Goal: Transaction & Acquisition: Book appointment/travel/reservation

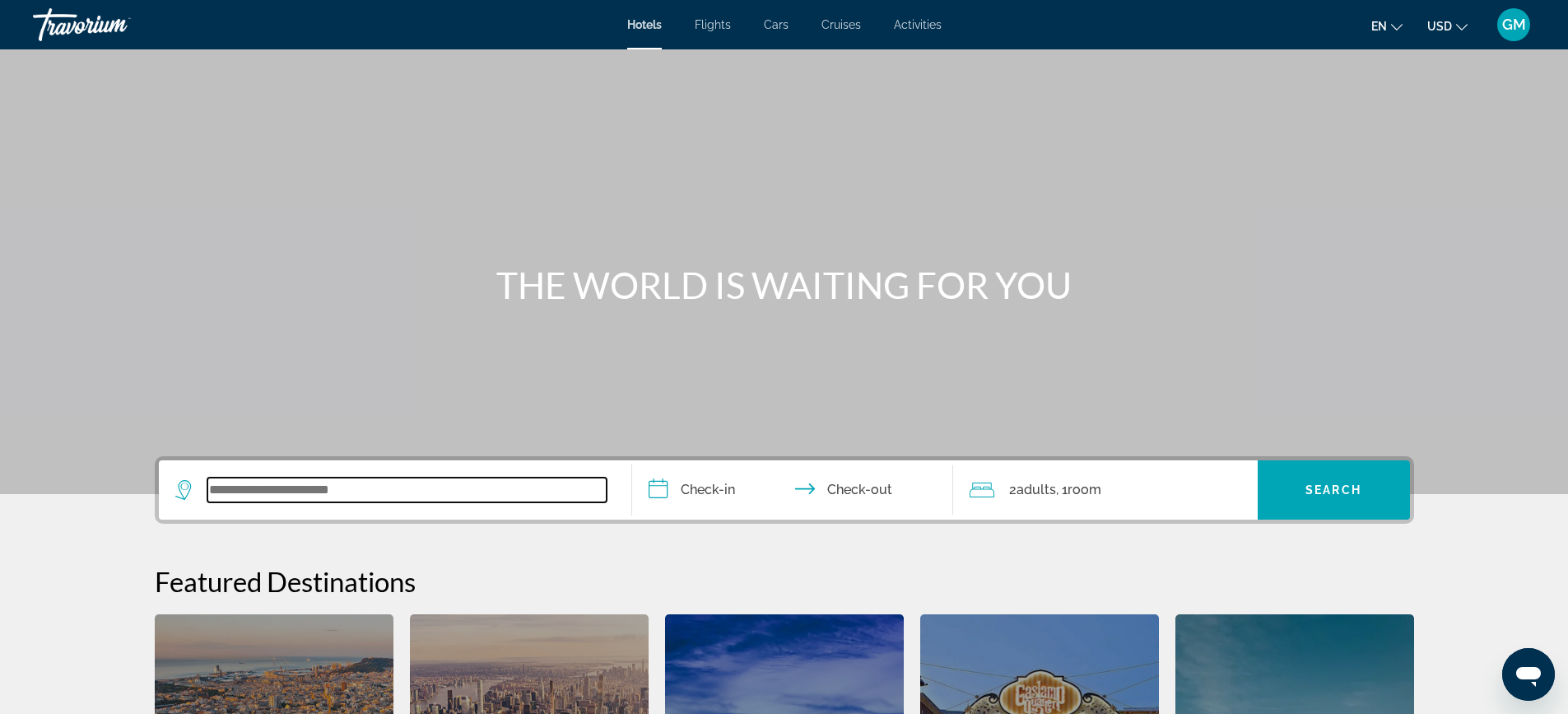
click at [319, 489] on input "Search widget" at bounding box center [407, 490] width 399 height 25
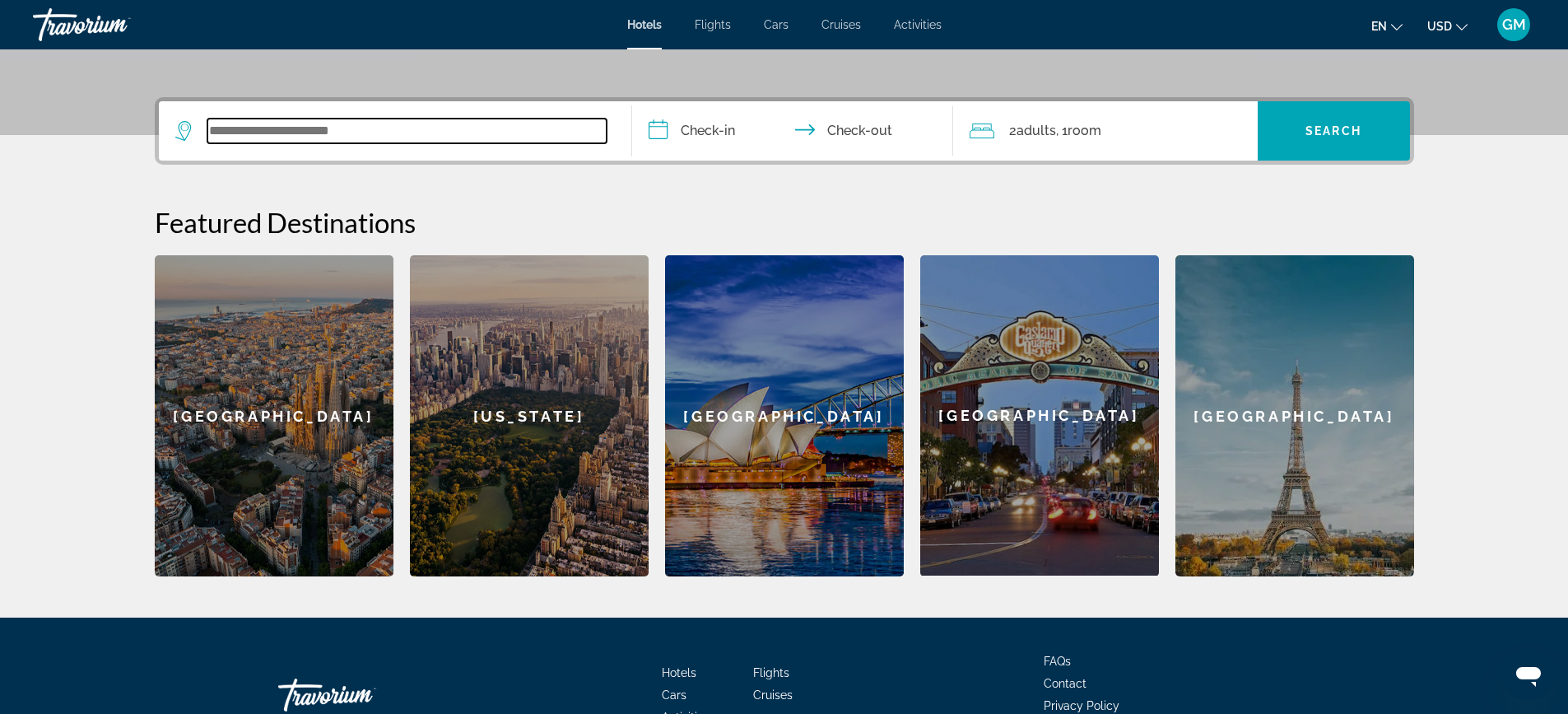
scroll to position [403, 0]
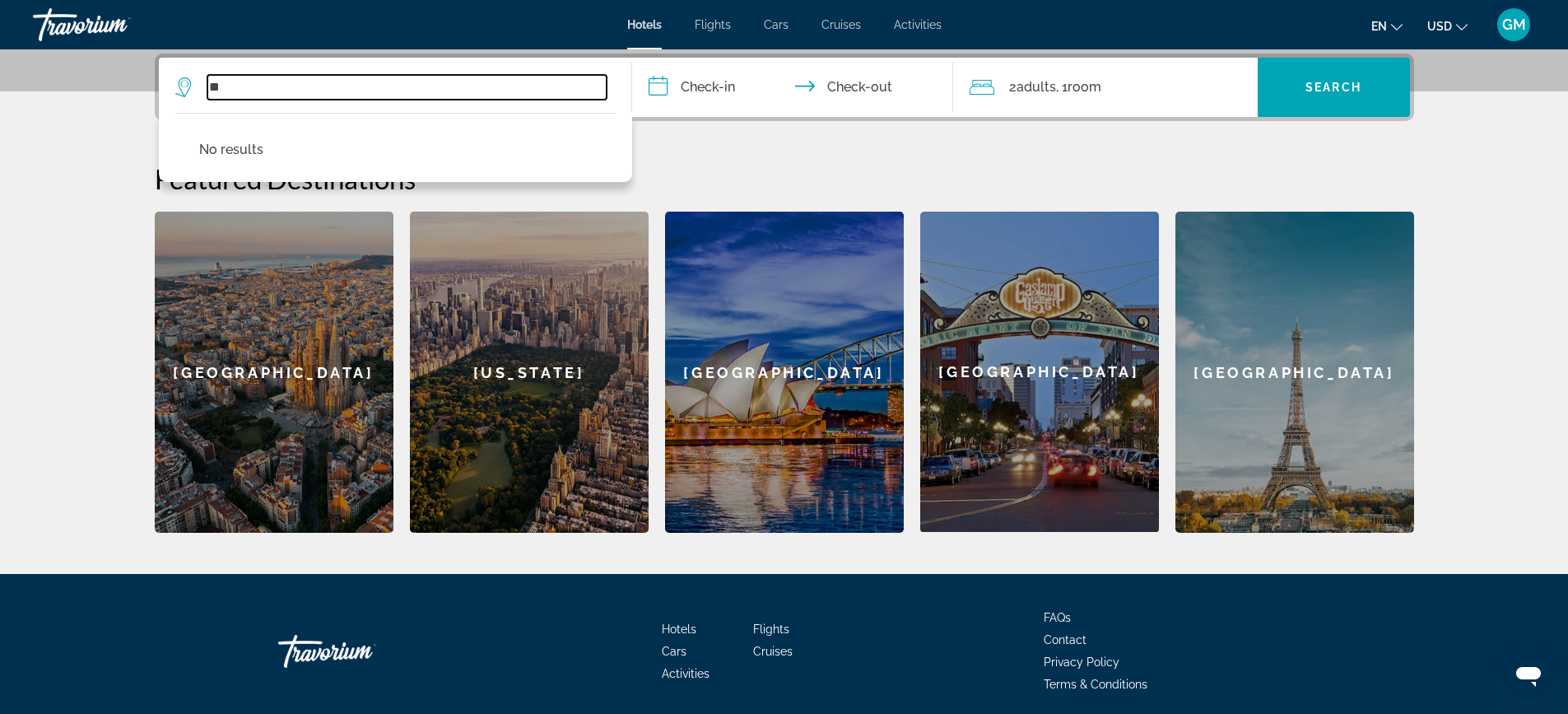
type input "*"
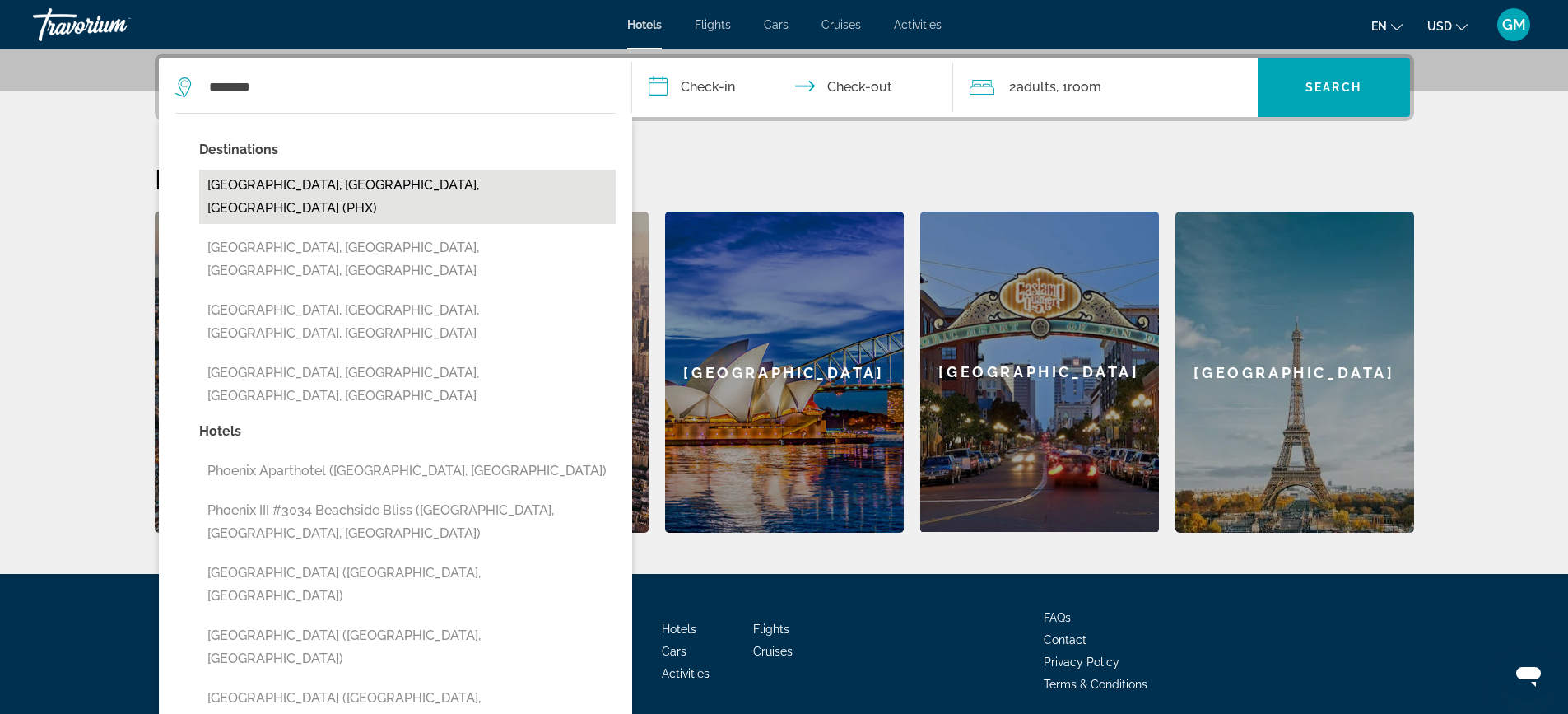
click at [384, 191] on button "[GEOGRAPHIC_DATA], [GEOGRAPHIC_DATA], [GEOGRAPHIC_DATA] (PHX)" at bounding box center [408, 196] width 417 height 54
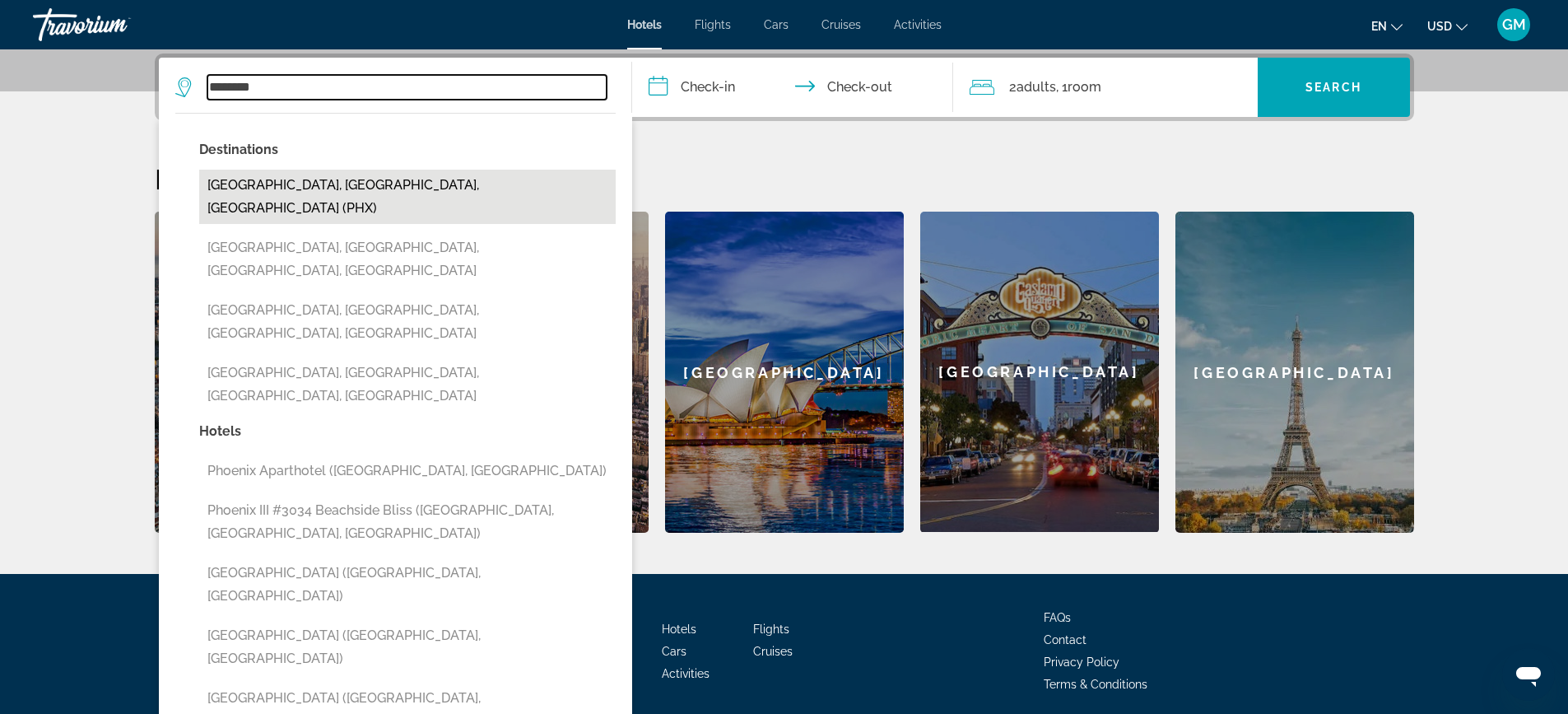
type input "**********"
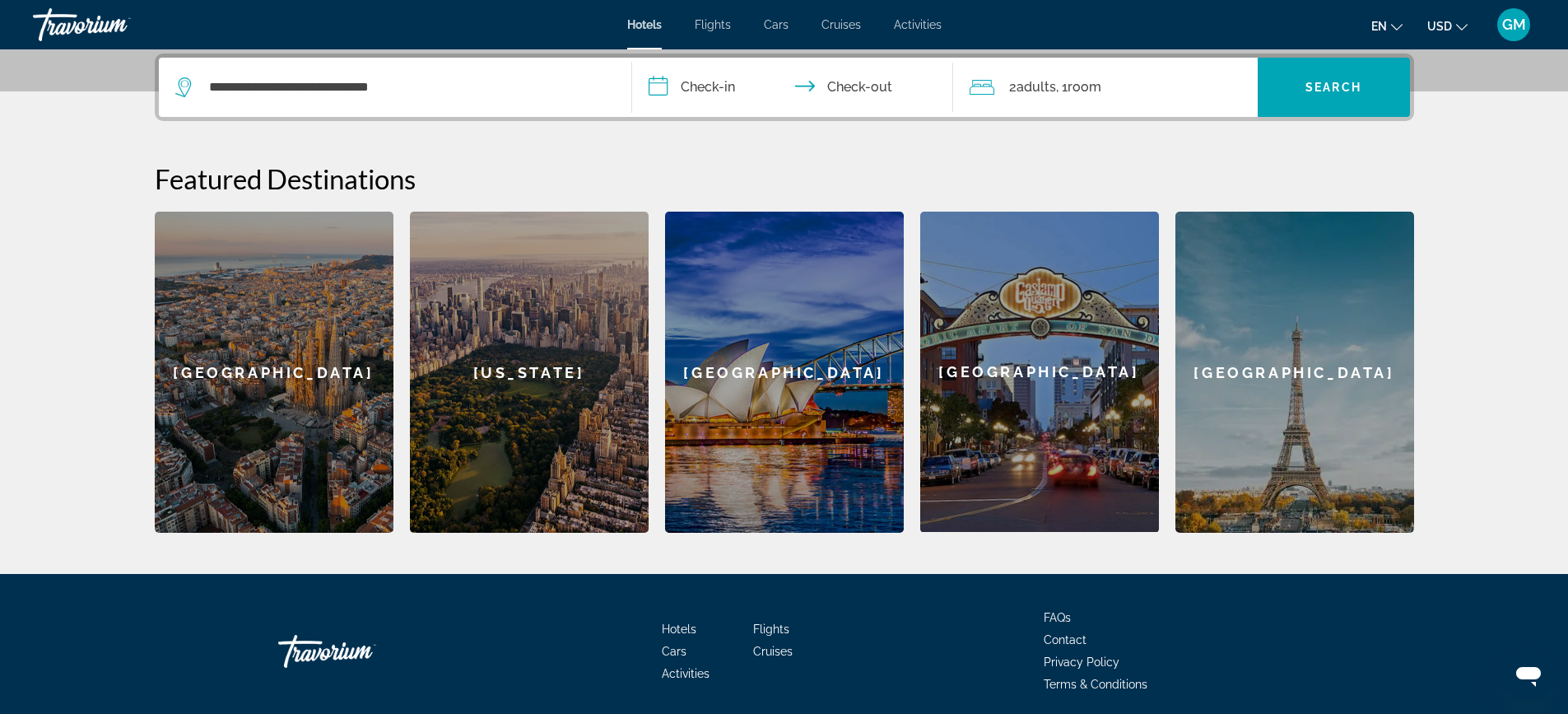
click at [713, 98] on input "**********" at bounding box center [795, 90] width 328 height 64
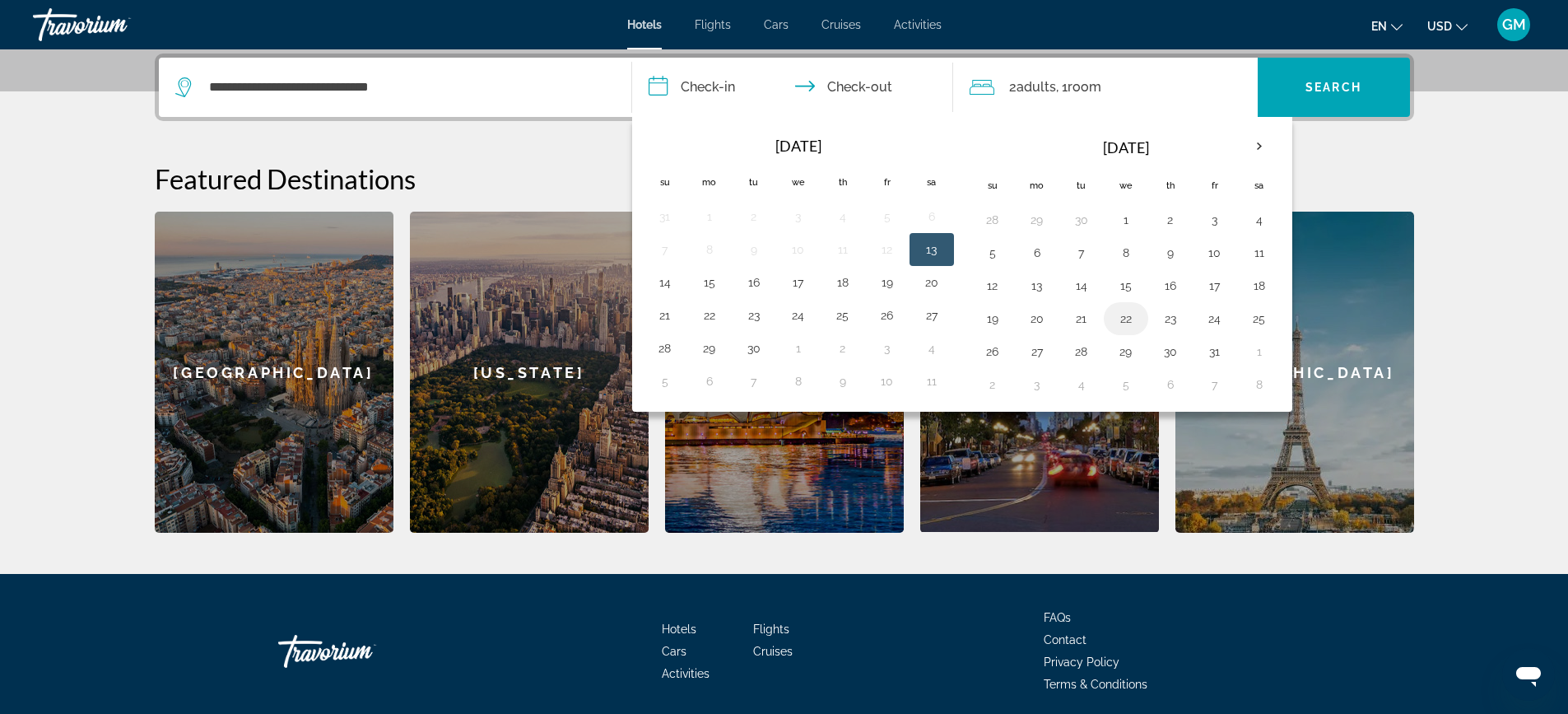
click at [1120, 319] on button "22" at bounding box center [1125, 318] width 26 height 23
click at [999, 354] on button "26" at bounding box center [993, 351] width 26 height 23
type input "**********"
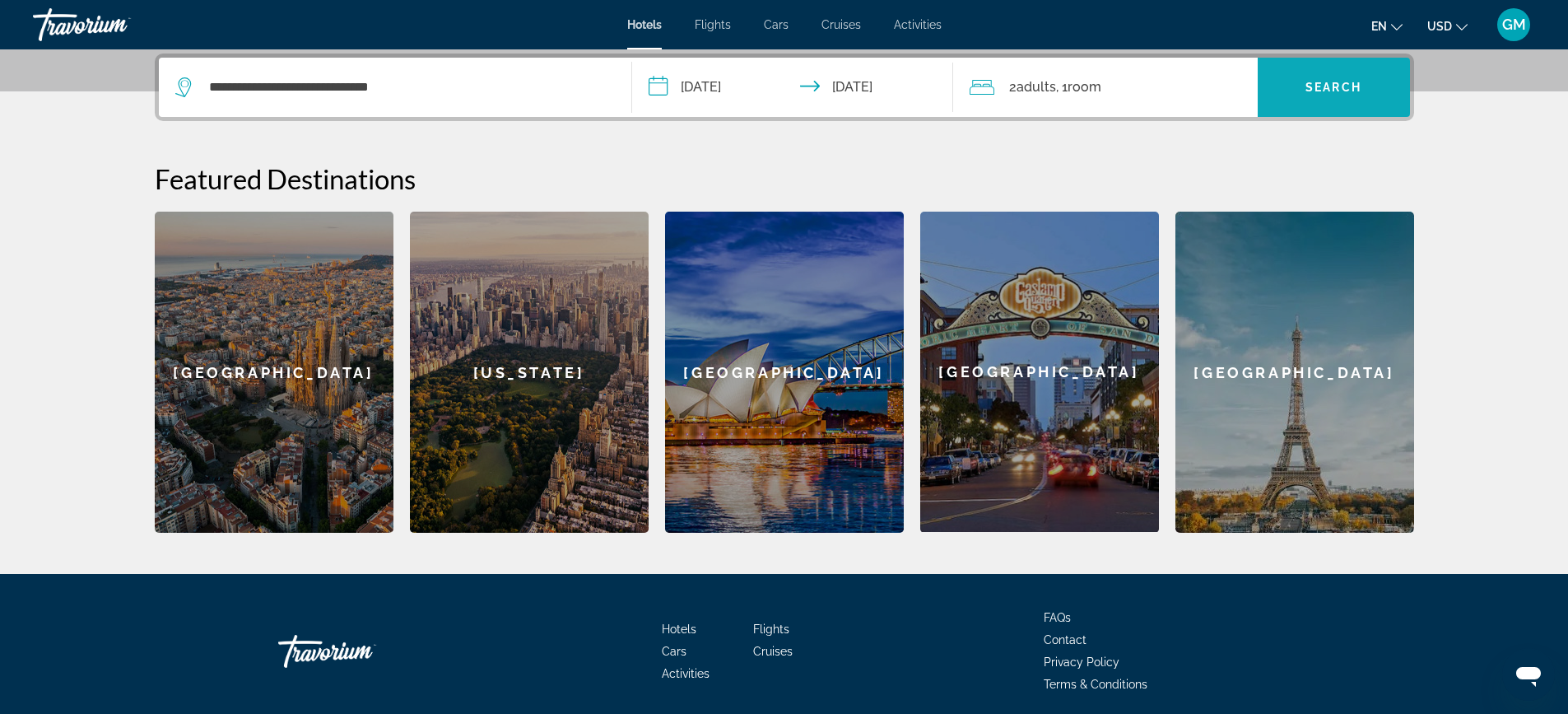
click at [1355, 88] on span "Search" at bounding box center [1334, 87] width 56 height 13
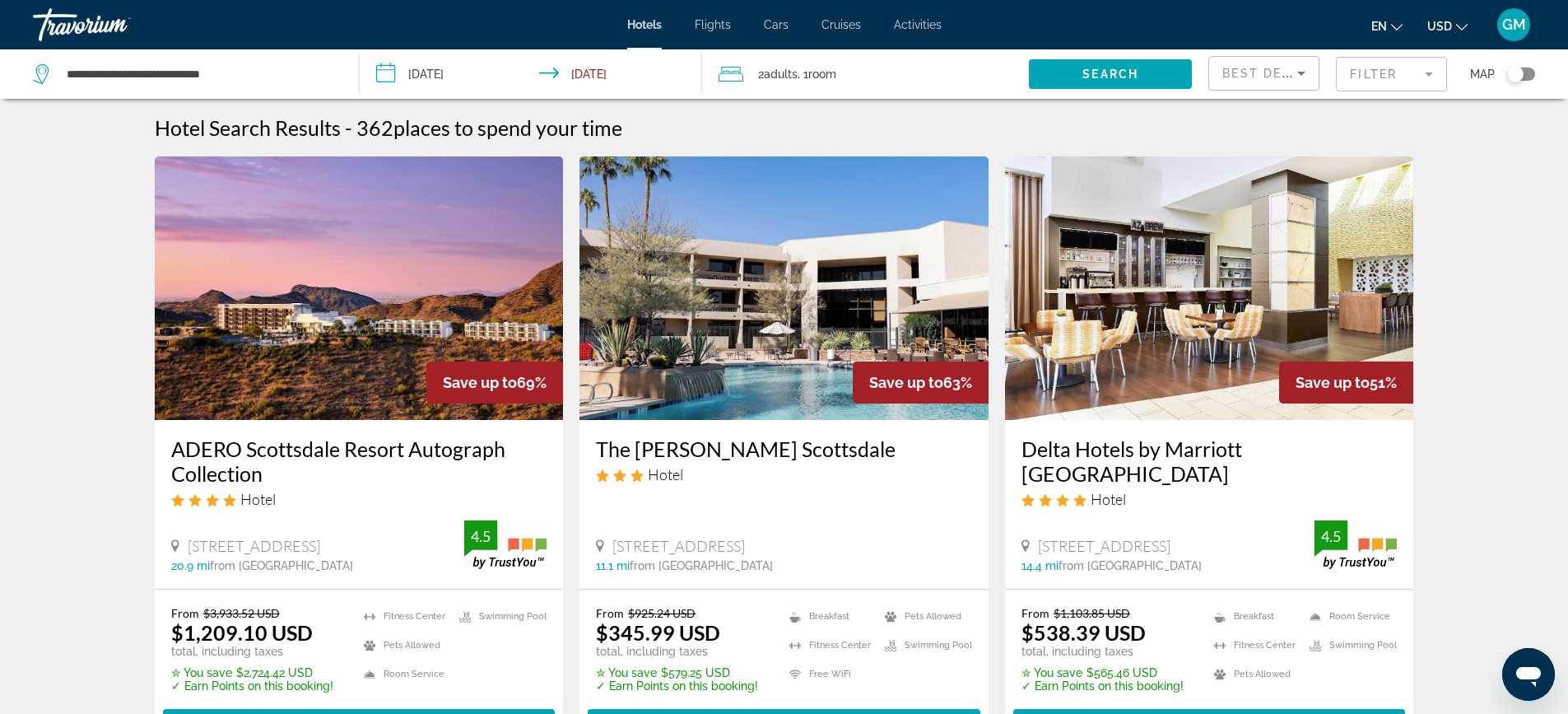
click at [706, 28] on span "Flights" at bounding box center [713, 24] width 36 height 13
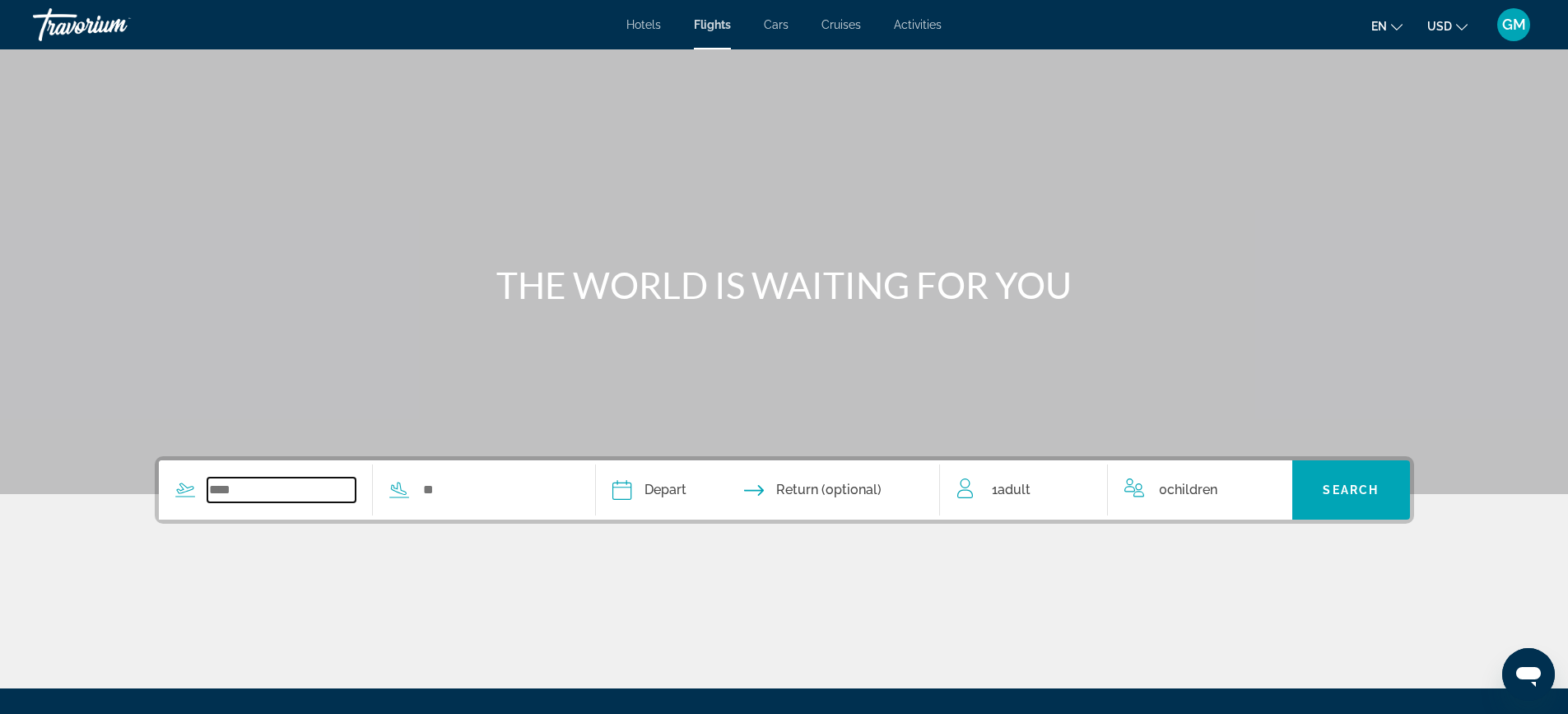
click at [296, 489] on input "Search widget" at bounding box center [281, 490] width 149 height 25
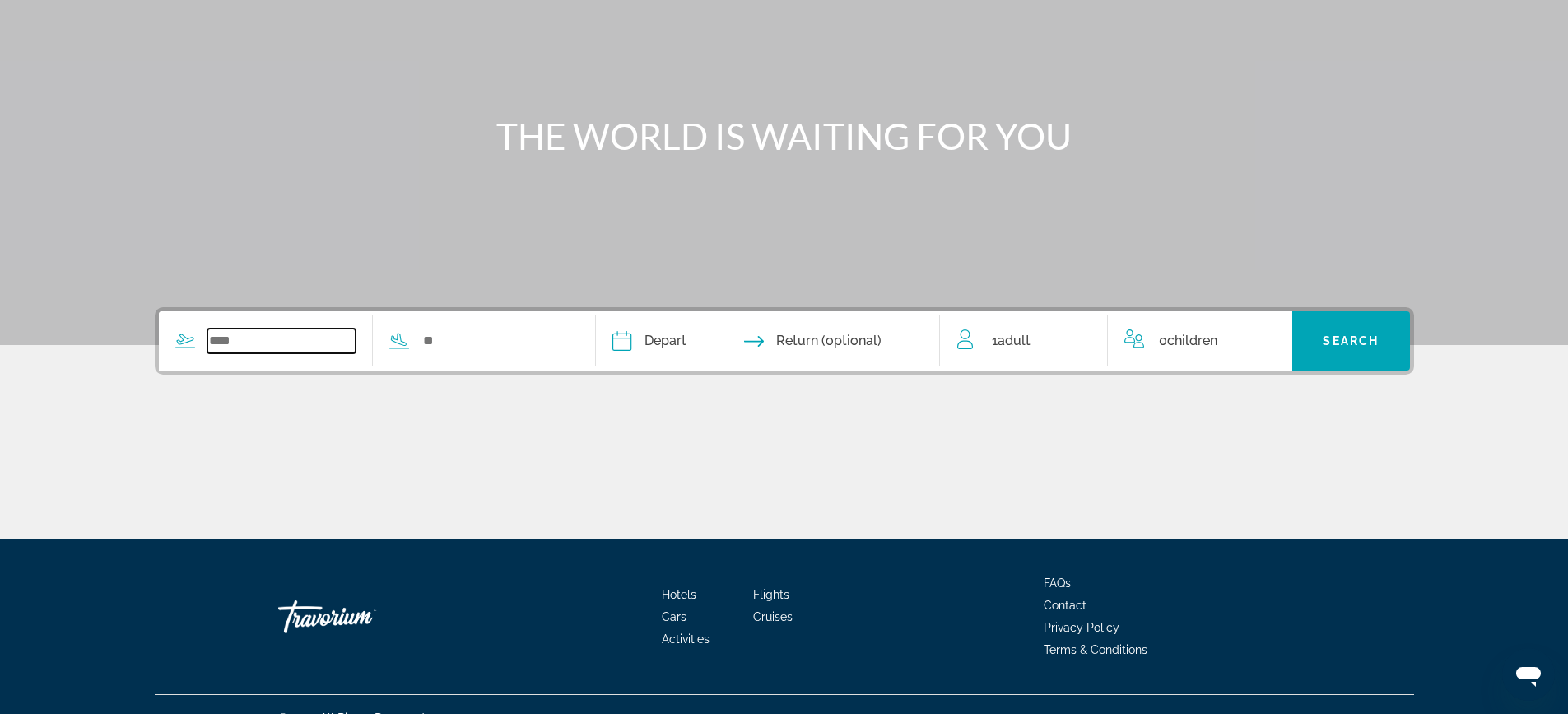
scroll to position [177, 0]
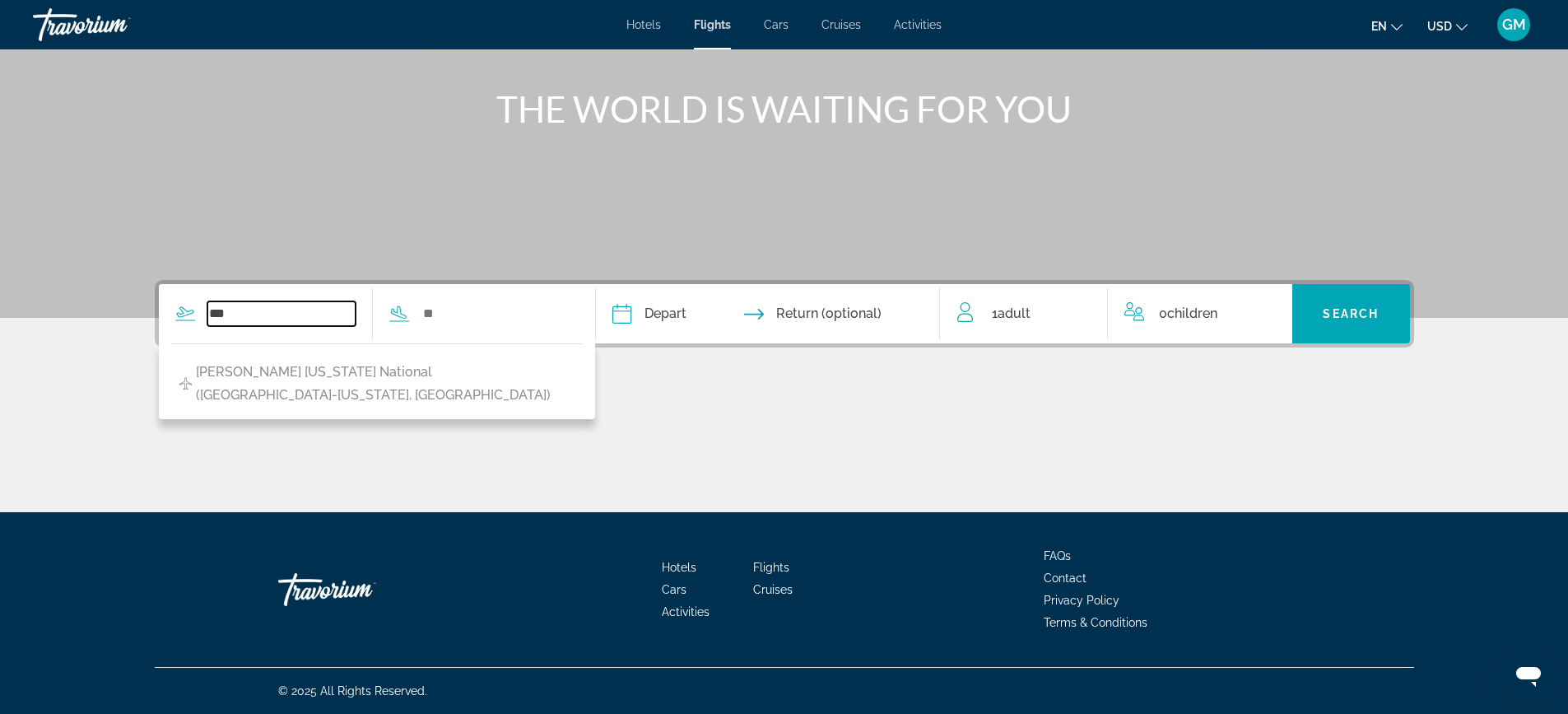
type input "***"
click at [541, 324] on input "Search widget" at bounding box center [495, 313] width 149 height 25
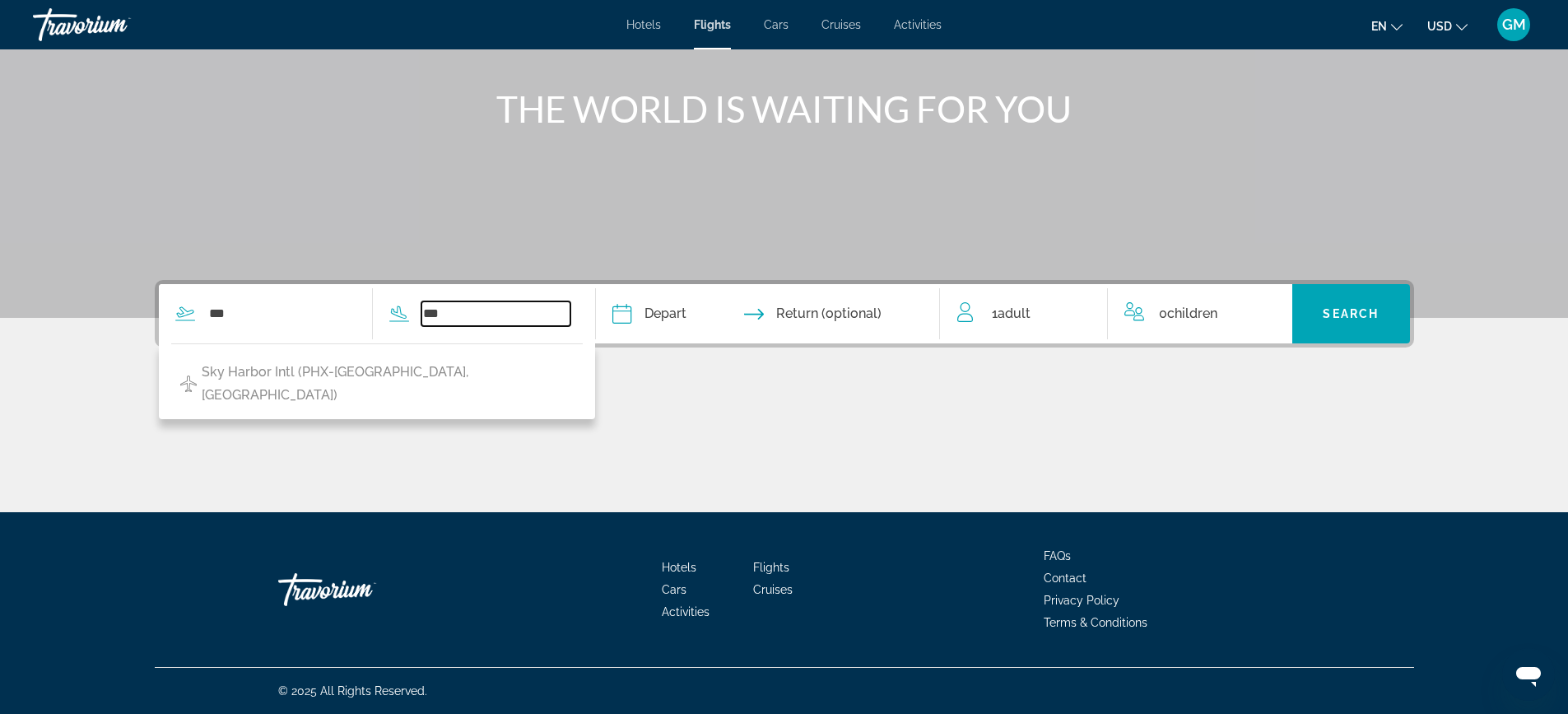
type input "***"
click at [690, 317] on input "Depart date" at bounding box center [693, 316] width 170 height 64
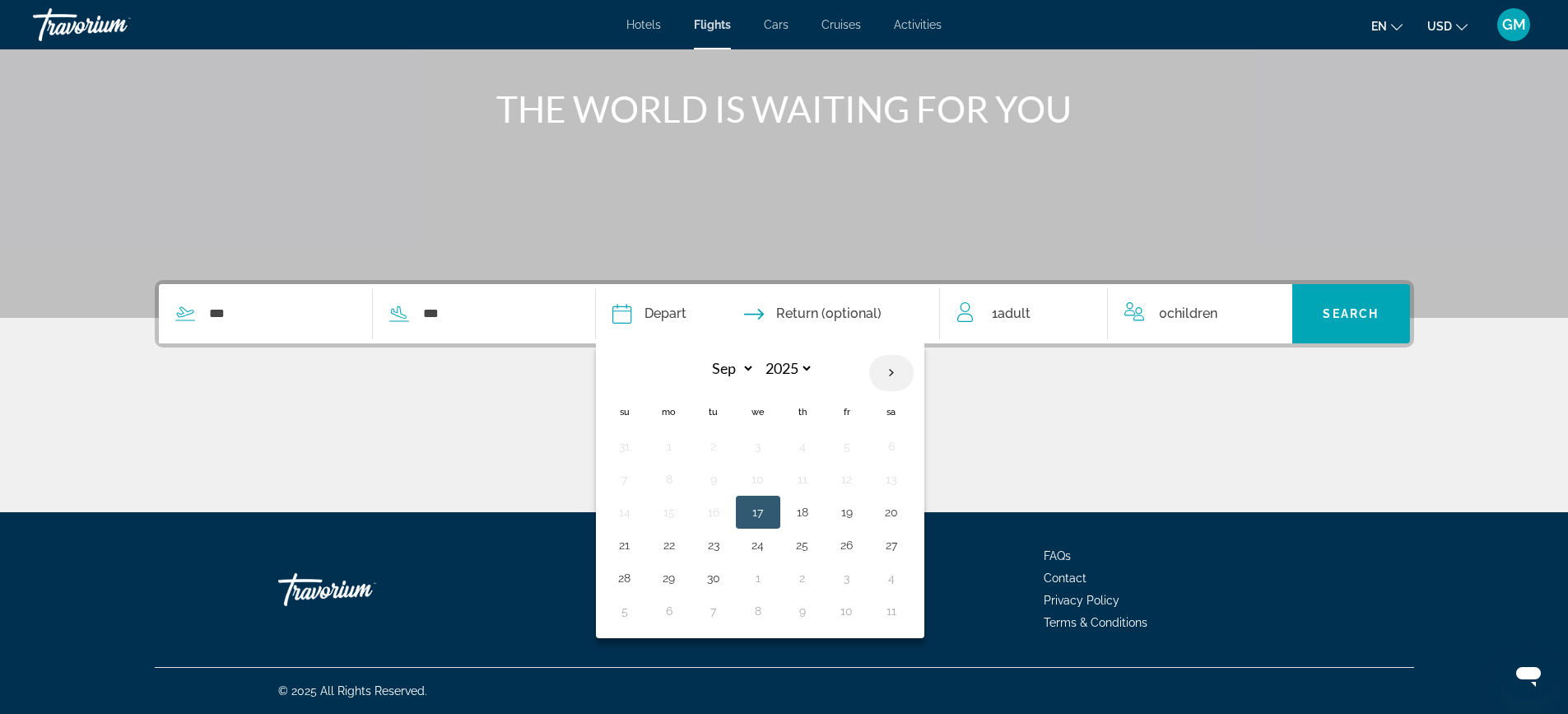
click at [883, 369] on th "Next month" at bounding box center [891, 373] width 45 height 36
select select "*"
click at [756, 544] on button "22" at bounding box center [758, 544] width 26 height 23
type input "**********"
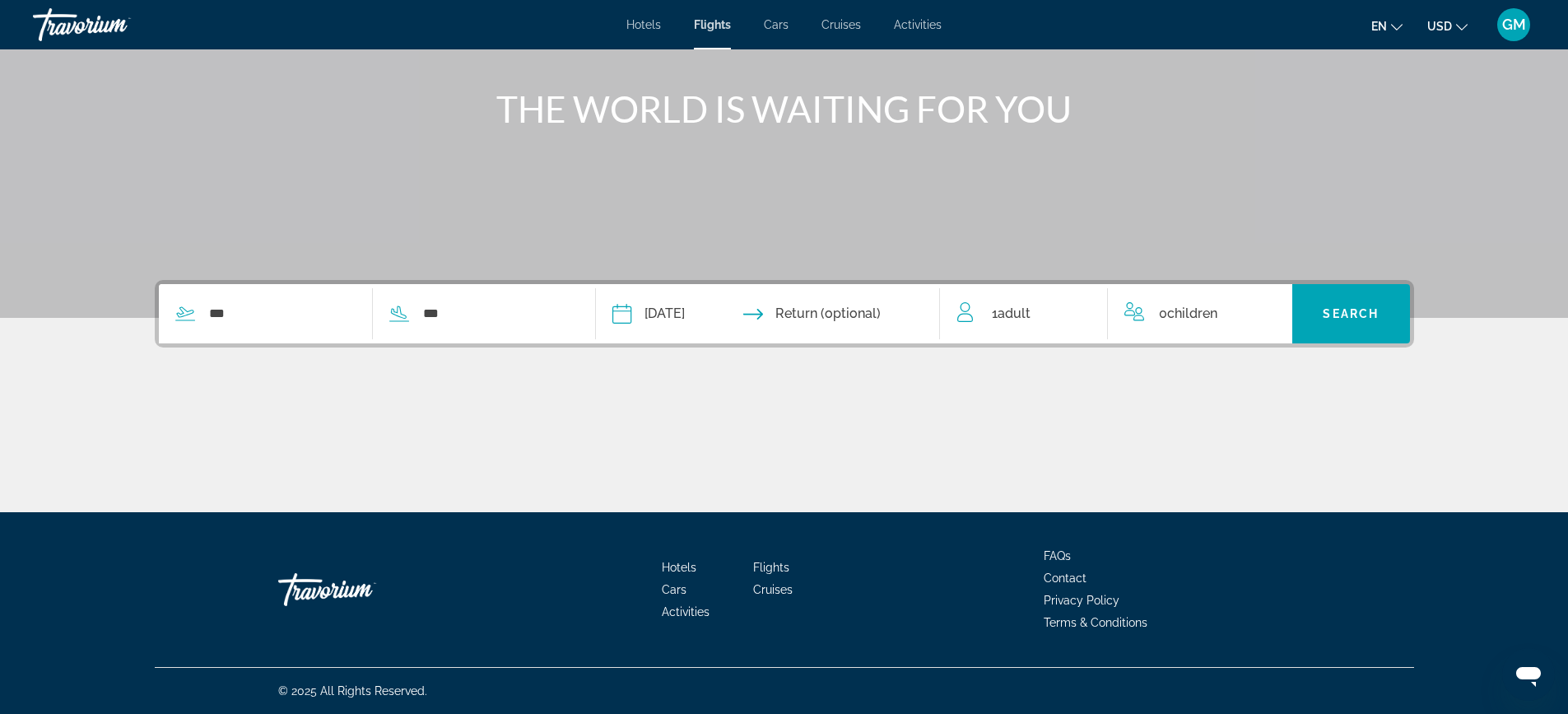
click at [867, 312] on input "Return date" at bounding box center [861, 316] width 170 height 64
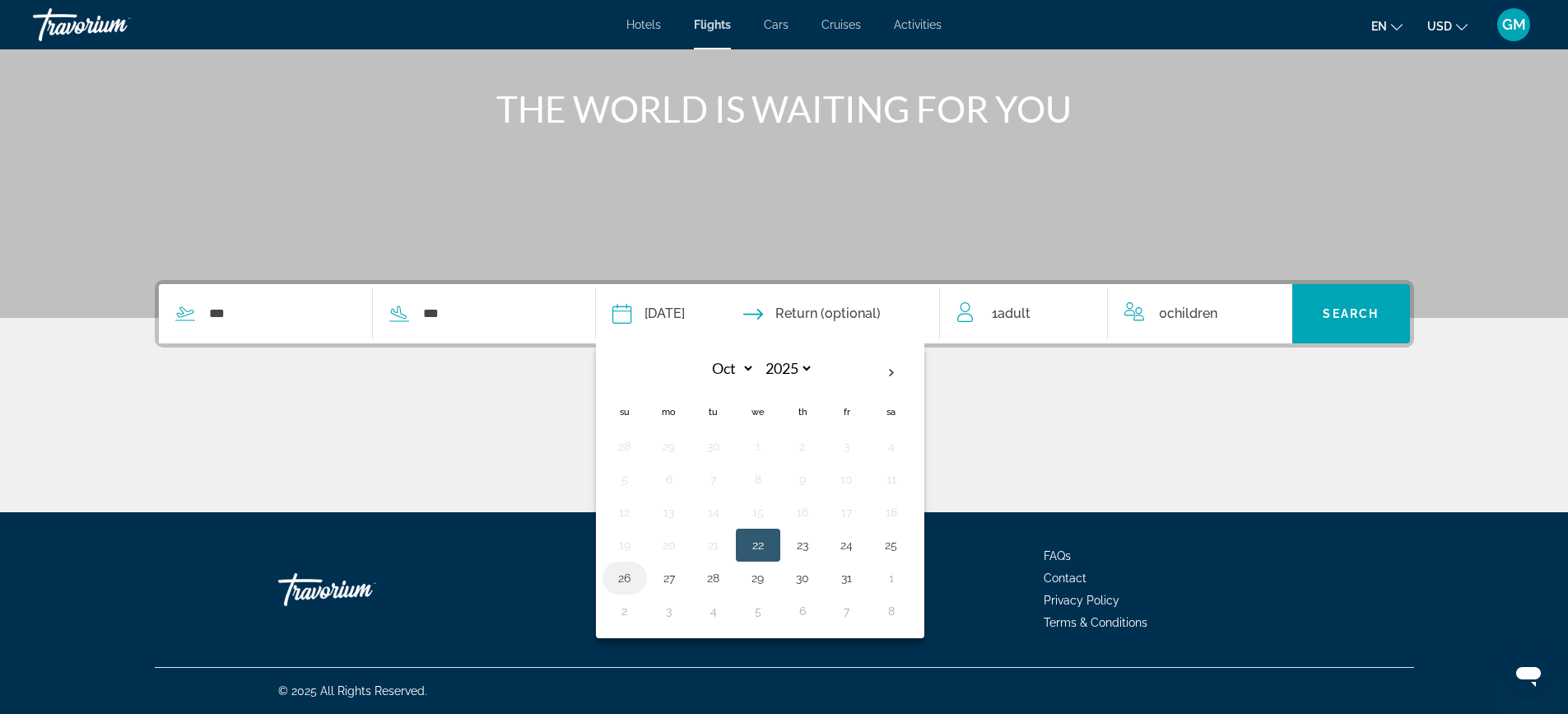
click at [624, 576] on button "26" at bounding box center [625, 577] width 26 height 23
type input "**********"
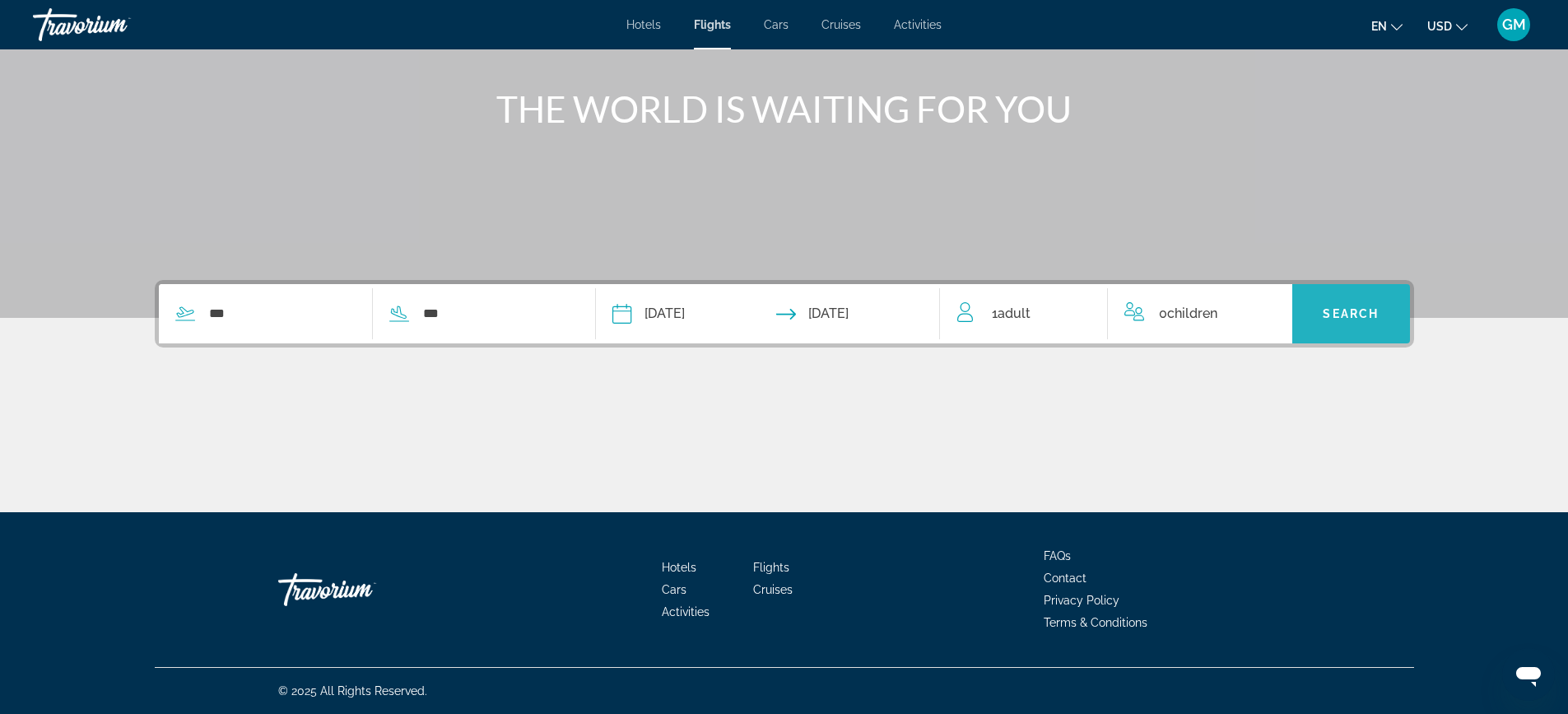
click at [1341, 305] on span "Search widget" at bounding box center [1351, 314] width 118 height 40
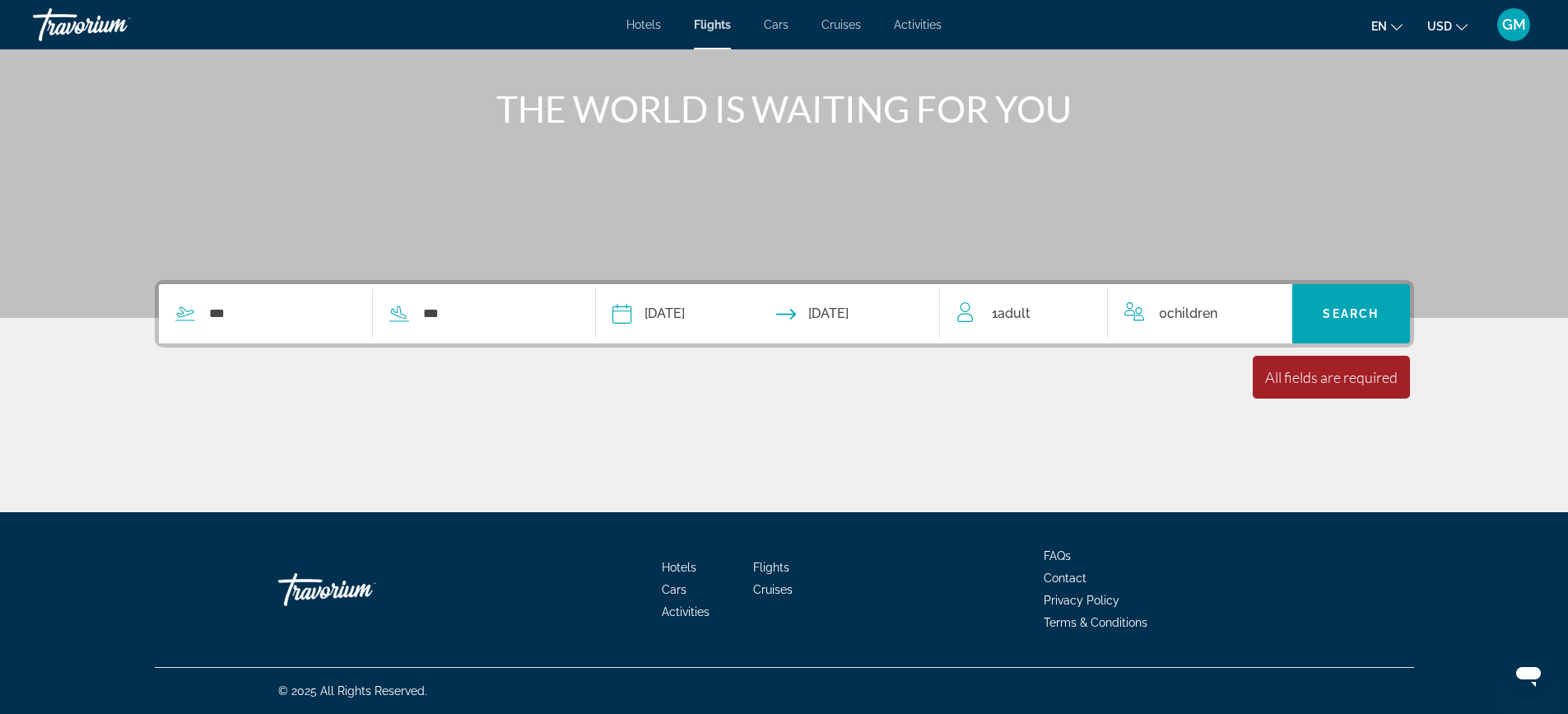
click at [1176, 310] on span "Children" at bounding box center [1192, 313] width 50 height 16
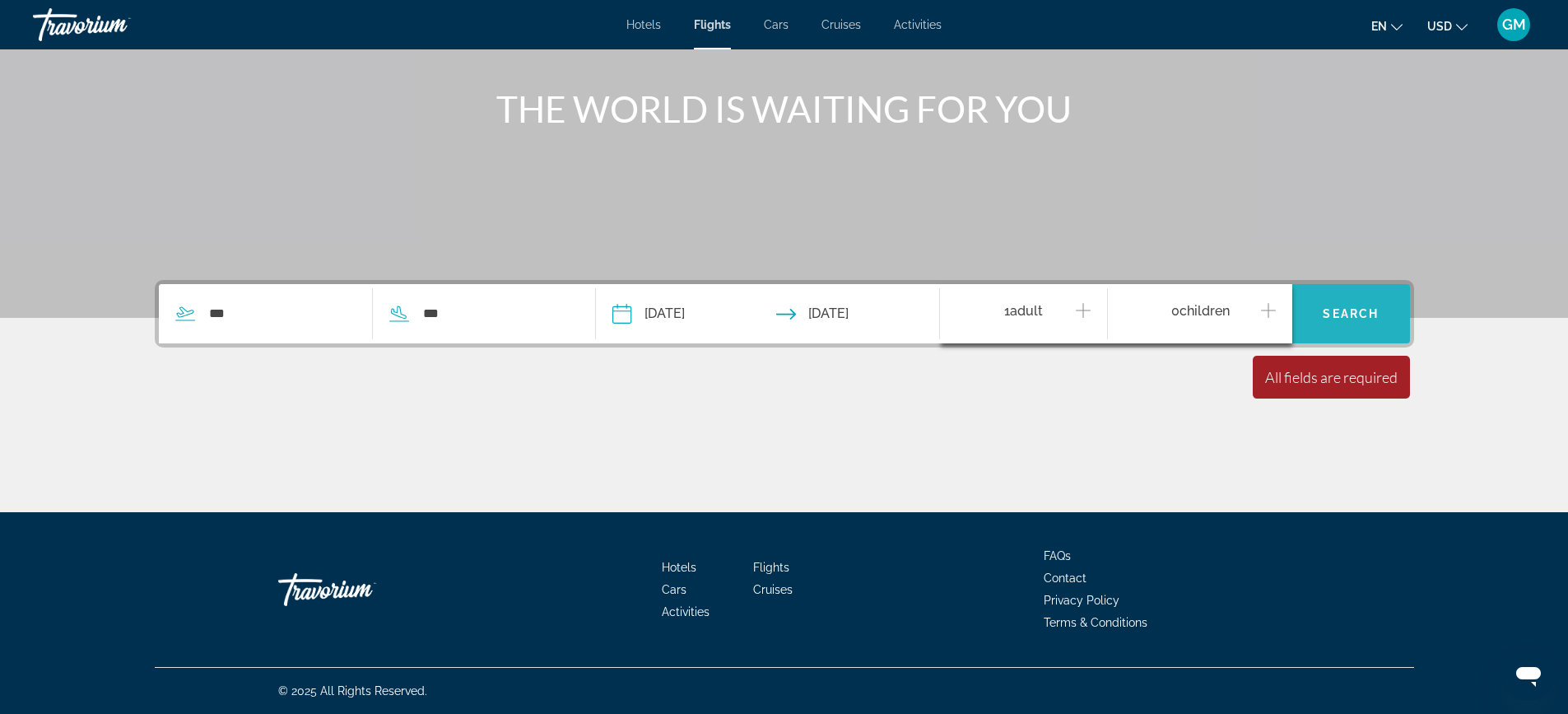
click at [1381, 310] on span "Search widget" at bounding box center [1351, 314] width 118 height 40
click at [1358, 316] on span "Search" at bounding box center [1351, 313] width 56 height 13
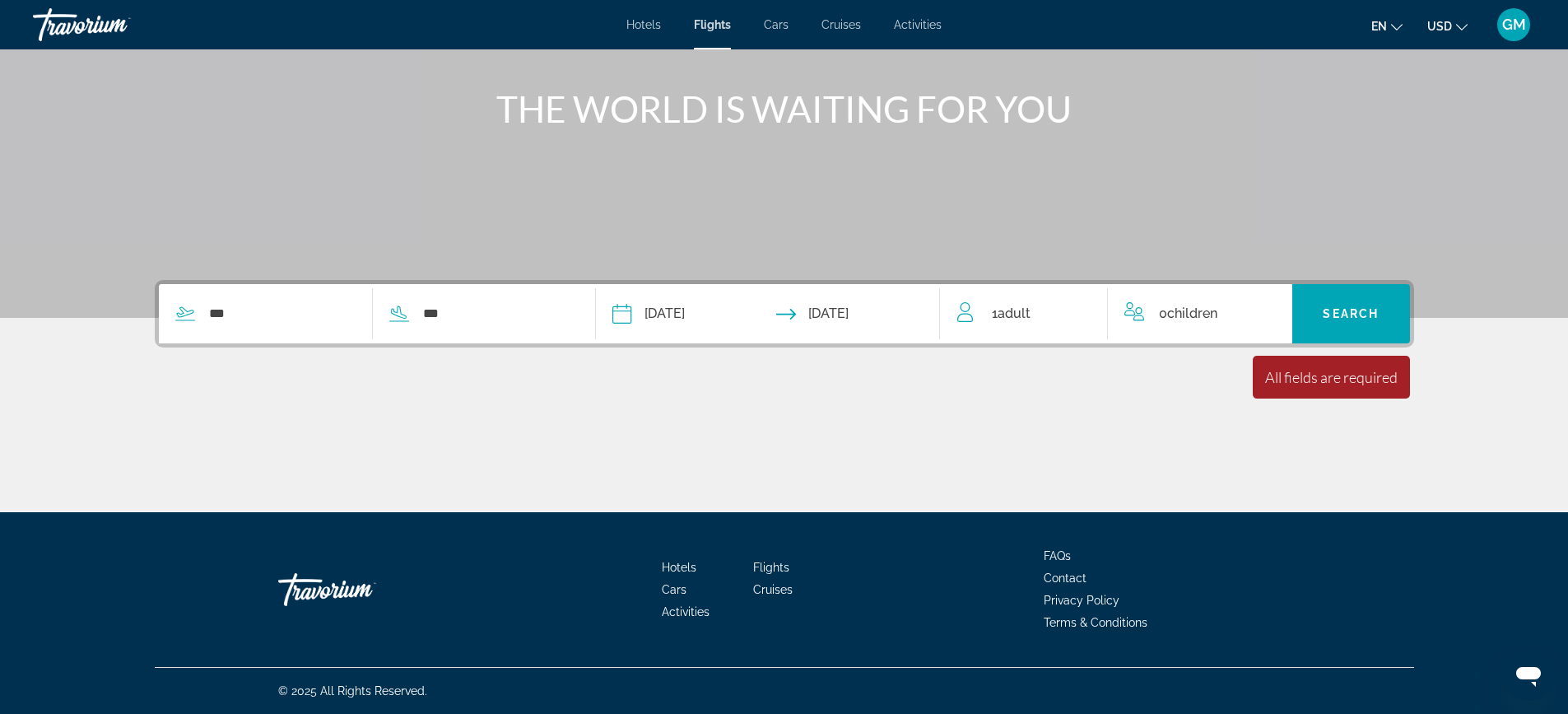
click at [1204, 299] on div "0 Child Children" at bounding box center [1200, 313] width 152 height 59
click at [1271, 306] on icon "Increment children" at bounding box center [1268, 310] width 15 height 20
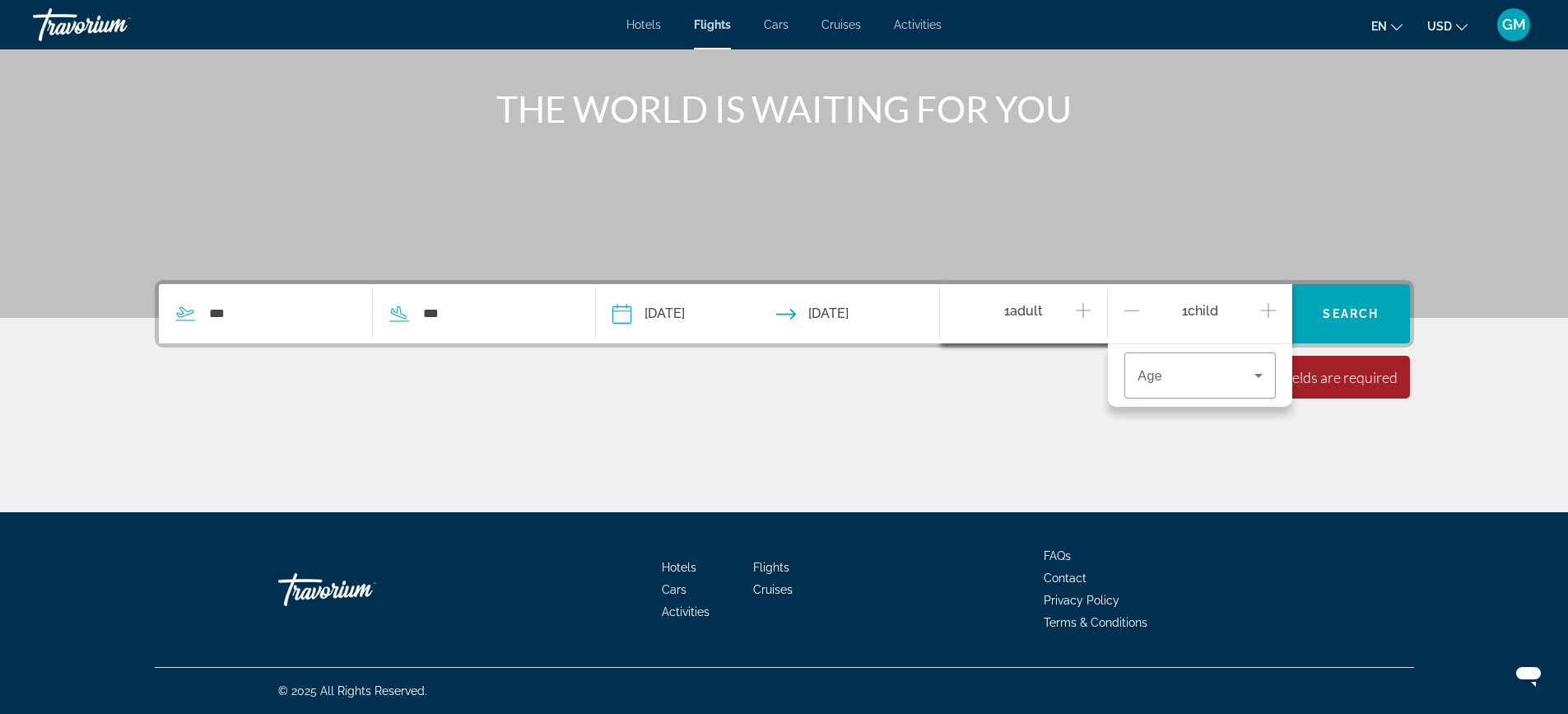
click at [1141, 306] on div "1 Child Children" at bounding box center [1200, 314] width 152 height 29
click at [1135, 301] on icon "Decrement children" at bounding box center [1131, 310] width 15 height 20
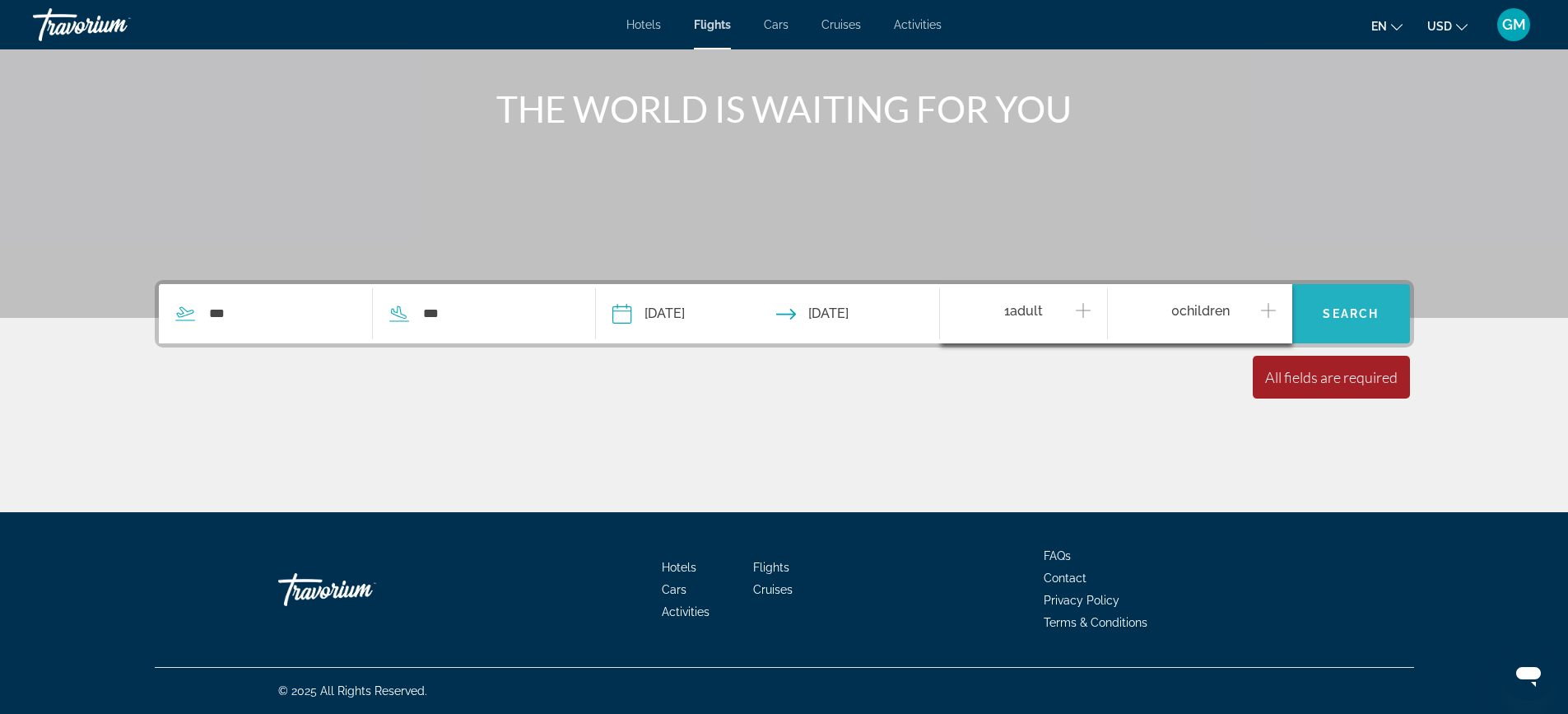
click at [1377, 307] on span "Search" at bounding box center [1351, 313] width 56 height 13
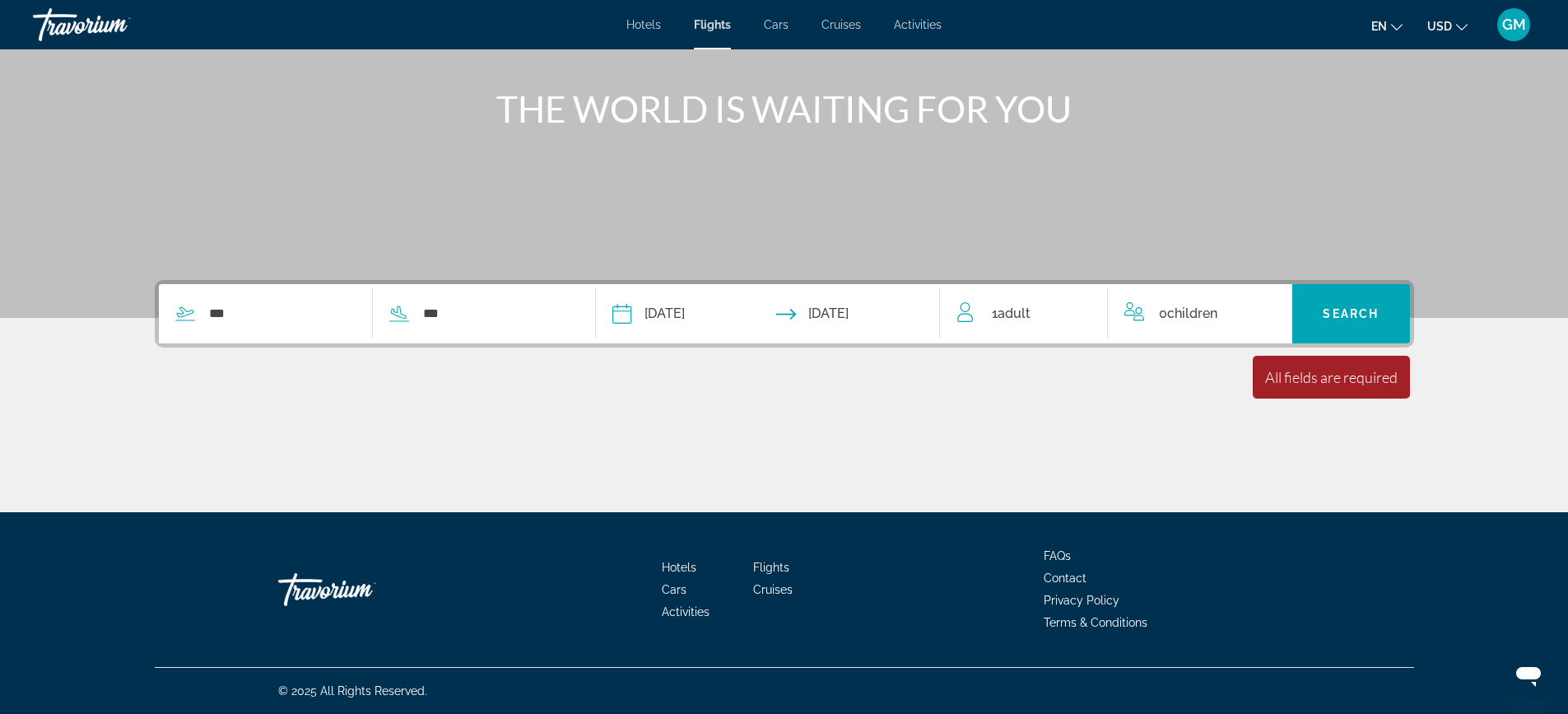
click at [1005, 312] on span "Adult" at bounding box center [1014, 313] width 33 height 16
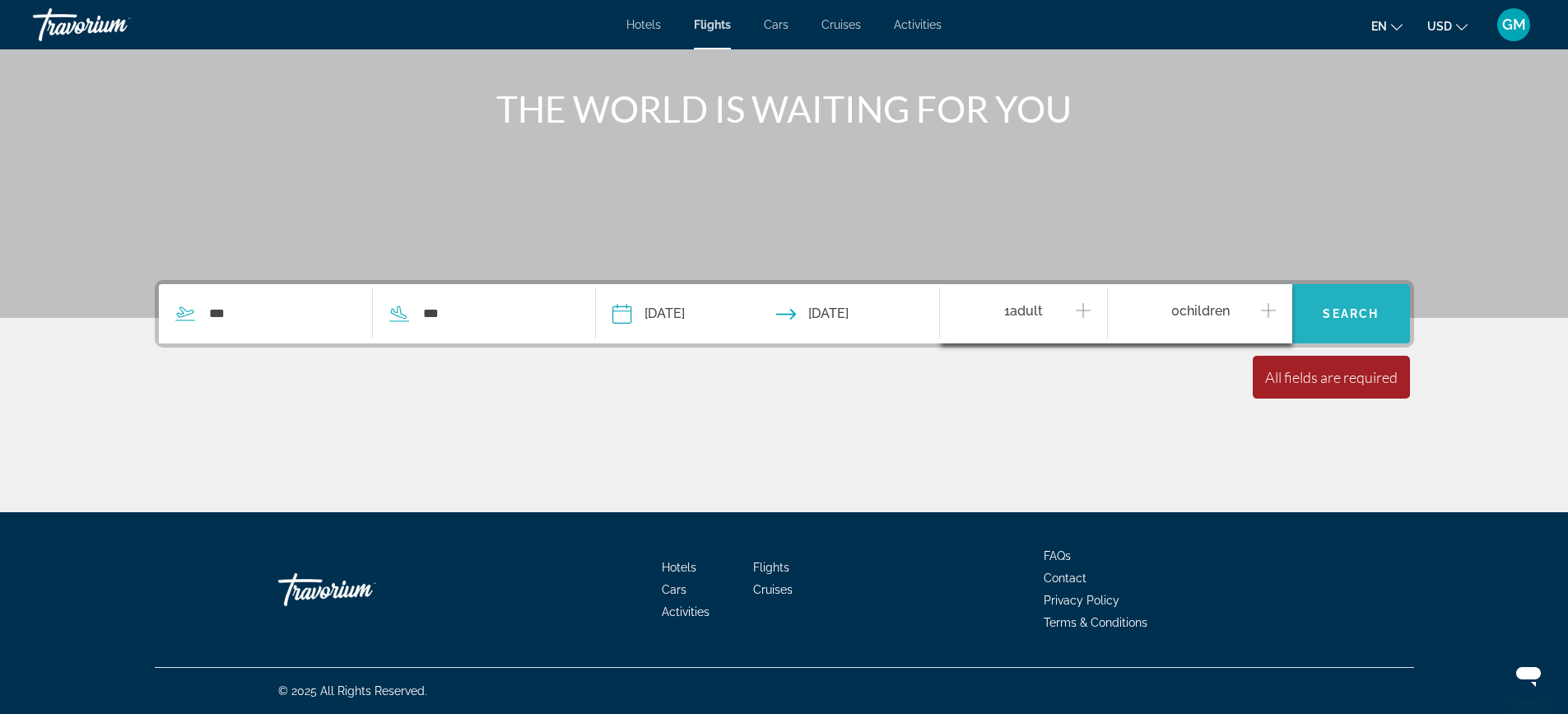
click at [1358, 297] on span "Search widget" at bounding box center [1351, 314] width 118 height 40
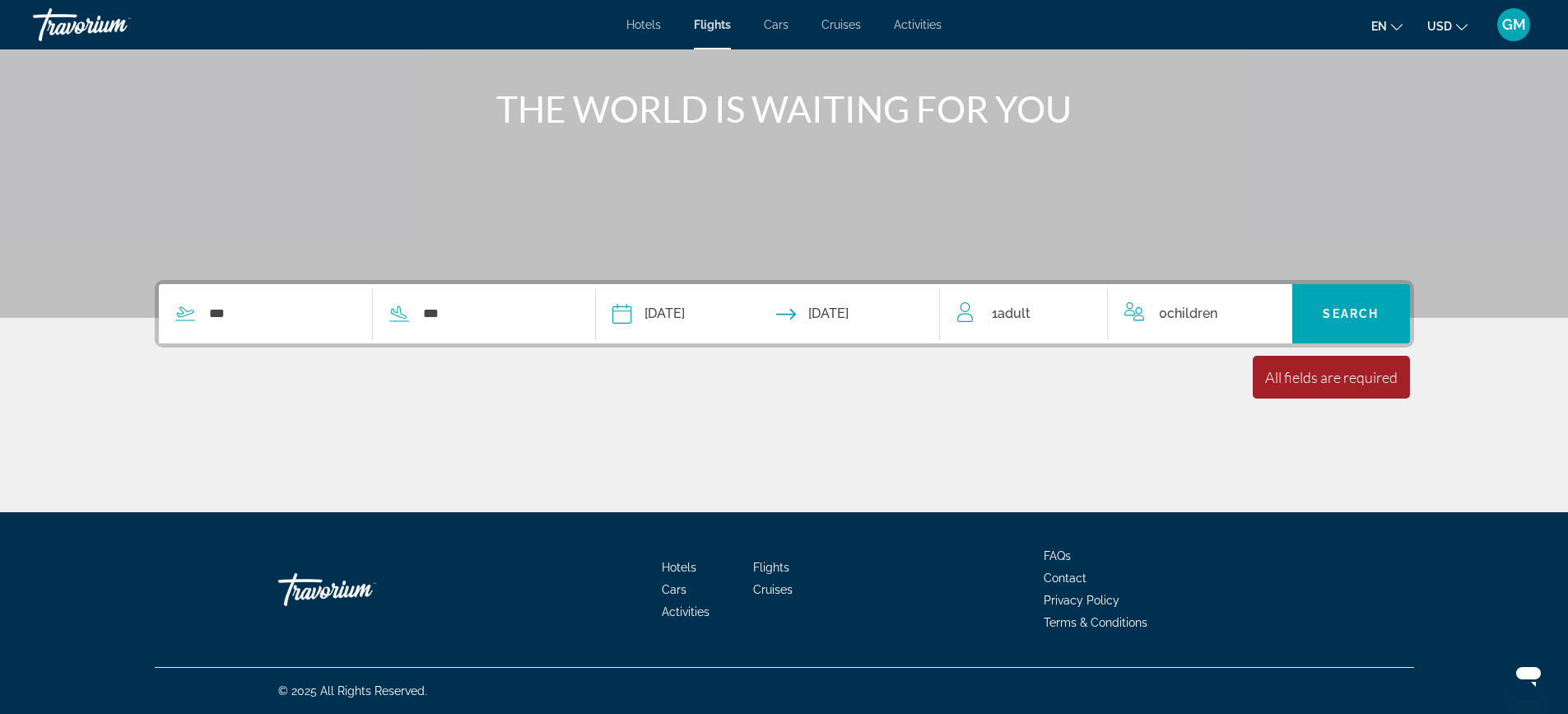
click at [1014, 304] on span "1 Adult Adults" at bounding box center [1011, 313] width 39 height 23
click at [1093, 308] on div "1 Adult Adults" at bounding box center [1032, 314] width 151 height 29
click at [1075, 305] on div "1 Adult Adults" at bounding box center [1032, 314] width 151 height 29
click at [1010, 301] on span "1 Adult Adults" at bounding box center [1023, 314] width 39 height 29
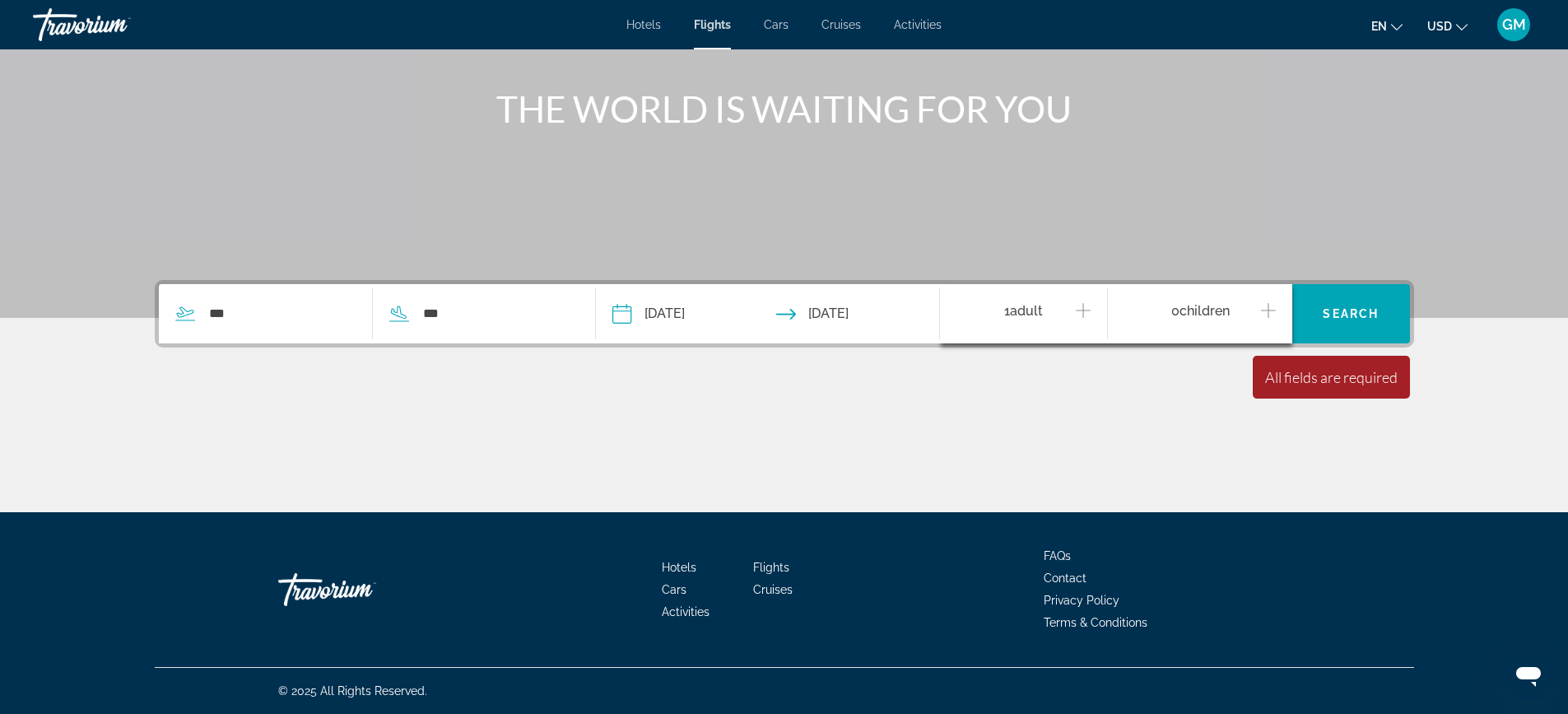
click at [1018, 300] on span "1 Adult Adults" at bounding box center [1023, 314] width 39 height 29
click at [1358, 308] on span "Search" at bounding box center [1351, 313] width 56 height 13
click at [1333, 372] on div "All fields are required" at bounding box center [1331, 377] width 133 height 18
click at [300, 320] on input "***" at bounding box center [281, 313] width 149 height 25
click at [1002, 309] on span "Adult" at bounding box center [1014, 313] width 33 height 16
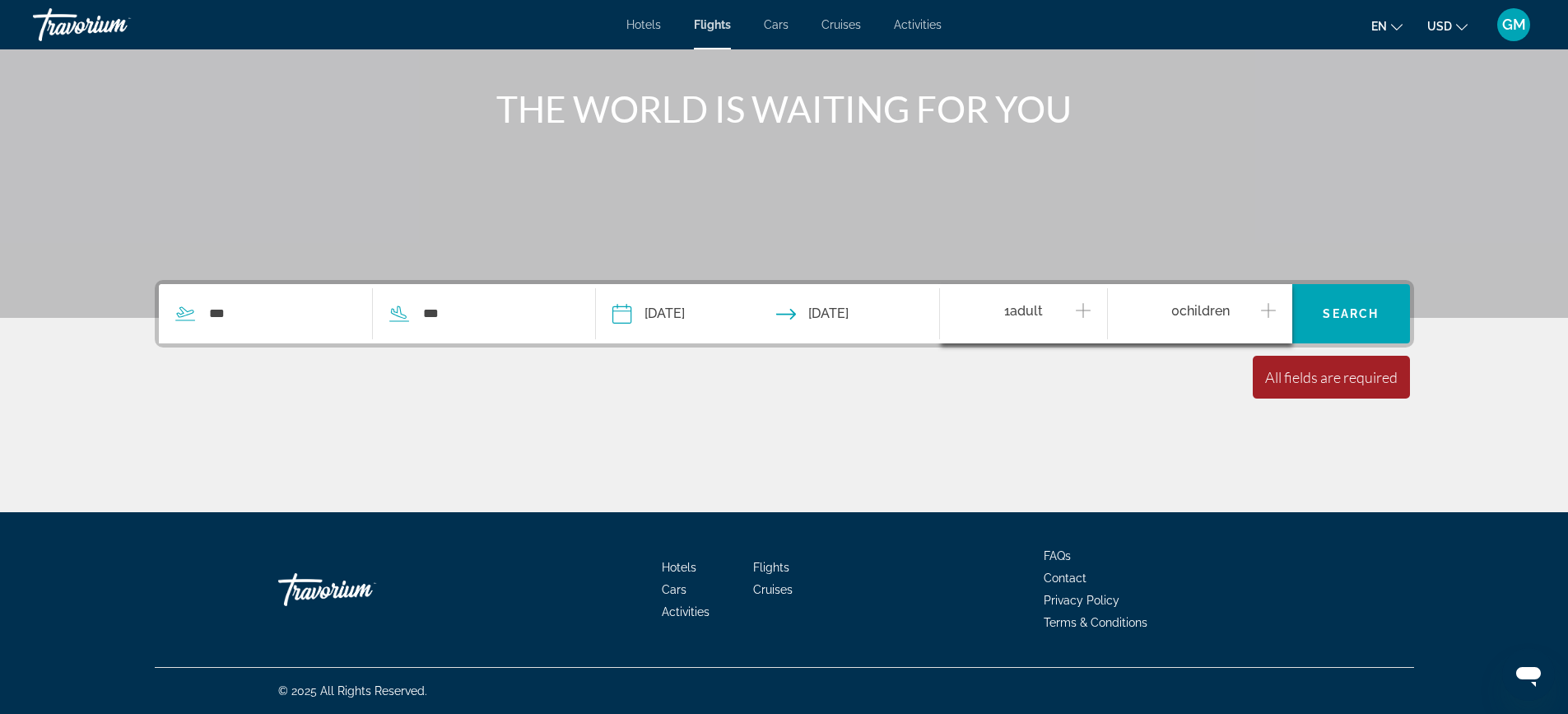
click at [1085, 306] on icon "Increment adults" at bounding box center [1083, 310] width 15 height 20
click at [1410, 310] on div "**********" at bounding box center [784, 314] width 1259 height 68
click at [1324, 301] on span "Search widget" at bounding box center [1351, 314] width 118 height 40
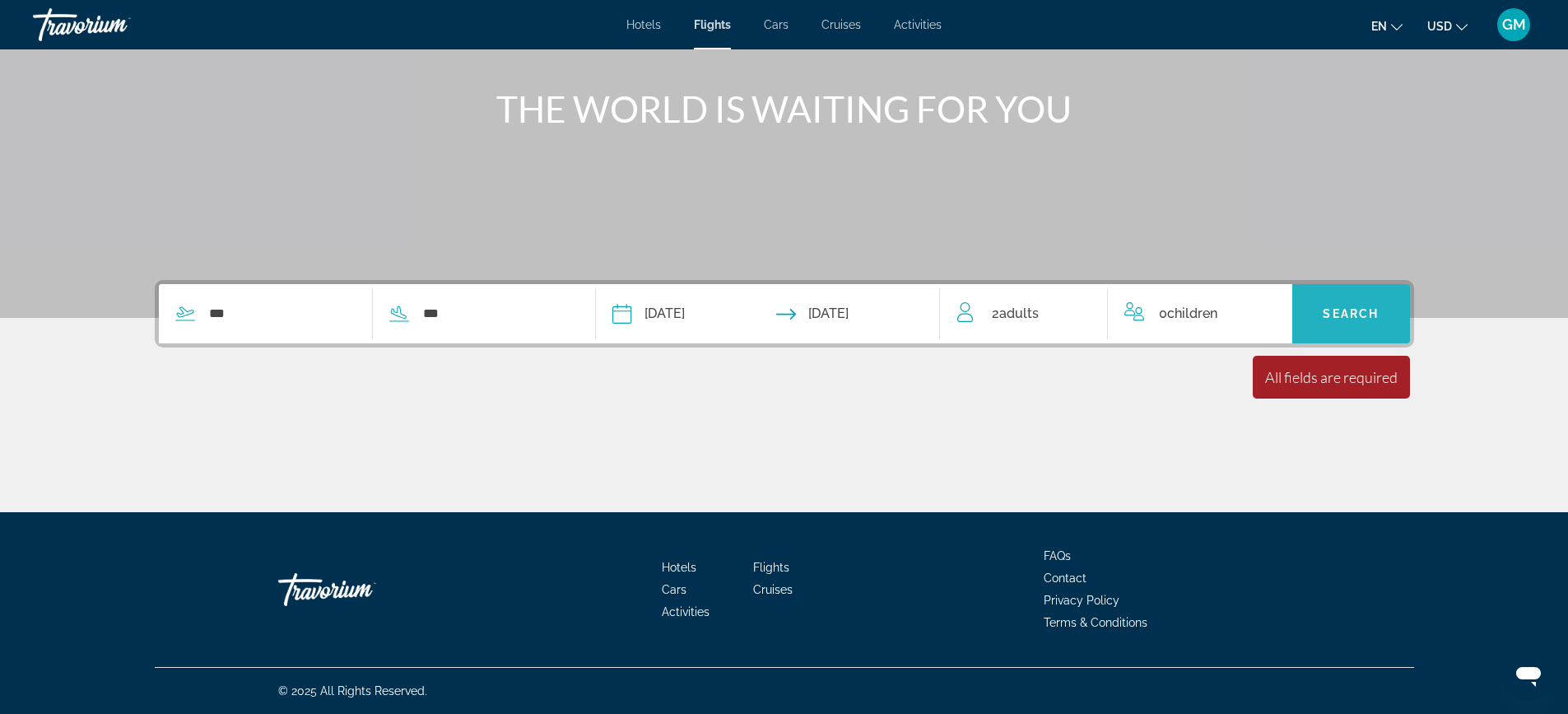
click at [1324, 301] on span "Search widget" at bounding box center [1351, 314] width 118 height 40
click at [1211, 315] on span "Children" at bounding box center [1192, 313] width 50 height 16
click at [1385, 310] on span "Search widget" at bounding box center [1351, 314] width 118 height 40
click at [995, 319] on span "2 Adult Adults" at bounding box center [1015, 313] width 47 height 23
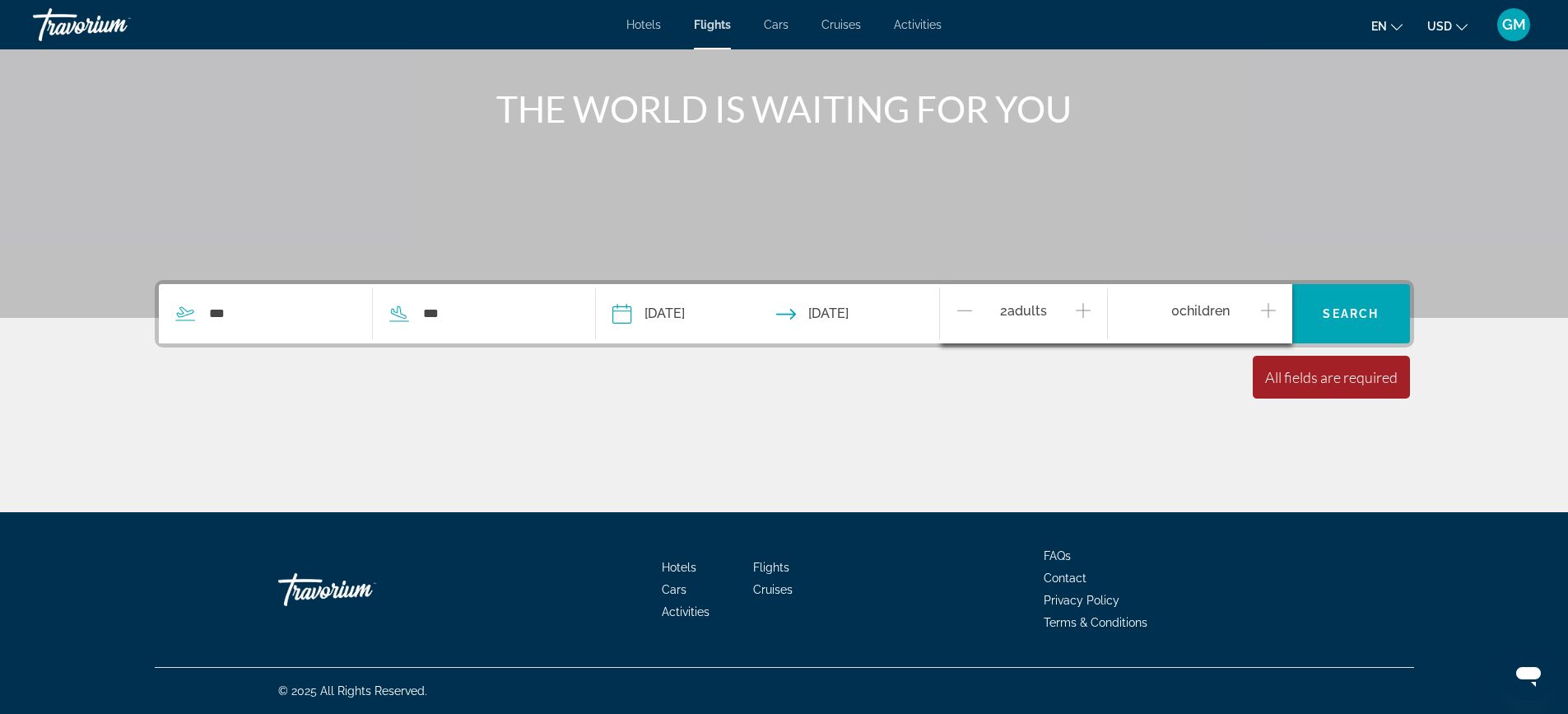
click at [191, 312] on icon "Search widget" at bounding box center [185, 314] width 20 height 20
click at [239, 324] on input "***" at bounding box center [281, 313] width 149 height 25
type input "*"
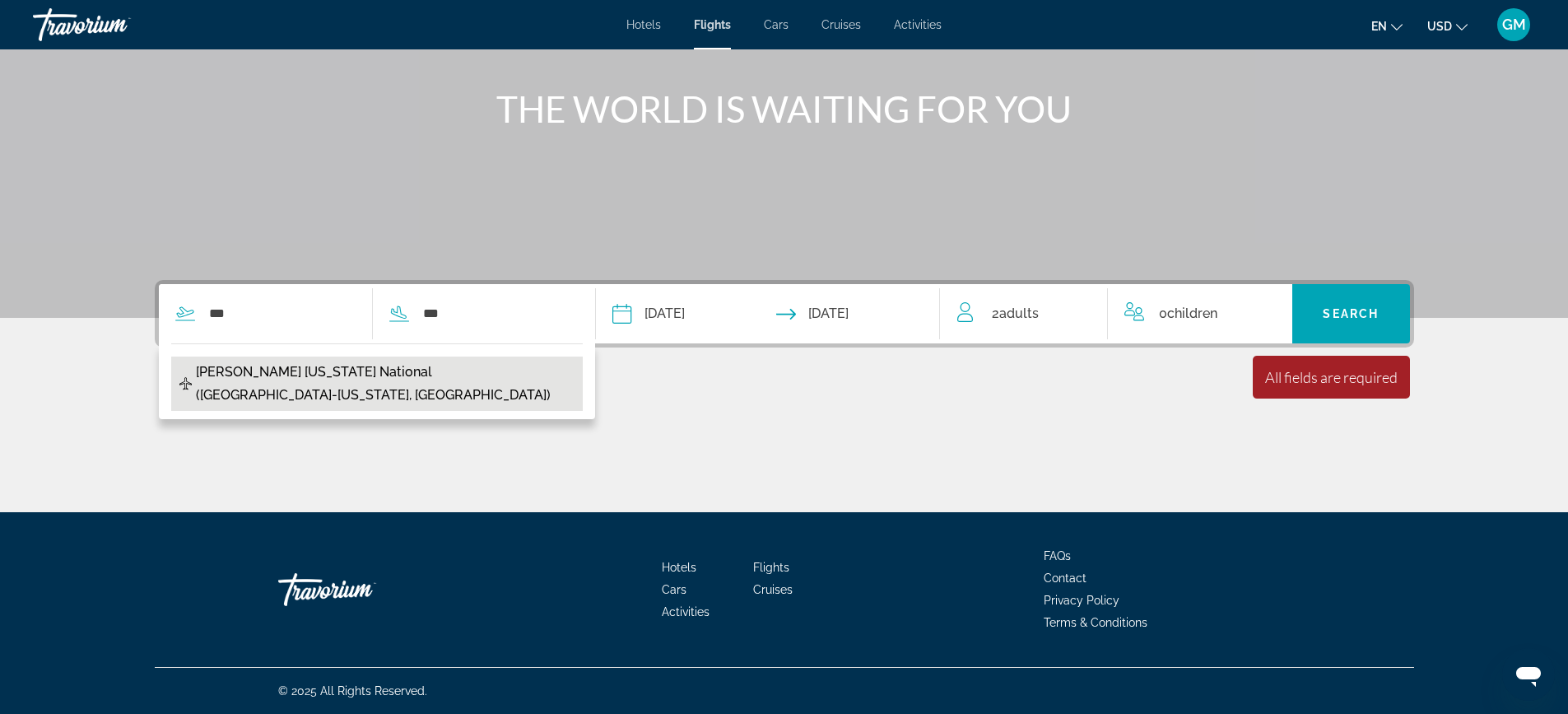
click at [291, 376] on span "[PERSON_NAME] [US_STATE] National ([GEOGRAPHIC_DATA]-[US_STATE], [GEOGRAPHIC_DA…" at bounding box center [386, 384] width 379 height 46
type input "**********"
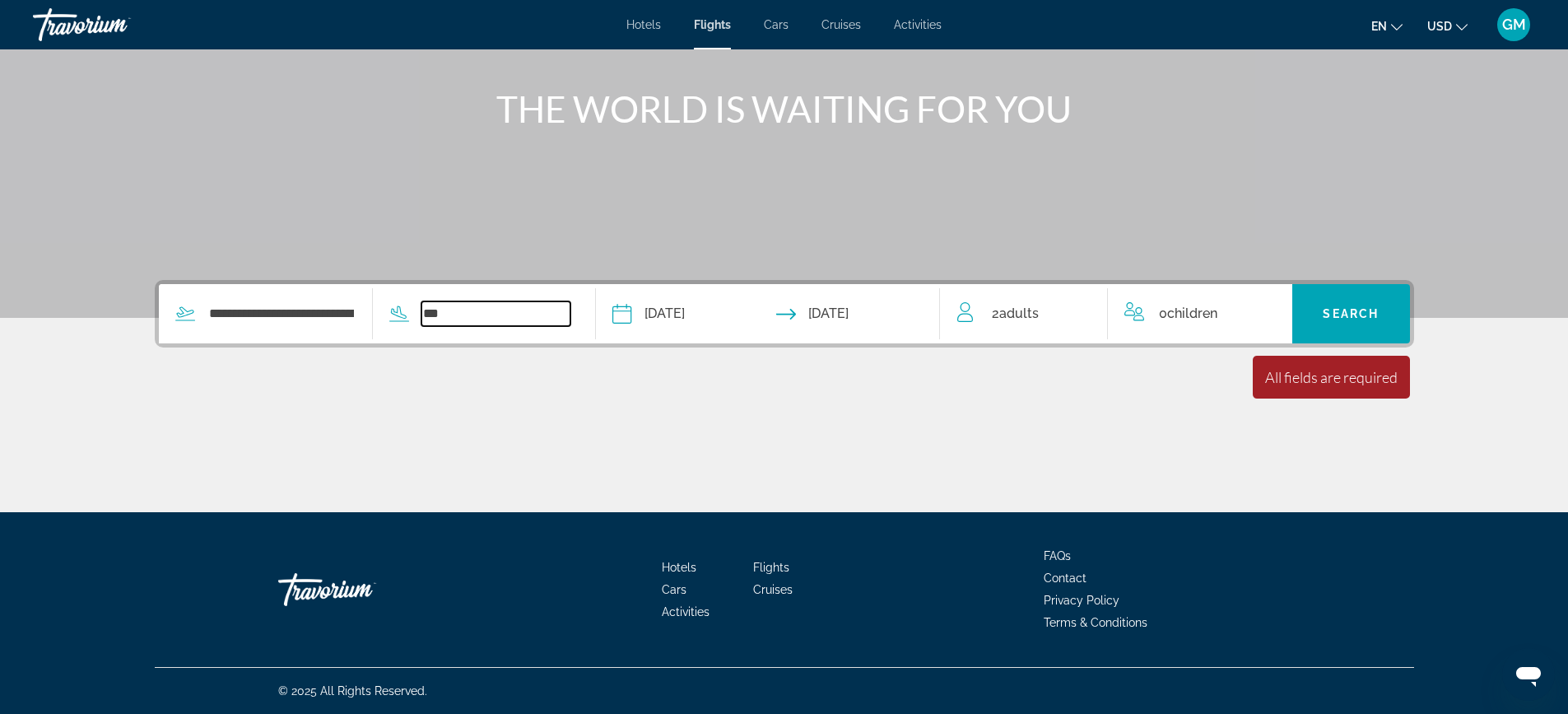
click at [433, 309] on input "***" at bounding box center [495, 313] width 149 height 25
click at [460, 319] on input "***" at bounding box center [495, 313] width 149 height 25
type input "*"
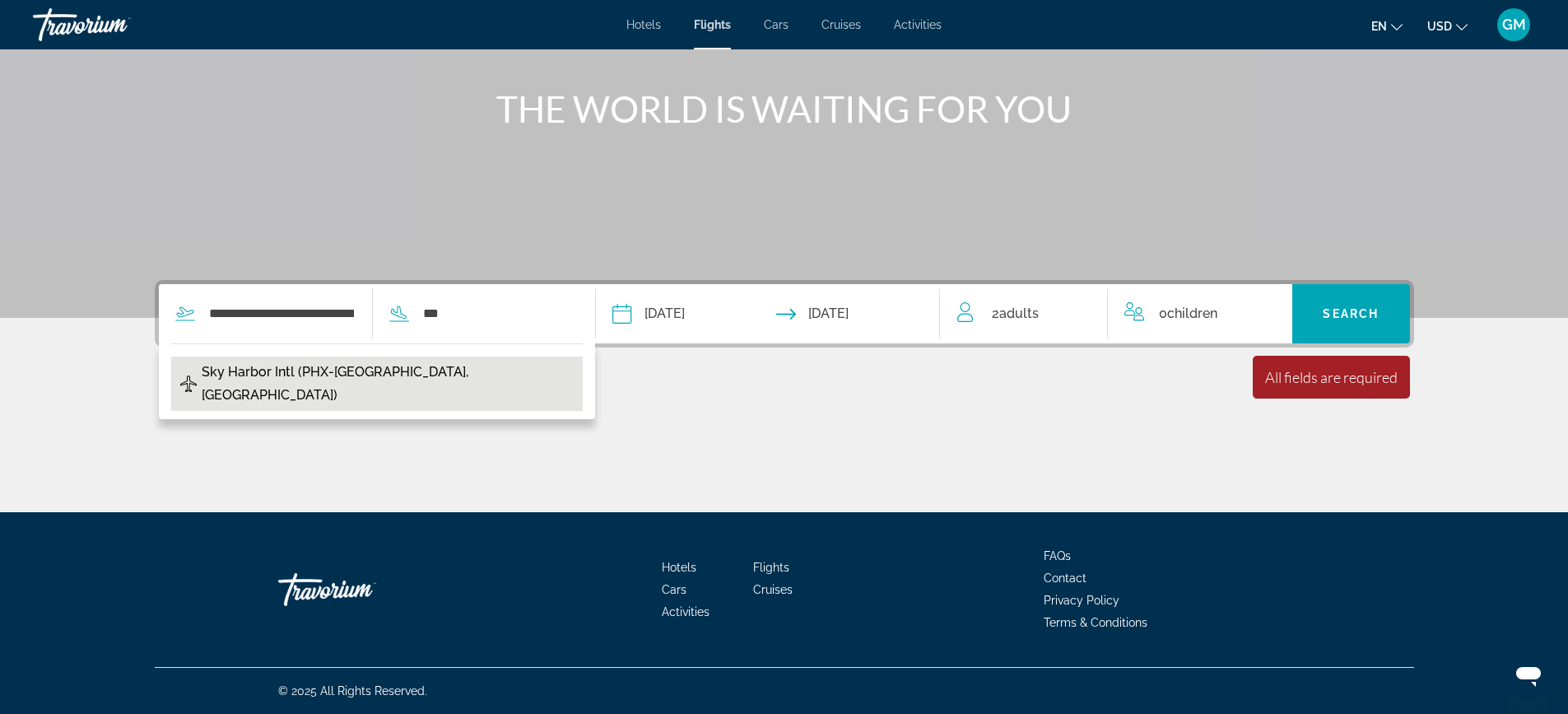
click at [460, 368] on button "Sky Harbor Intl (PHX-[GEOGRAPHIC_DATA], [GEOGRAPHIC_DATA])" at bounding box center [377, 384] width 412 height 54
type input "**********"
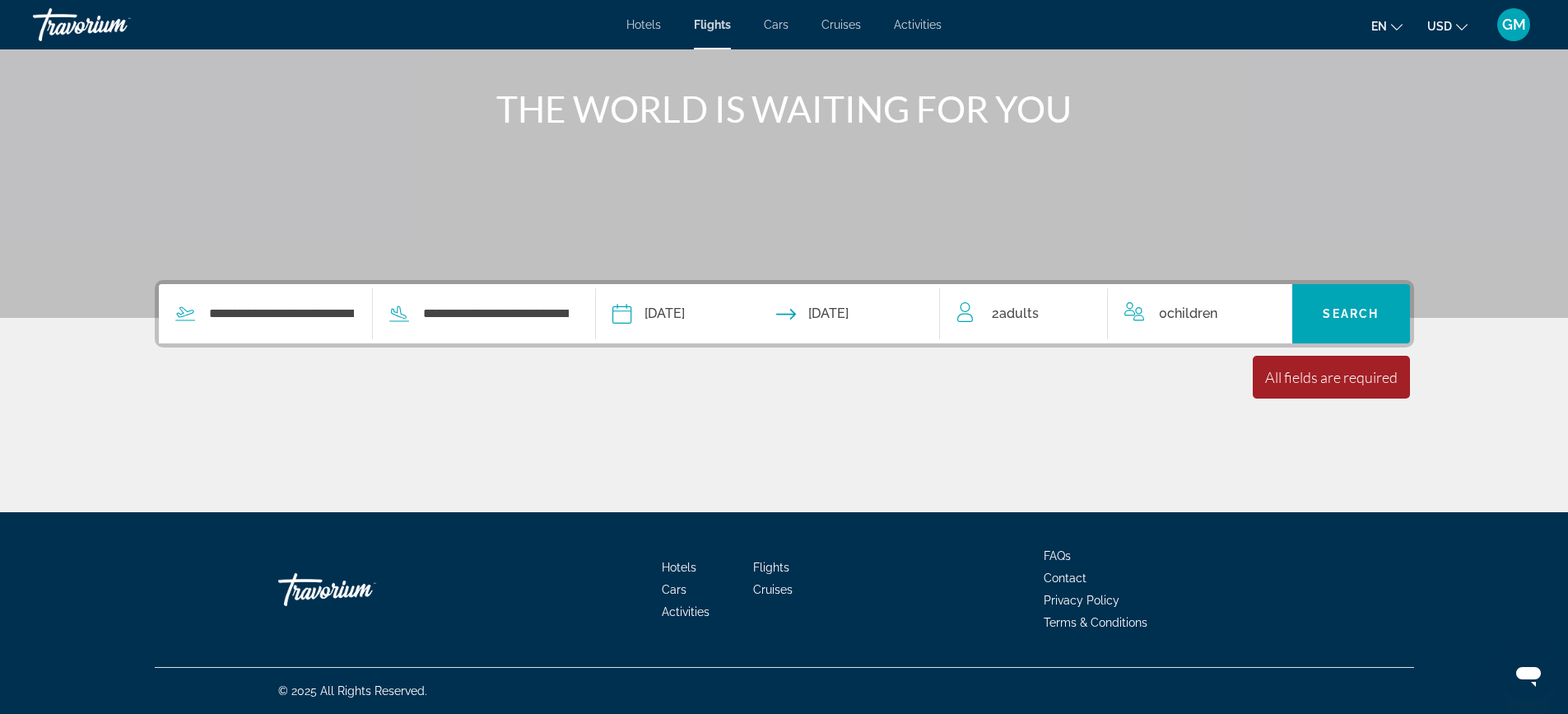
drag, startPoint x: 1046, startPoint y: 292, endPoint x: 1012, endPoint y: 321, distance: 44.7
click at [1034, 299] on div "2 Adult Adults" at bounding box center [1033, 313] width 152 height 59
click at [979, 310] on div "2 Adult Adults" at bounding box center [1032, 314] width 151 height 29
click at [961, 305] on icon "Decrement adults" at bounding box center [964, 310] width 15 height 20
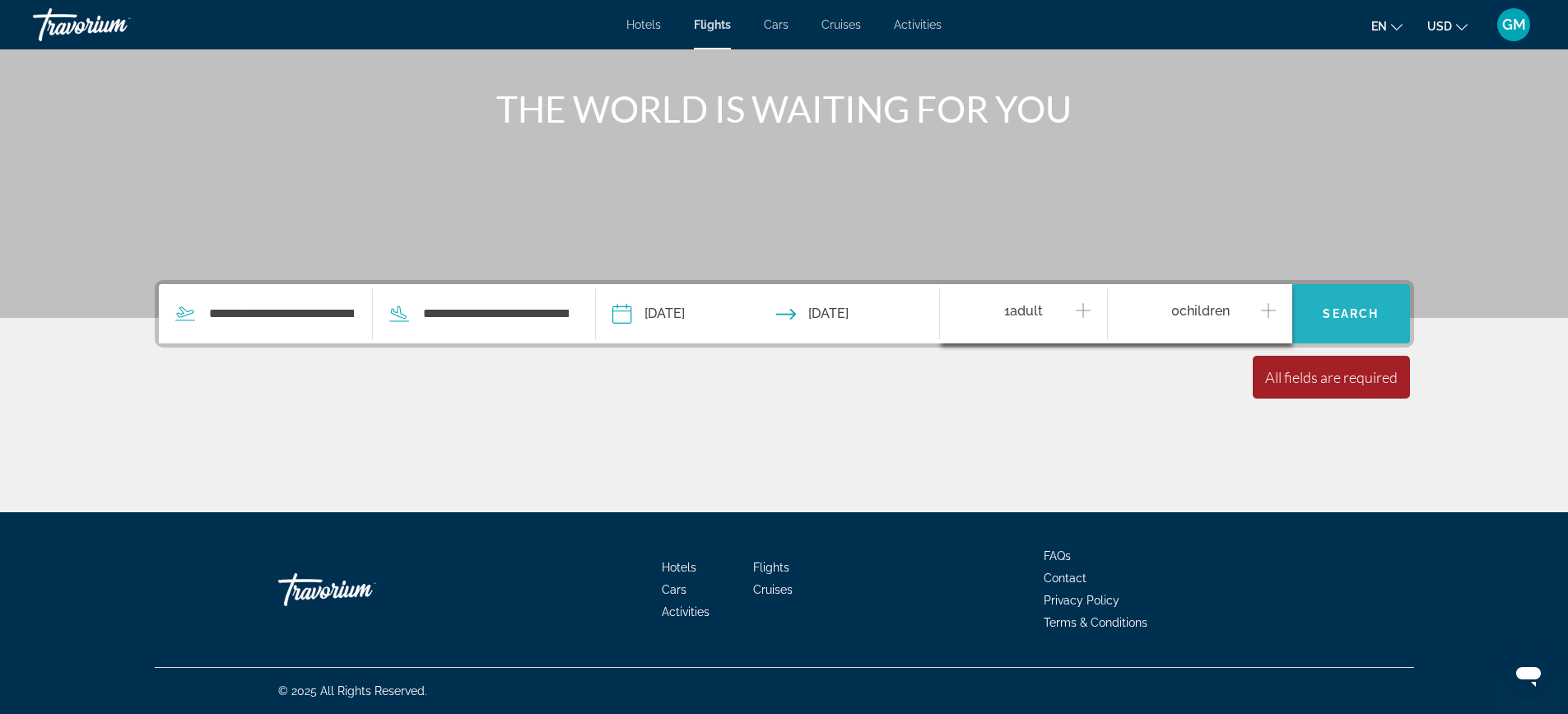
click at [1346, 314] on span "Search" at bounding box center [1351, 313] width 56 height 13
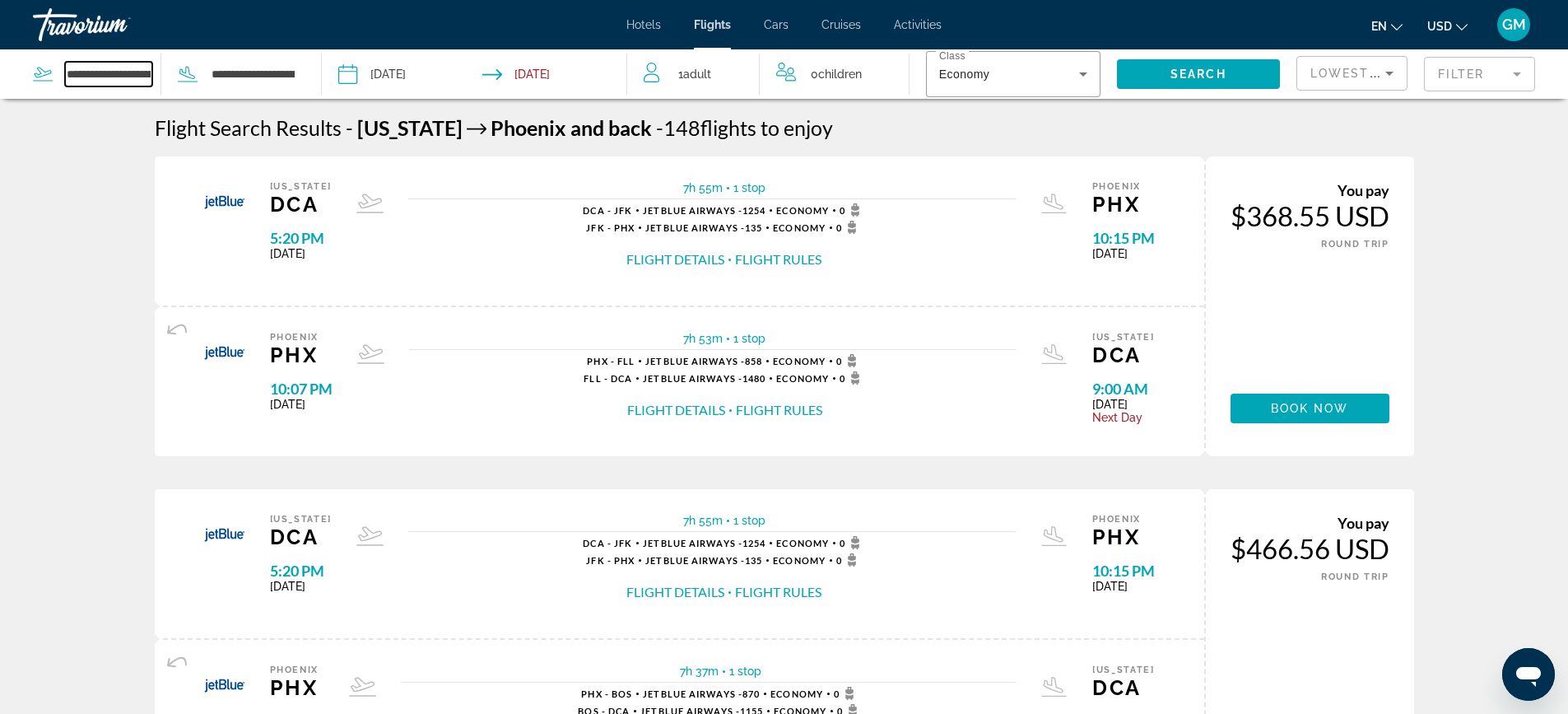
click at [121, 65] on input "**********" at bounding box center [109, 74] width 88 height 25
click at [42, 73] on icon "Search widget" at bounding box center [43, 74] width 20 height 20
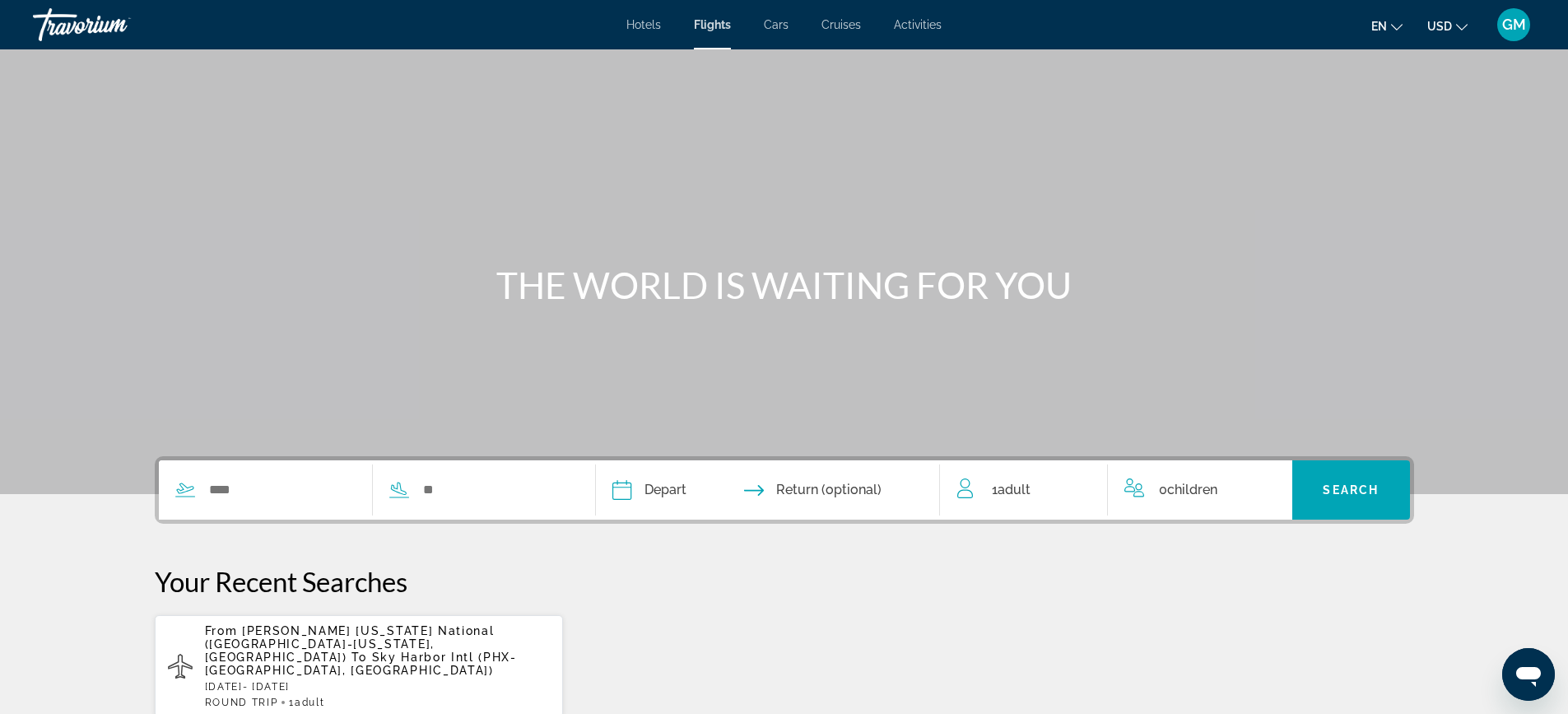
click at [314, 505] on div "Search widget" at bounding box center [364, 490] width 412 height 59
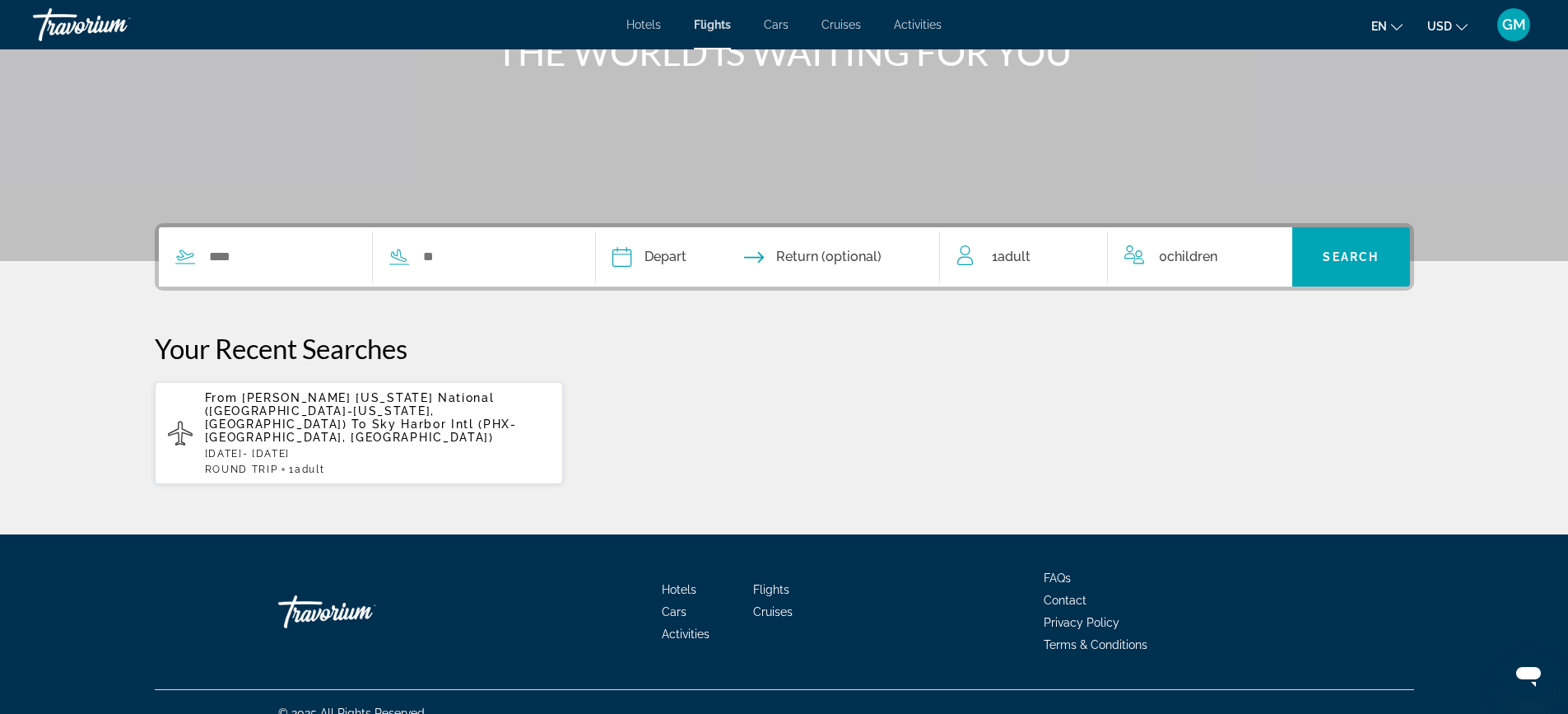
scroll to position [242, 0]
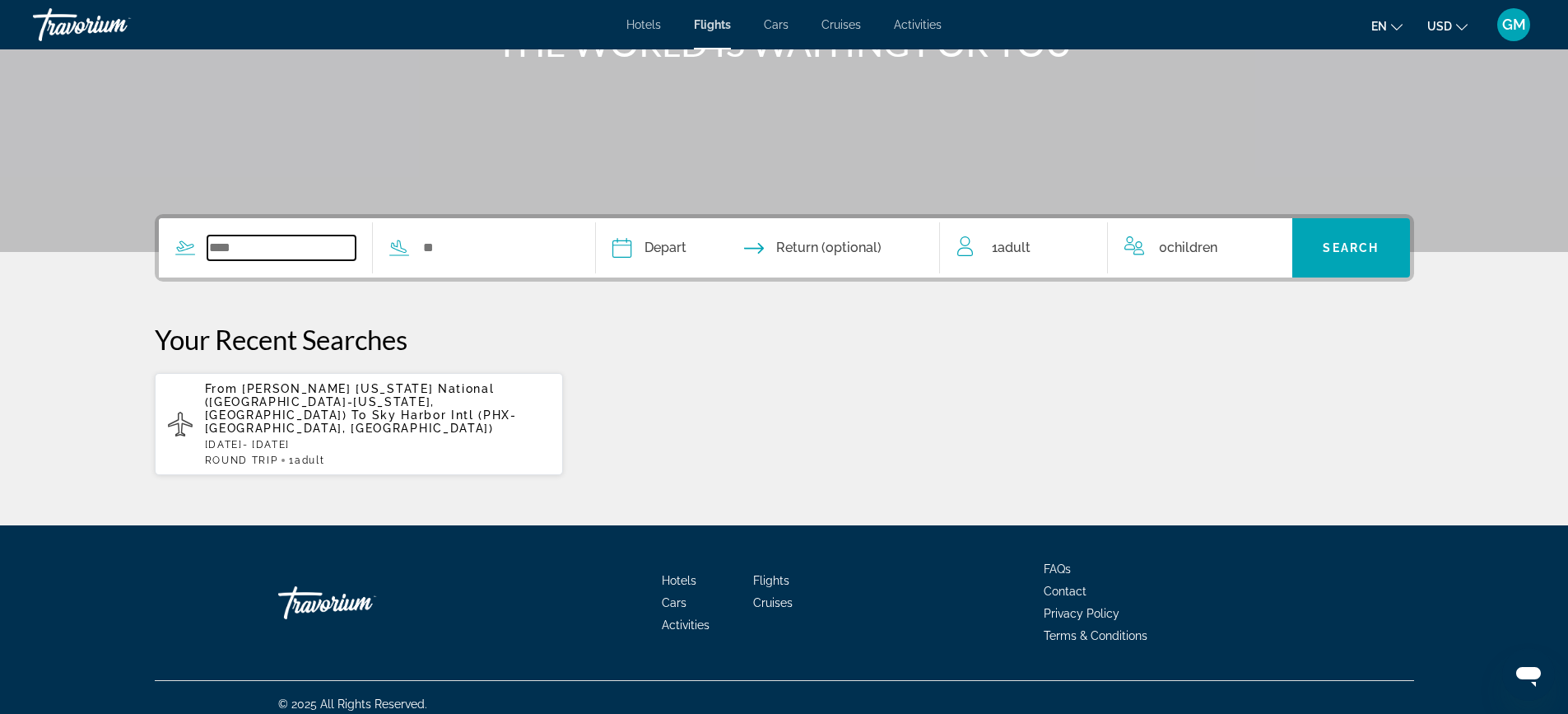
click at [264, 243] on input "Search widget" at bounding box center [281, 247] width 149 height 25
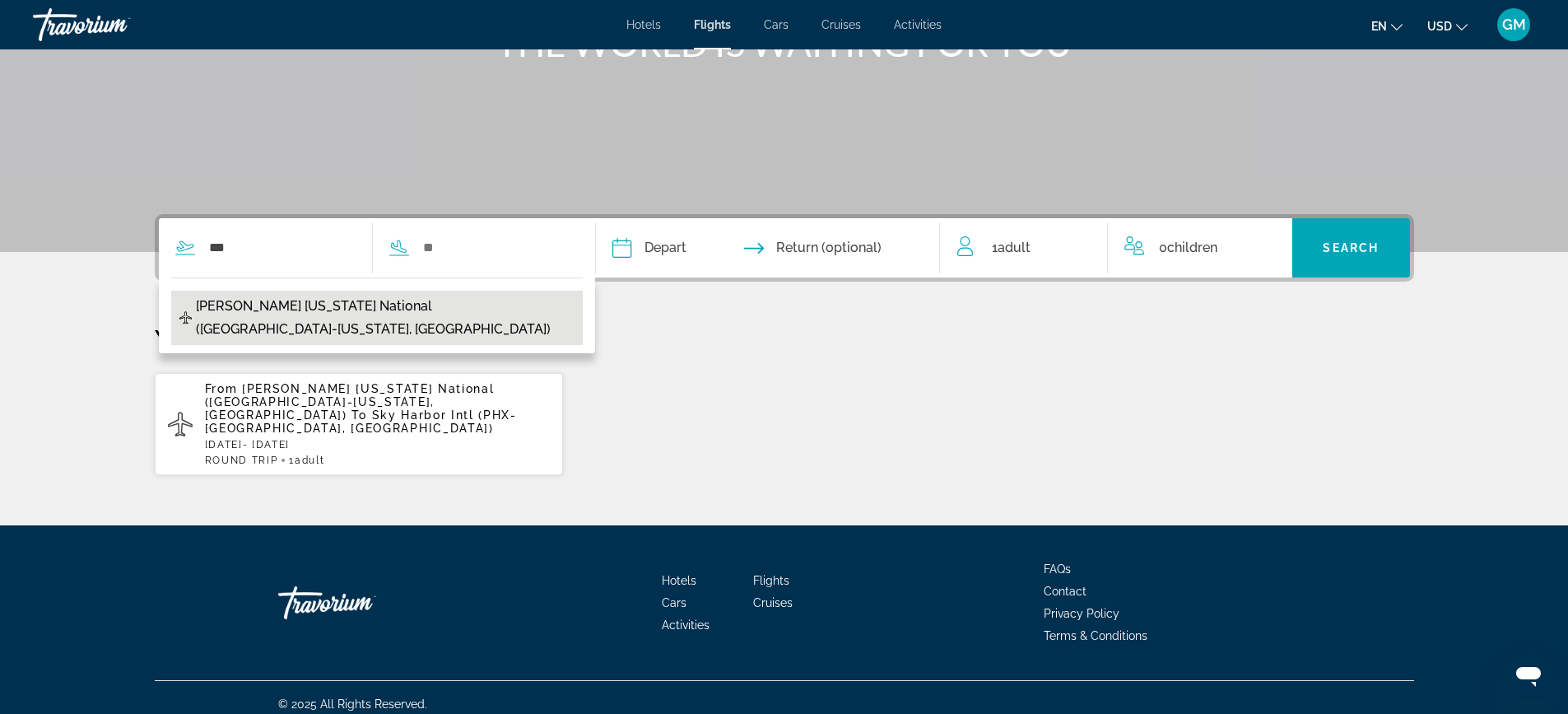
click at [379, 296] on span "[PERSON_NAME] [US_STATE] National ([GEOGRAPHIC_DATA]-[US_STATE], [GEOGRAPHIC_DA…" at bounding box center [386, 318] width 379 height 46
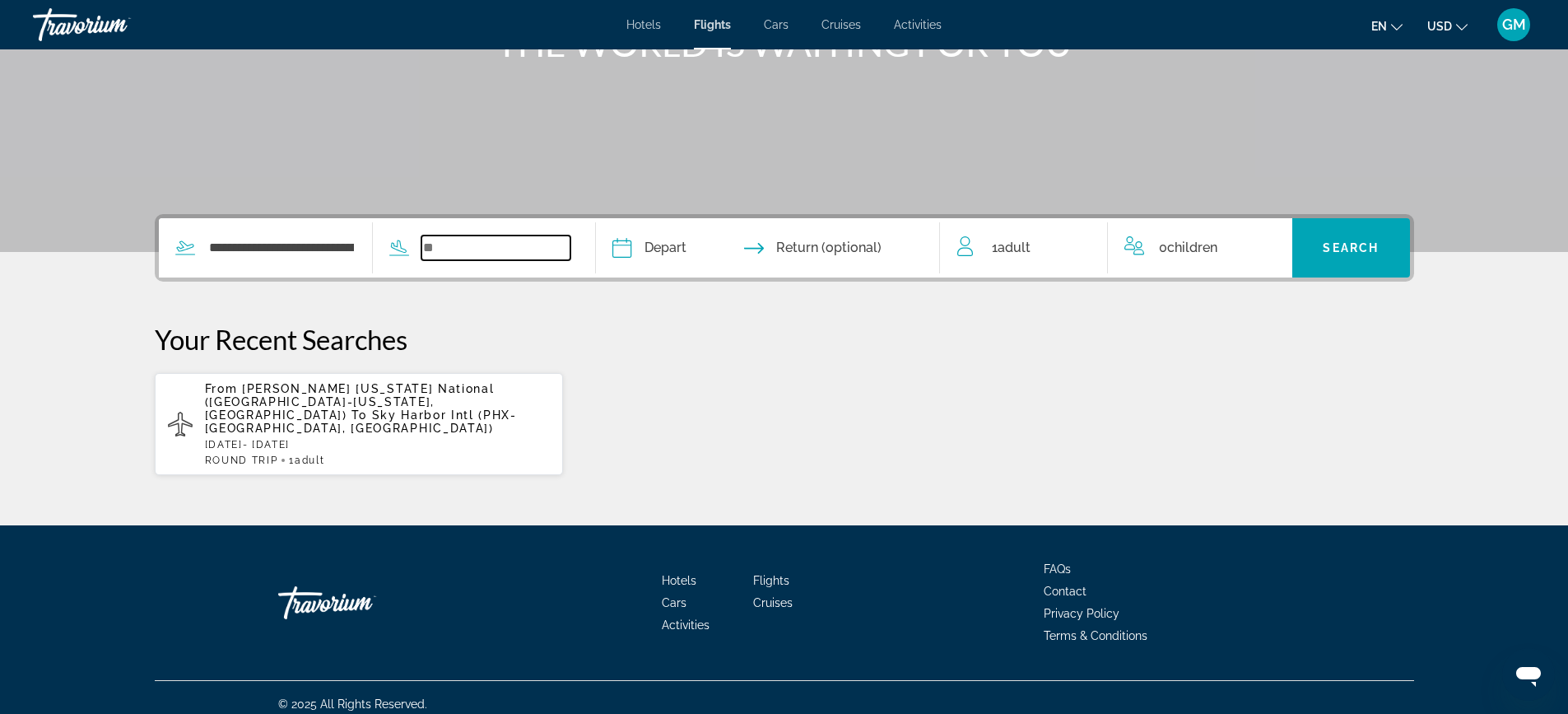
click at [454, 249] on input "Search widget" at bounding box center [495, 247] width 149 height 25
click at [243, 256] on input "**********" at bounding box center [281, 247] width 149 height 25
click at [312, 245] on input "**********" at bounding box center [281, 247] width 149 height 25
drag, startPoint x: 353, startPoint y: 243, endPoint x: 88, endPoint y: 224, distance: 265.7
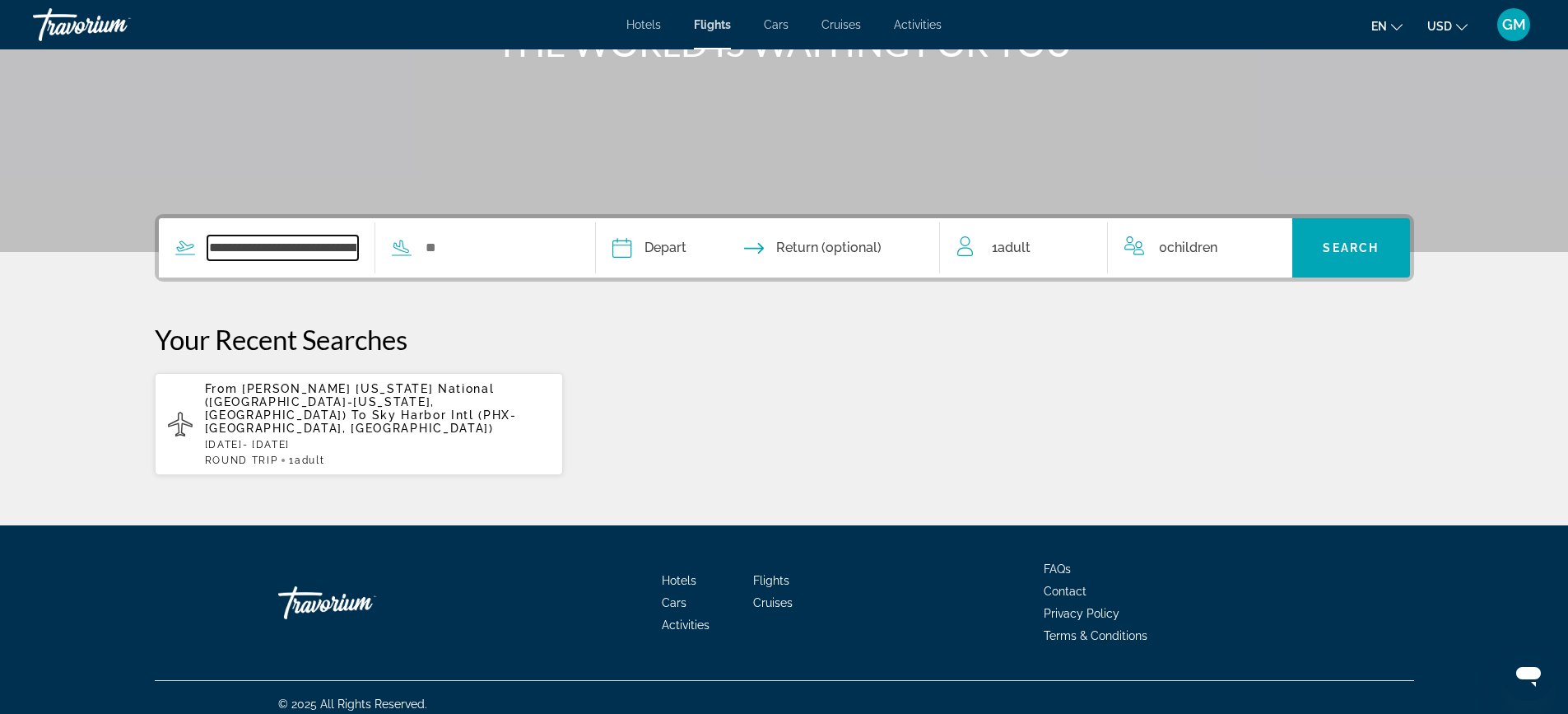
click at [88, 224] on section "**********" at bounding box center [784, 117] width 1568 height 718
type input "*"
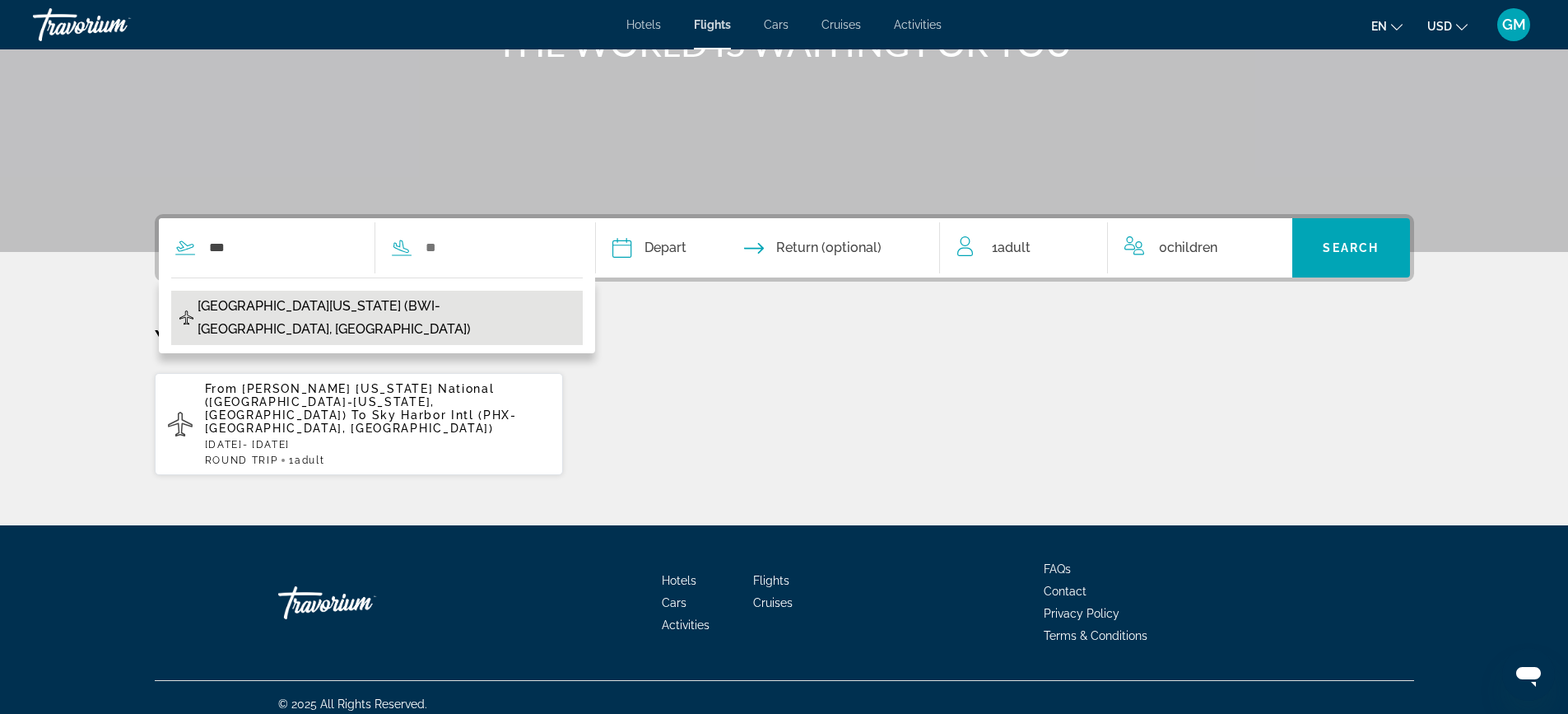
click at [208, 295] on span "[GEOGRAPHIC_DATA][US_STATE] (BWI-[GEOGRAPHIC_DATA], [GEOGRAPHIC_DATA])" at bounding box center [386, 318] width 377 height 46
type input "**********"
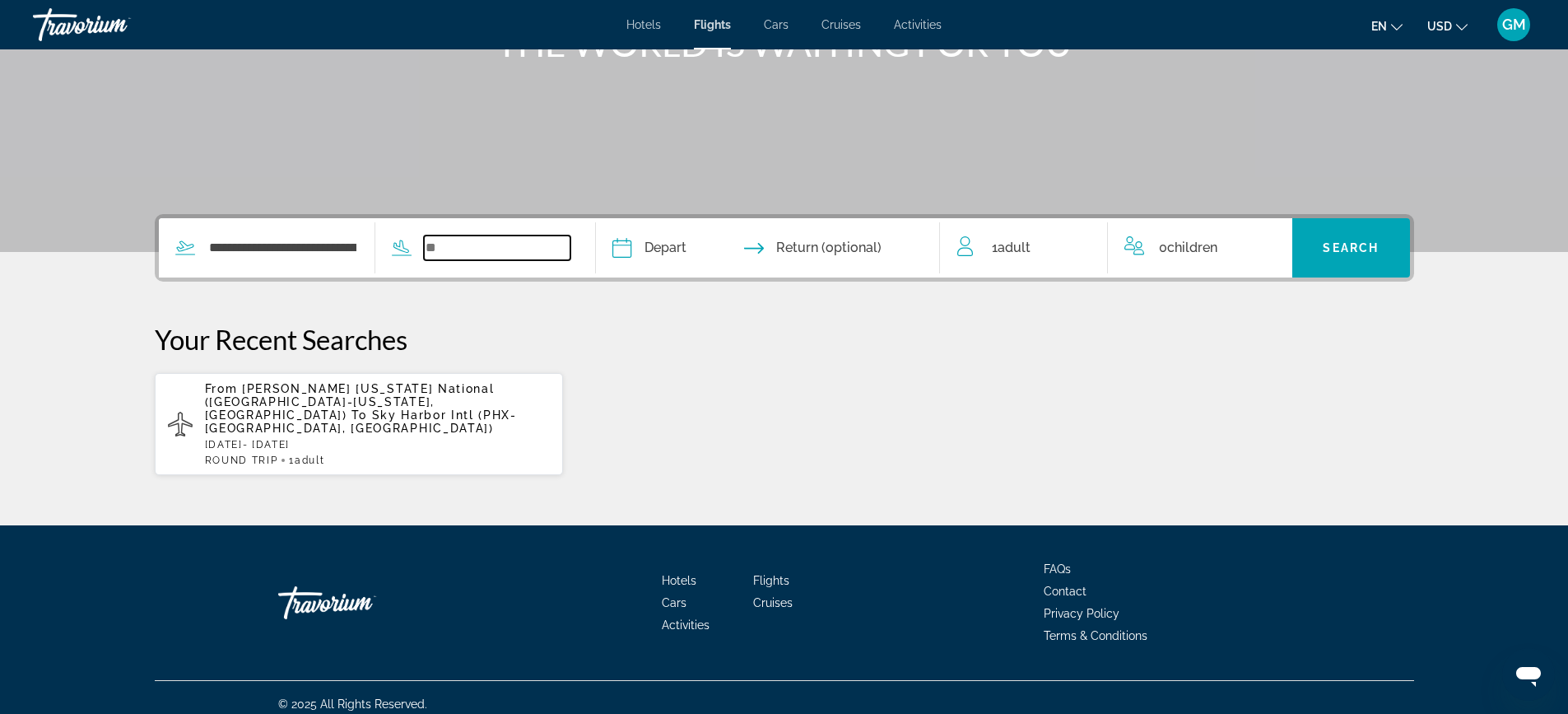
click at [458, 247] on input "Search widget" at bounding box center [496, 247] width 147 height 25
click at [440, 254] on input "Search widget" at bounding box center [496, 247] width 147 height 25
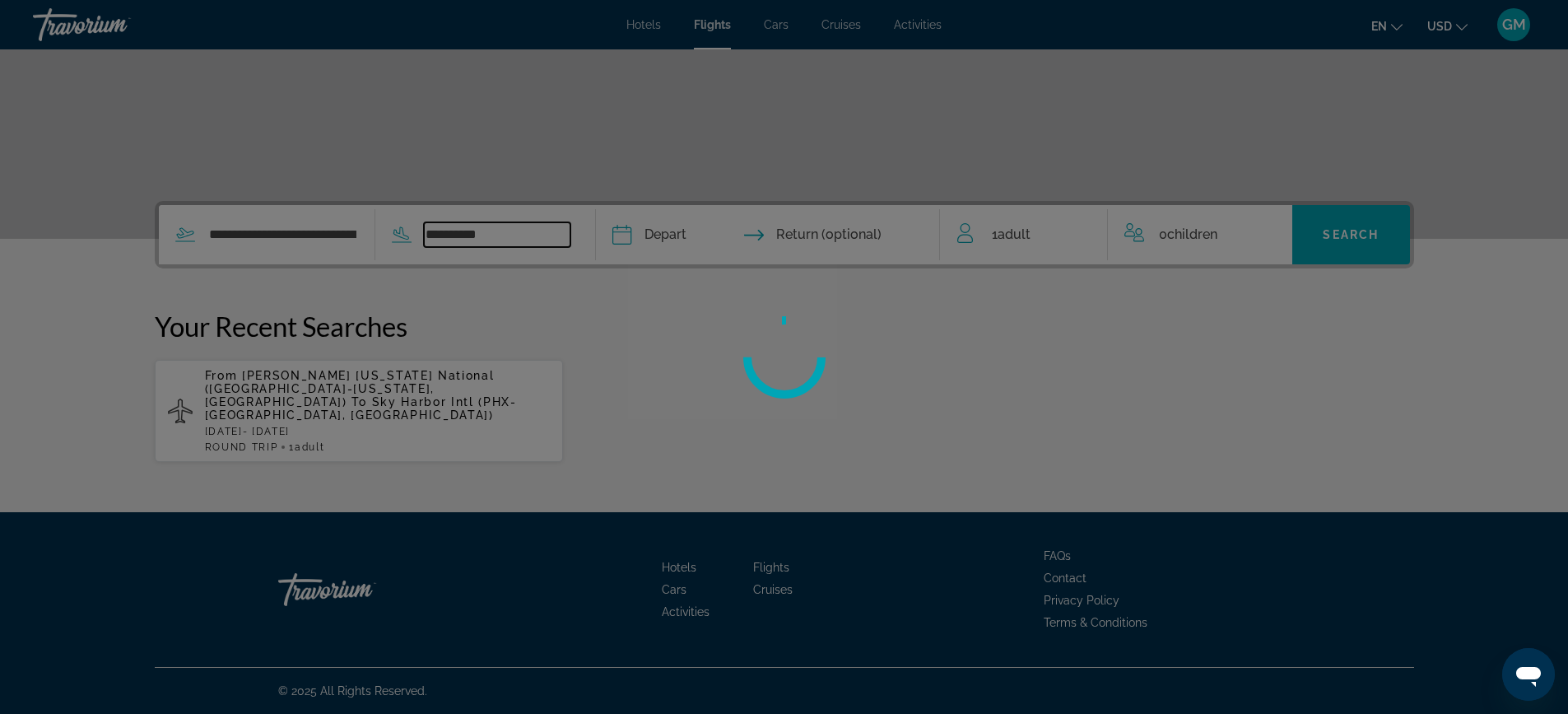
scroll to position [242, 0]
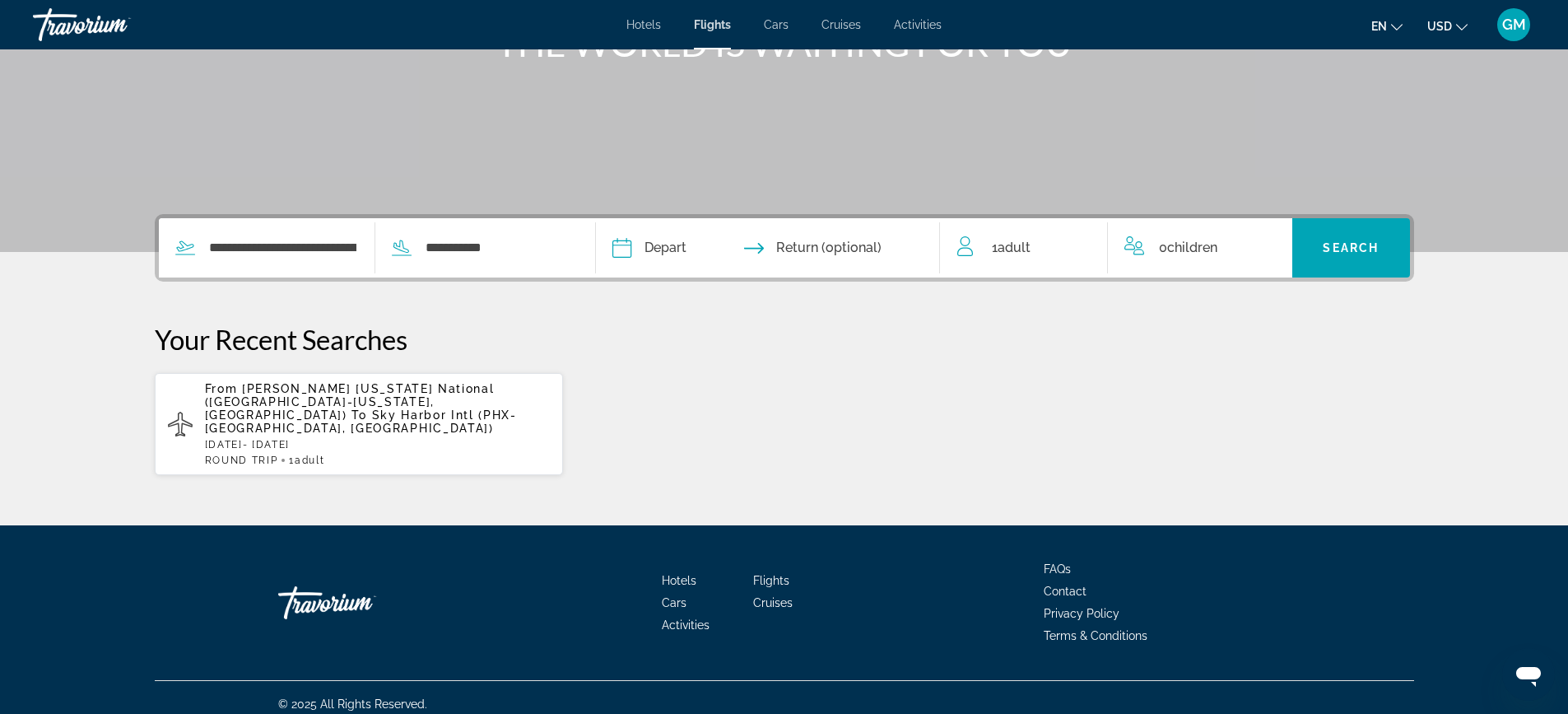
click at [519, 229] on div "**********" at bounding box center [364, 247] width 412 height 59
click at [539, 247] on input "**********" at bounding box center [496, 247] width 147 height 25
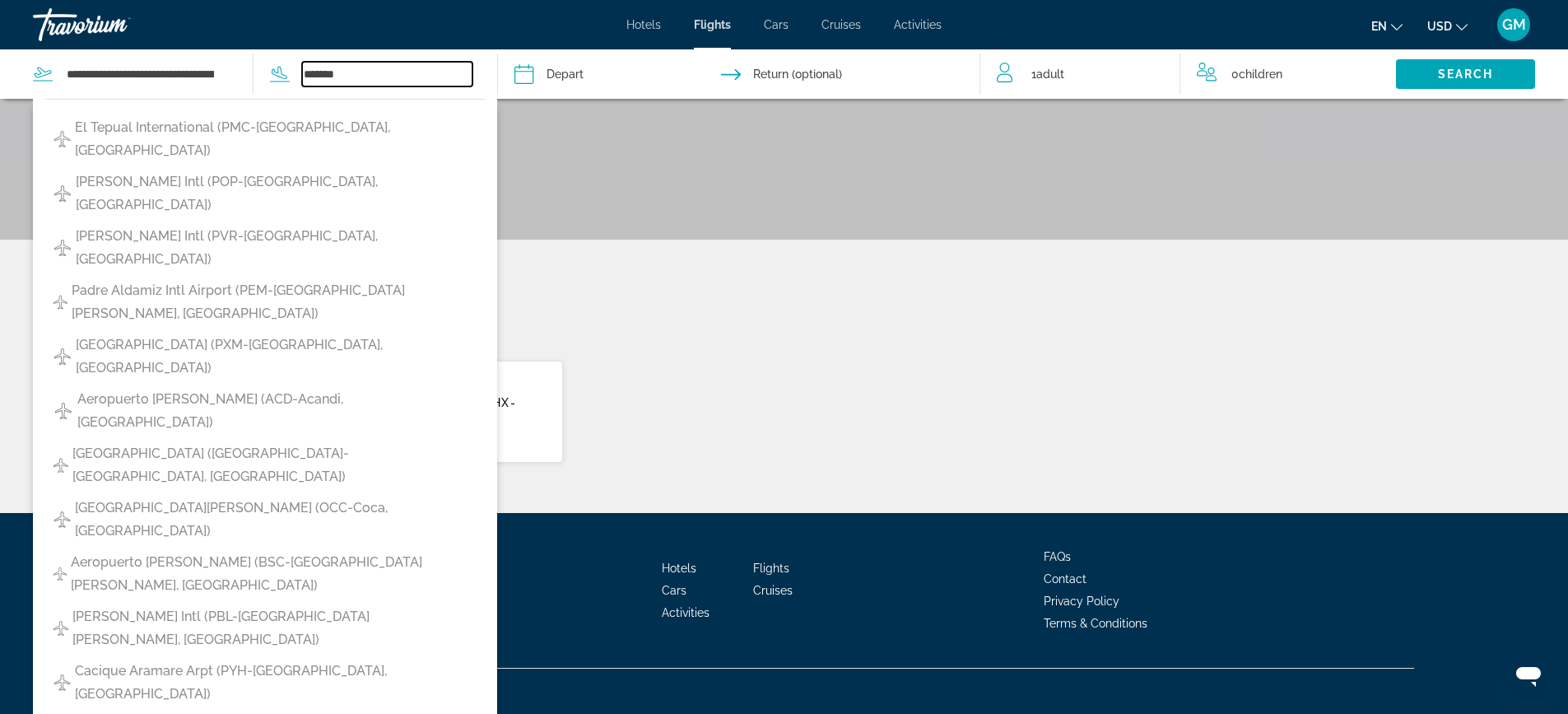
scroll to position [261, 0]
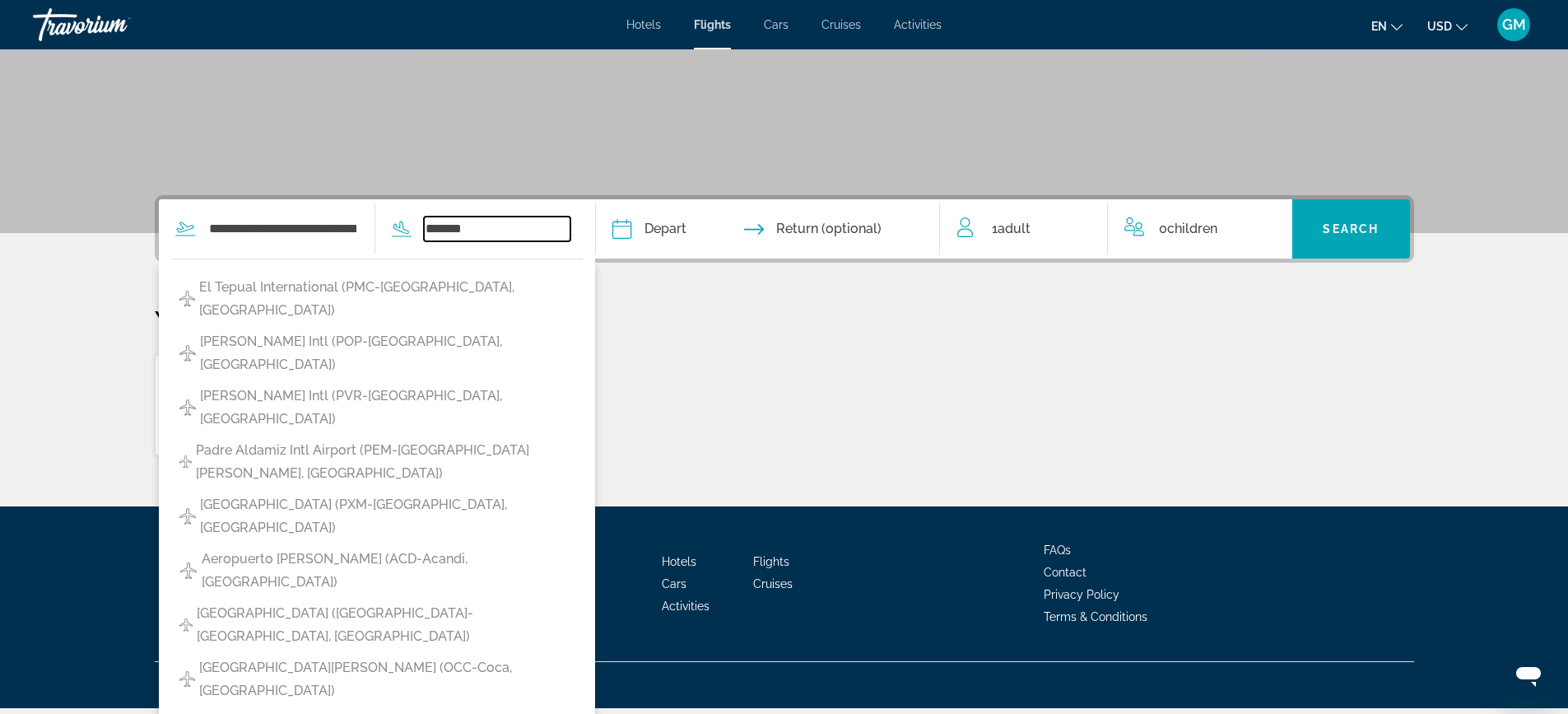
type input "******"
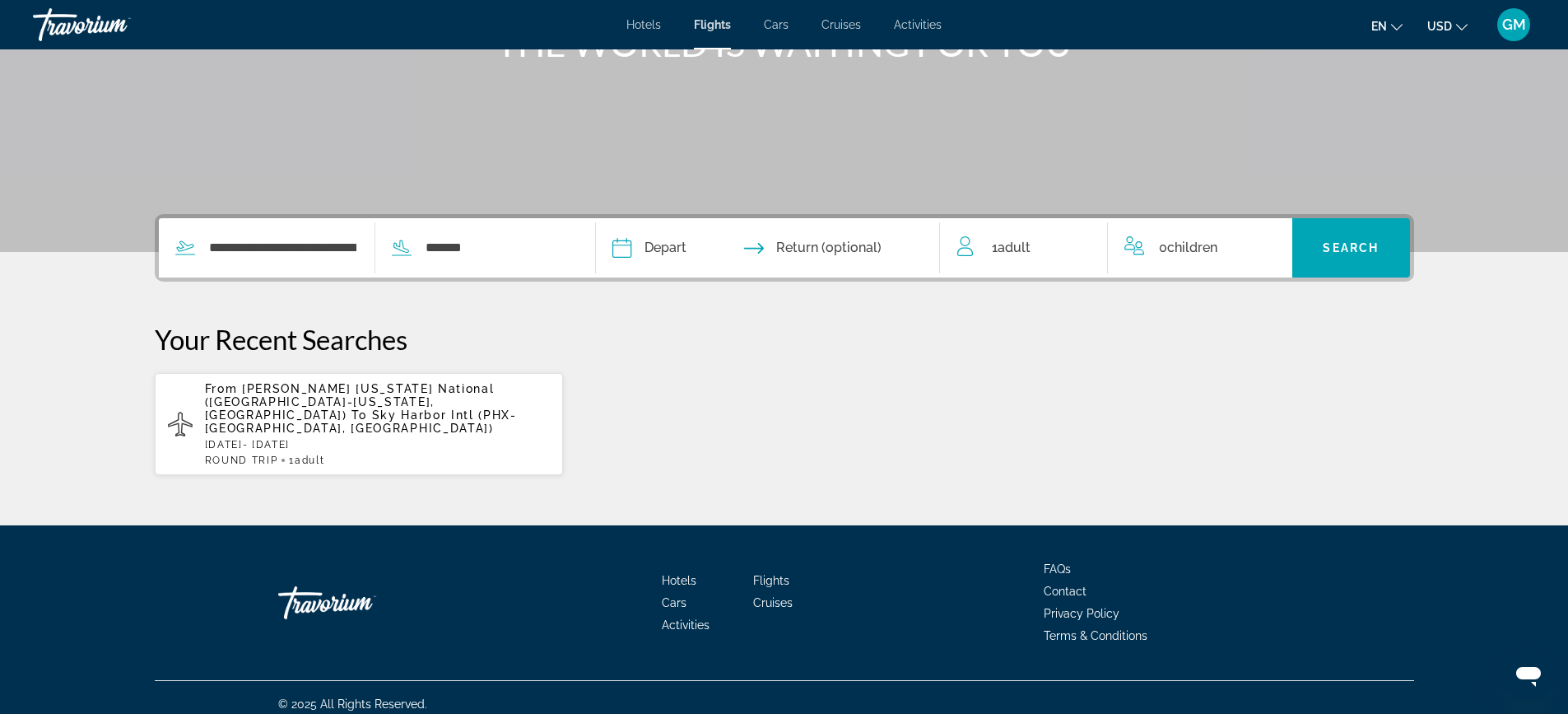
click at [640, 21] on span "Hotels" at bounding box center [643, 24] width 35 height 13
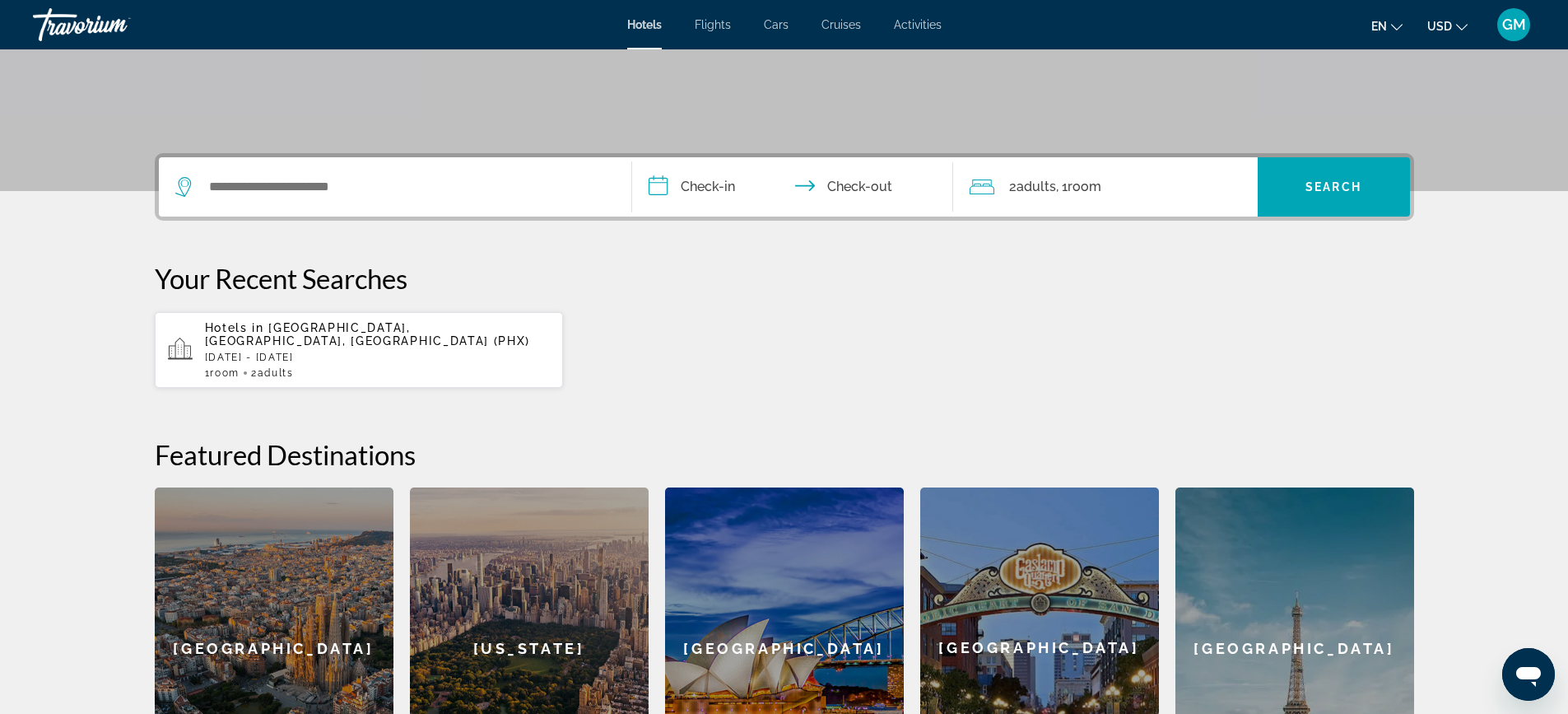
scroll to position [298, 0]
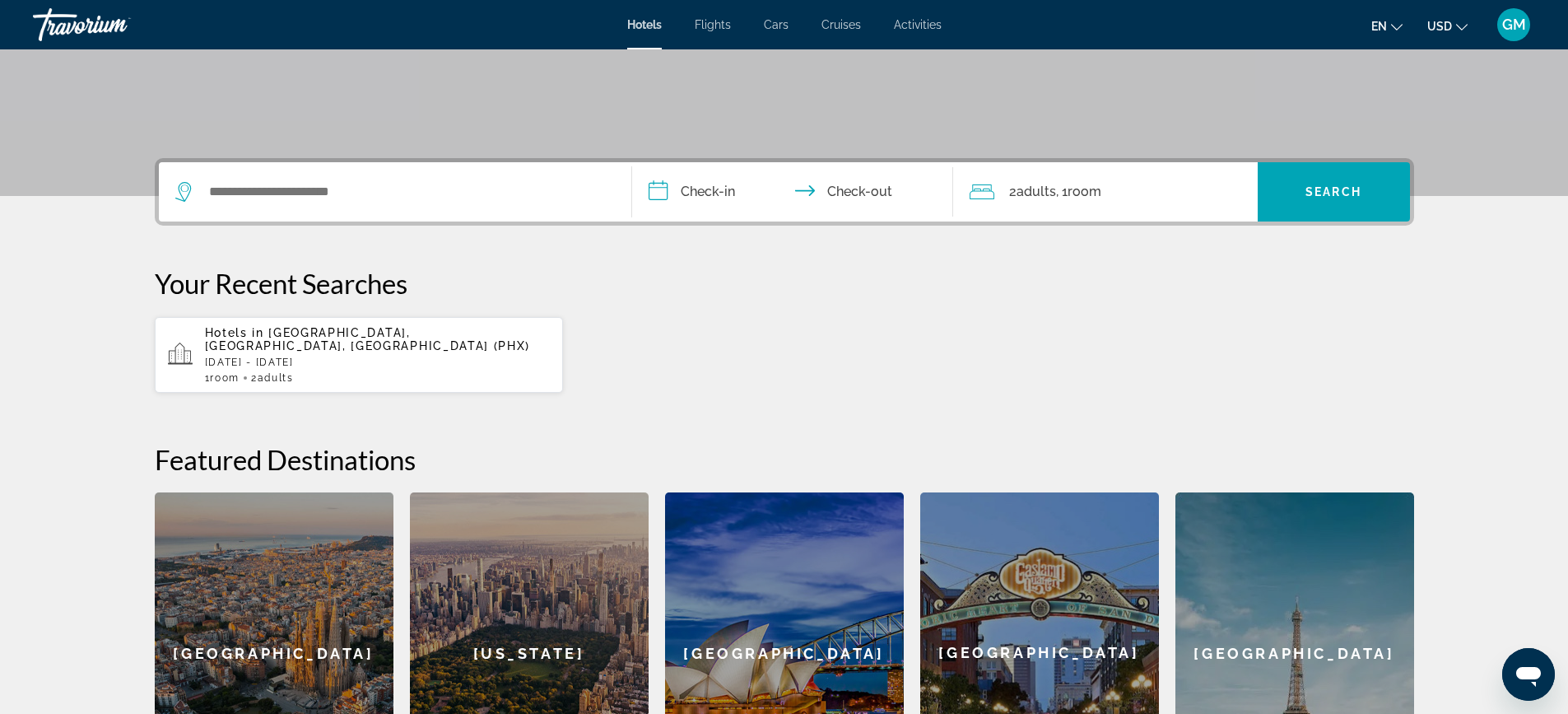
click at [923, 18] on span "Activities" at bounding box center [918, 24] width 48 height 13
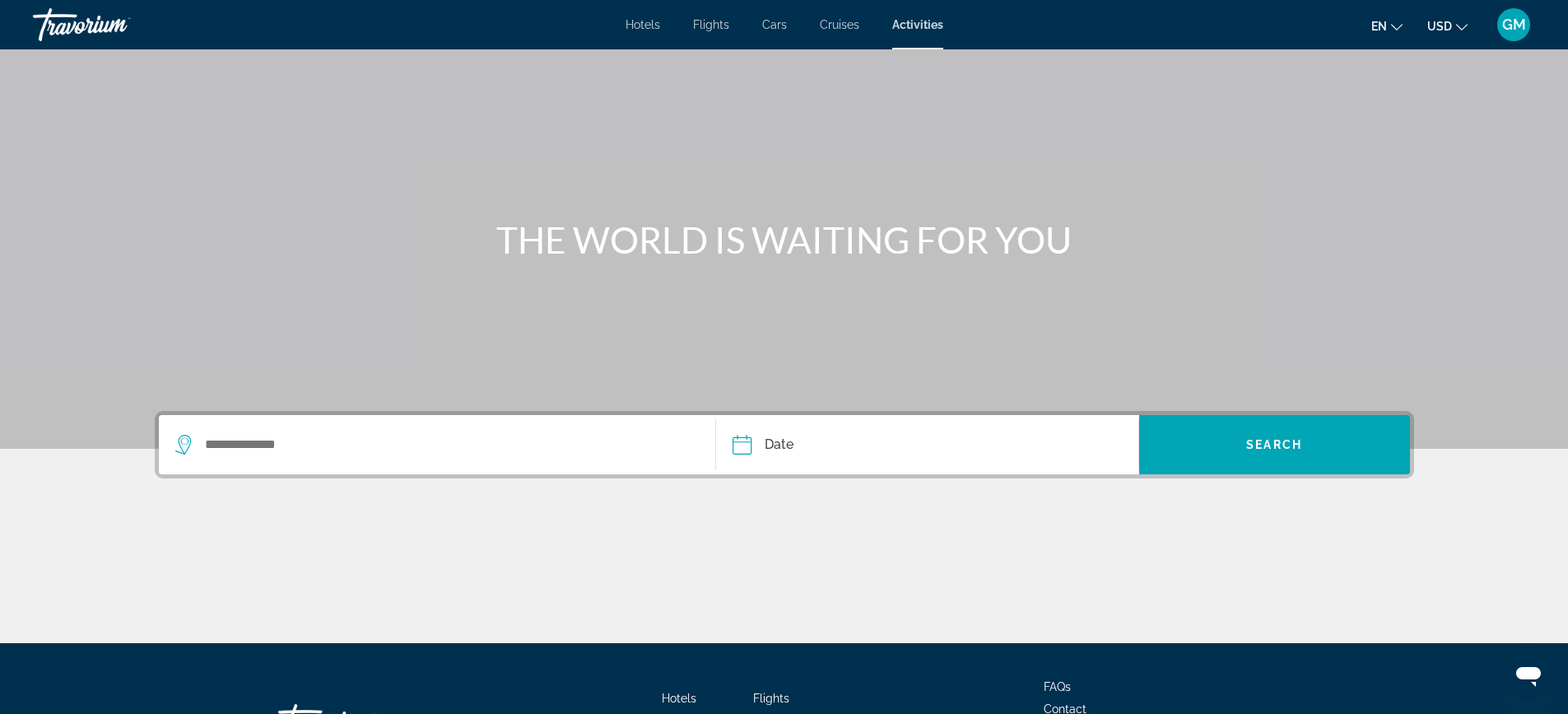
scroll to position [177, 0]
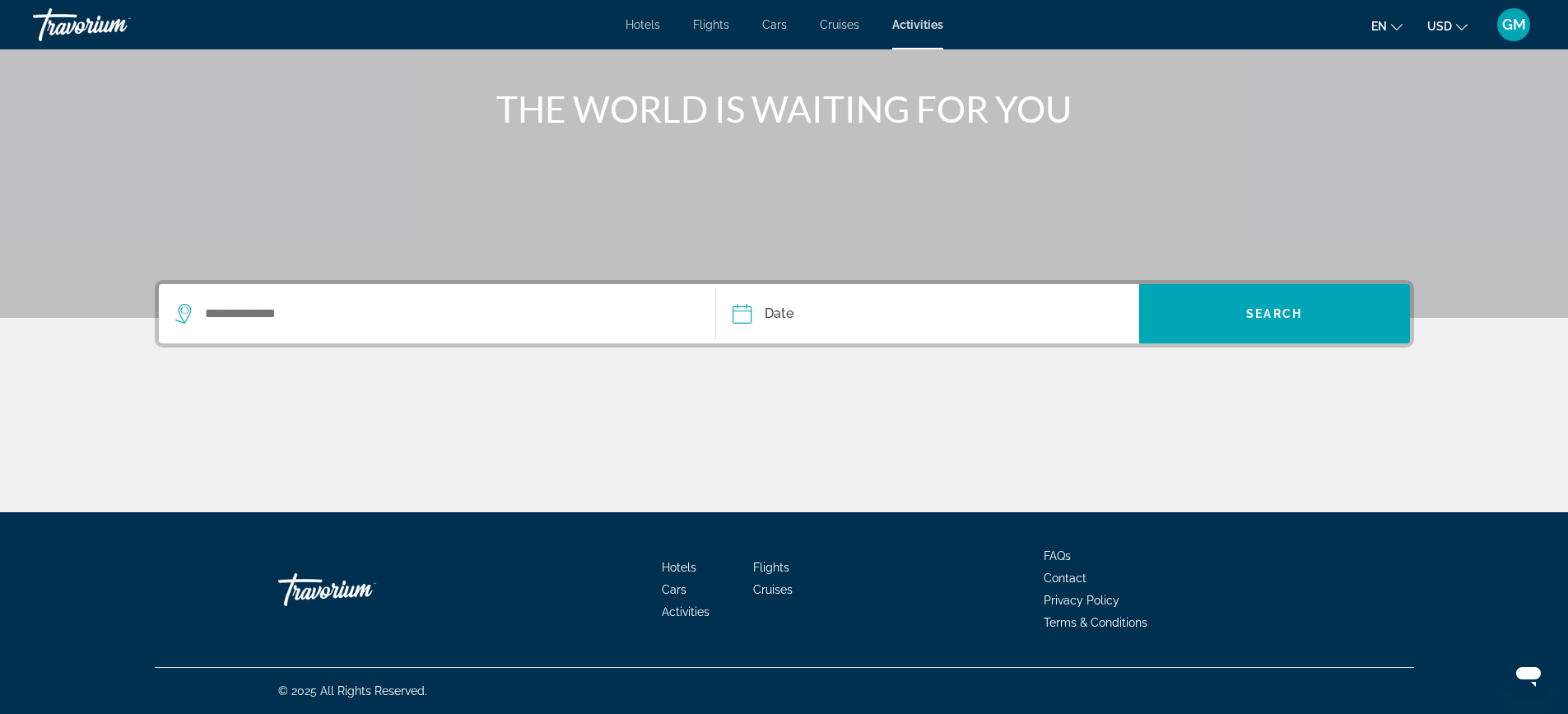
click at [264, 295] on div "Search widget" at bounding box center [438, 313] width 524 height 59
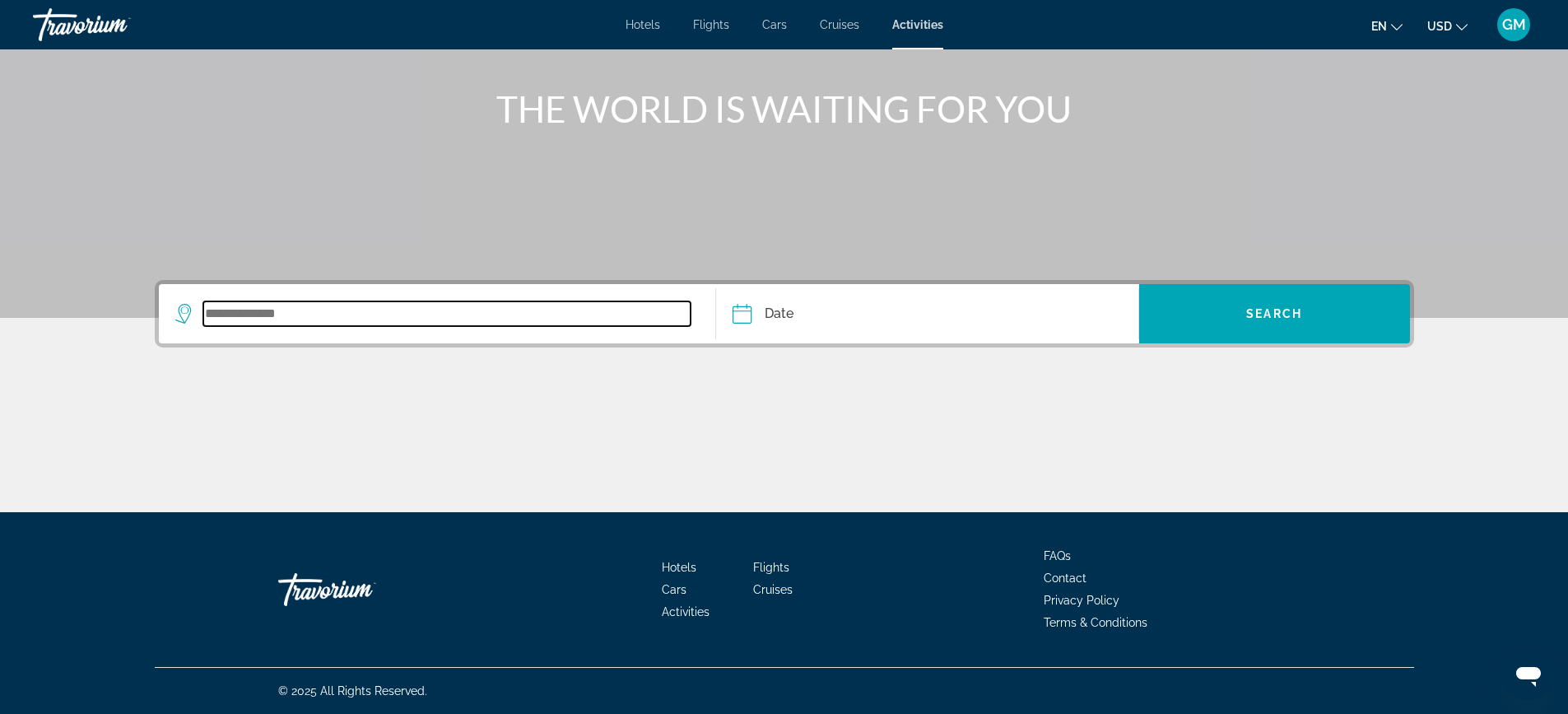
click at [258, 309] on input "Search widget" at bounding box center [448, 313] width 488 height 25
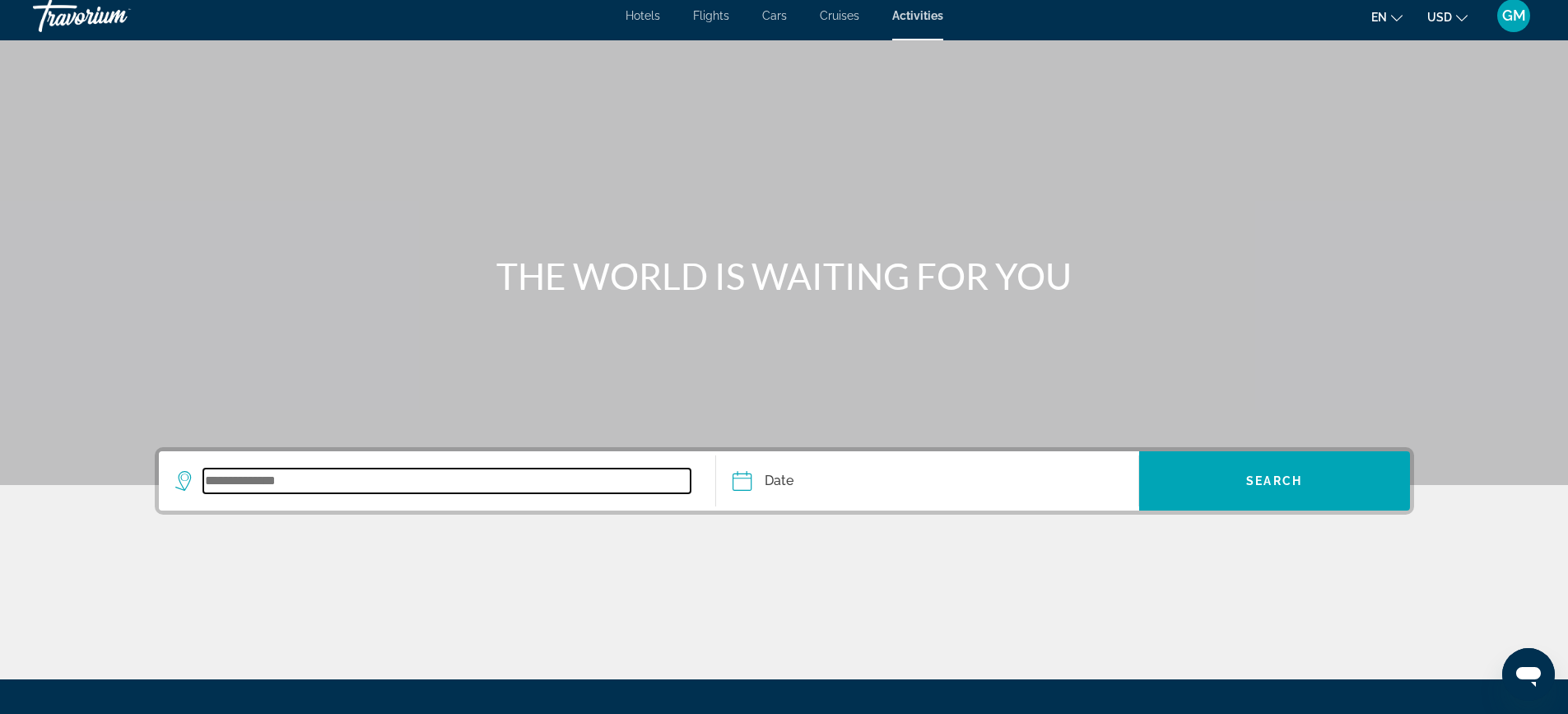
scroll to position [0, 0]
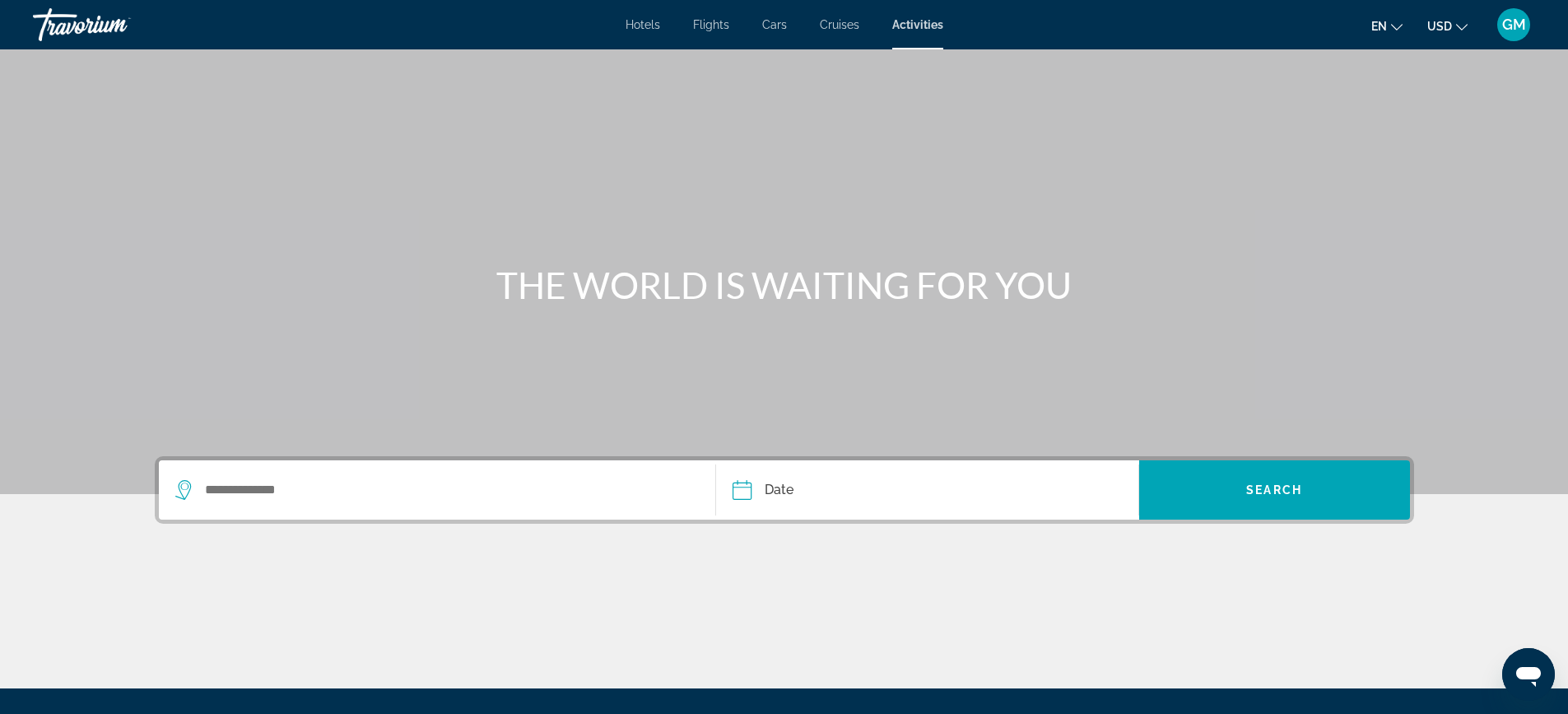
click at [99, 31] on div "Travorium" at bounding box center [115, 24] width 164 height 43
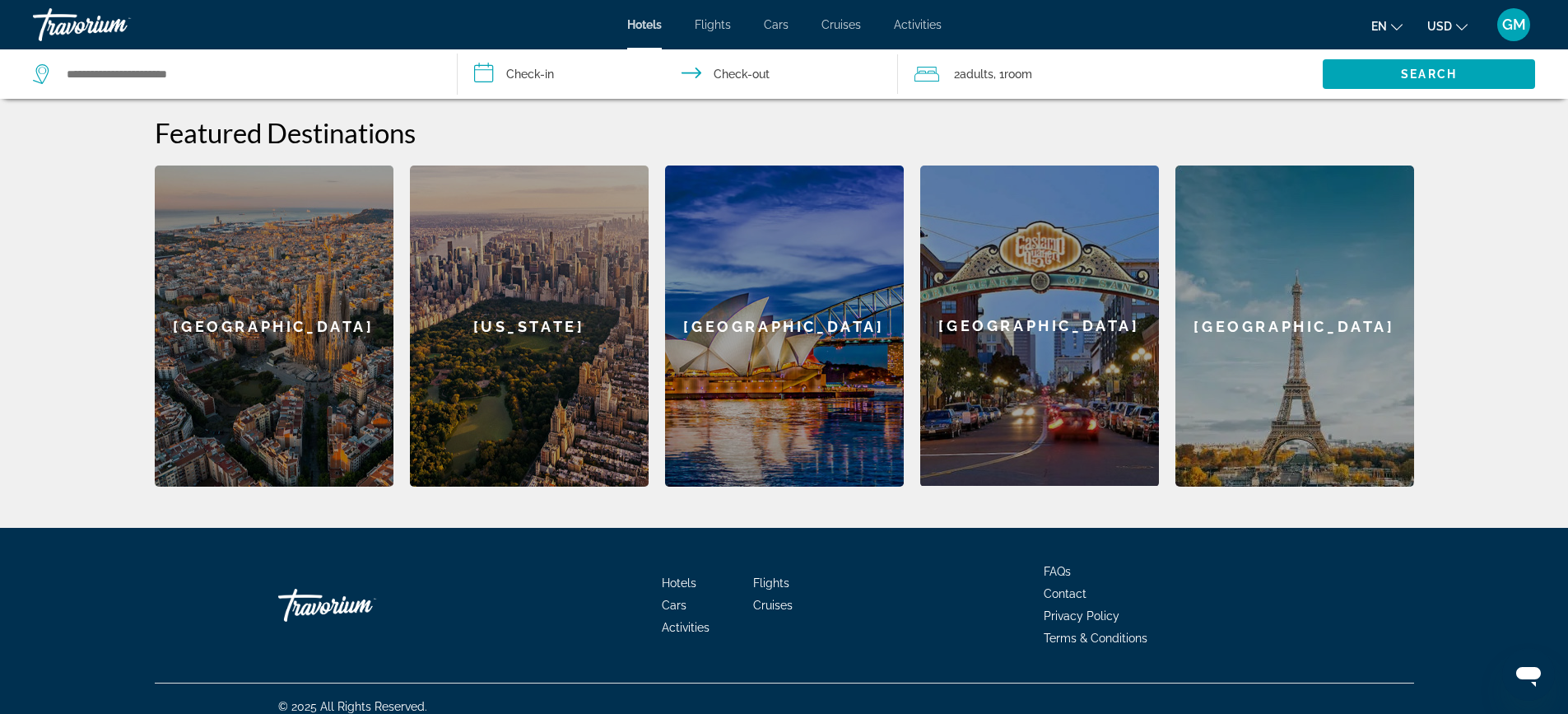
scroll to position [627, 0]
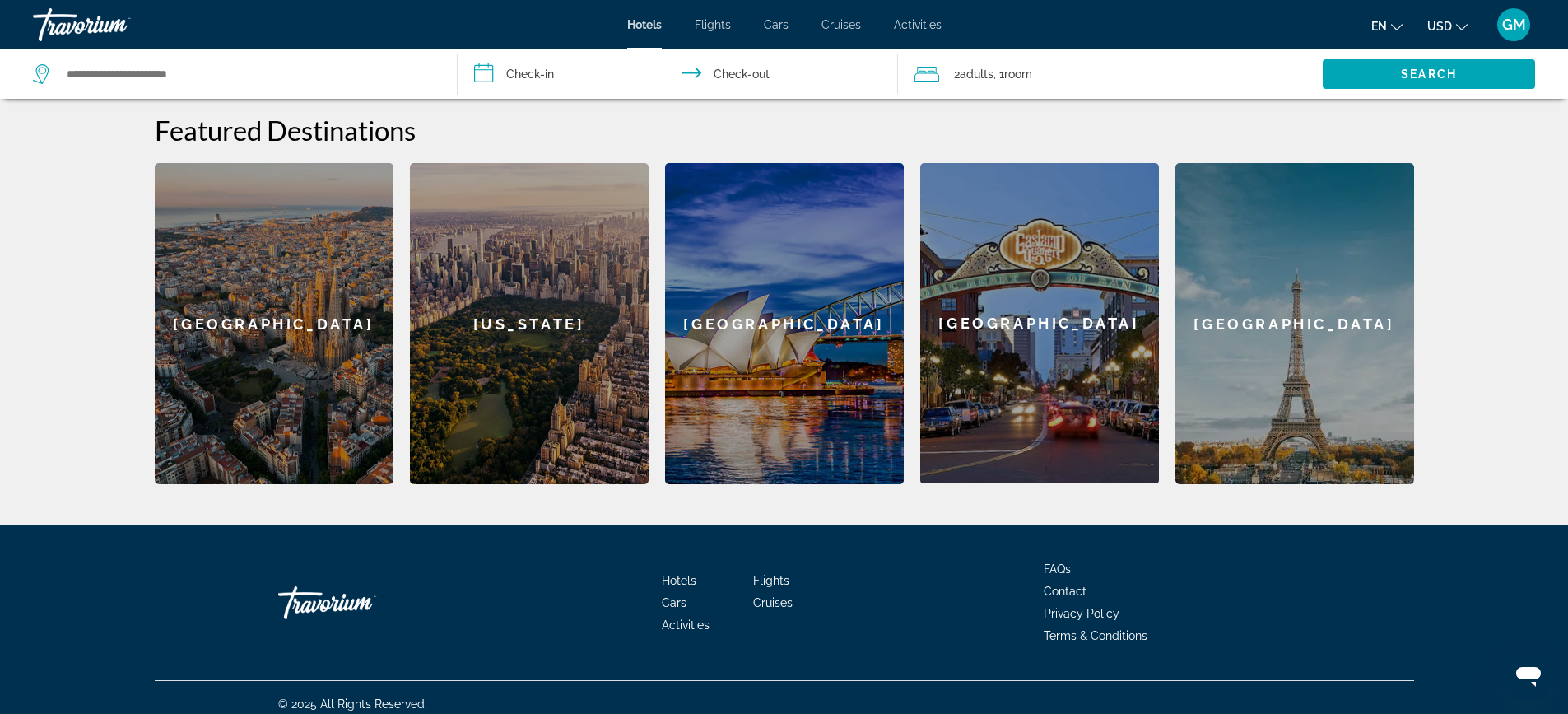
click at [1029, 285] on div "[GEOGRAPHIC_DATA]" at bounding box center [1039, 322] width 238 height 320
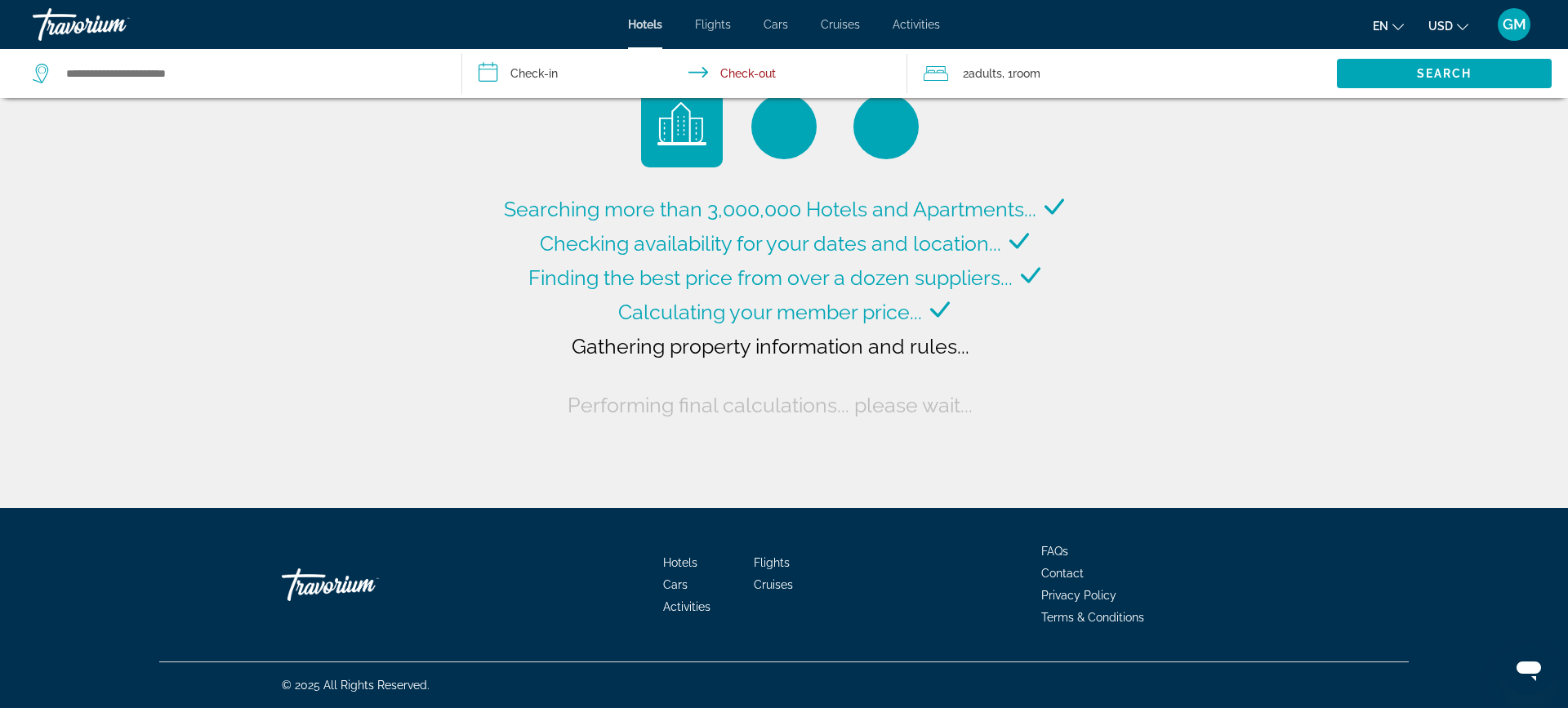
type input "**********"
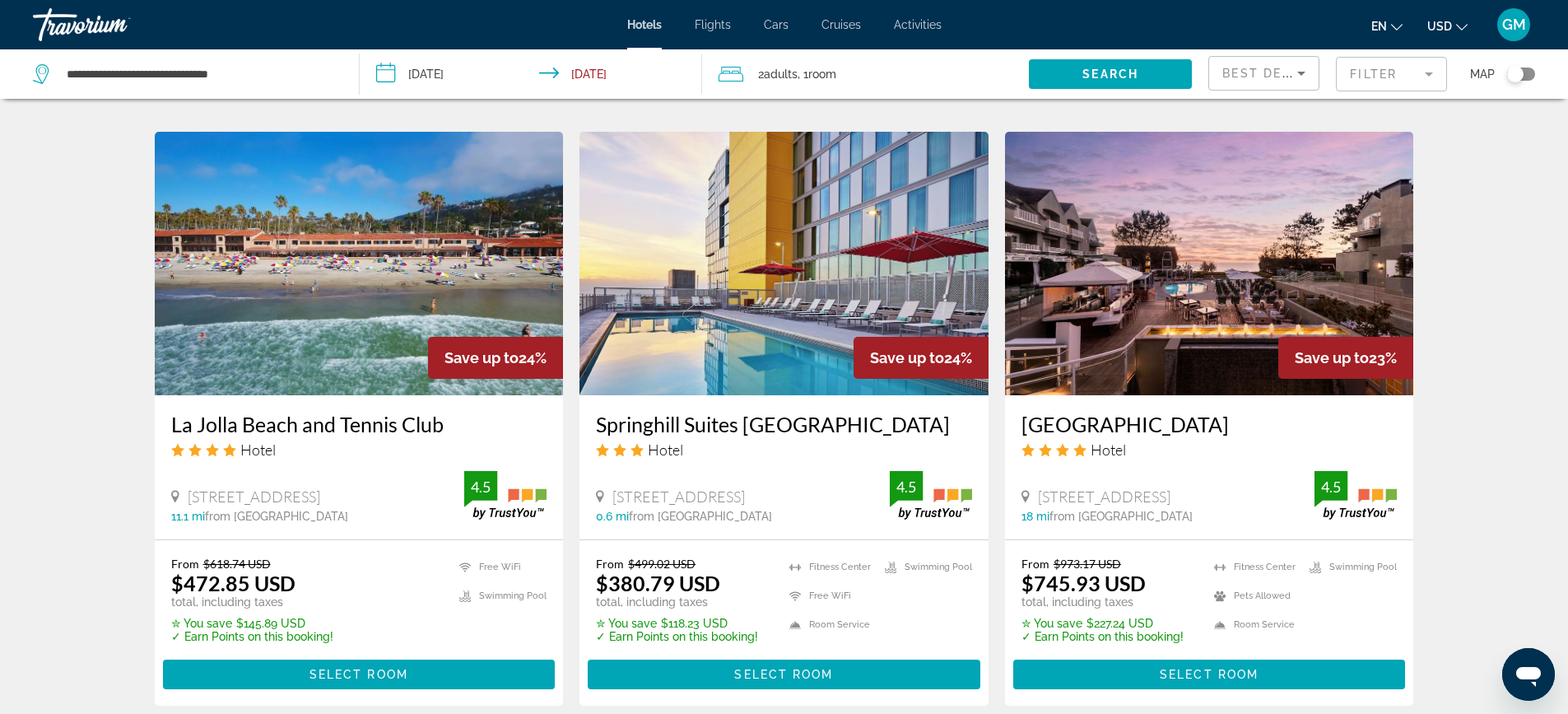
scroll to position [1317, 0]
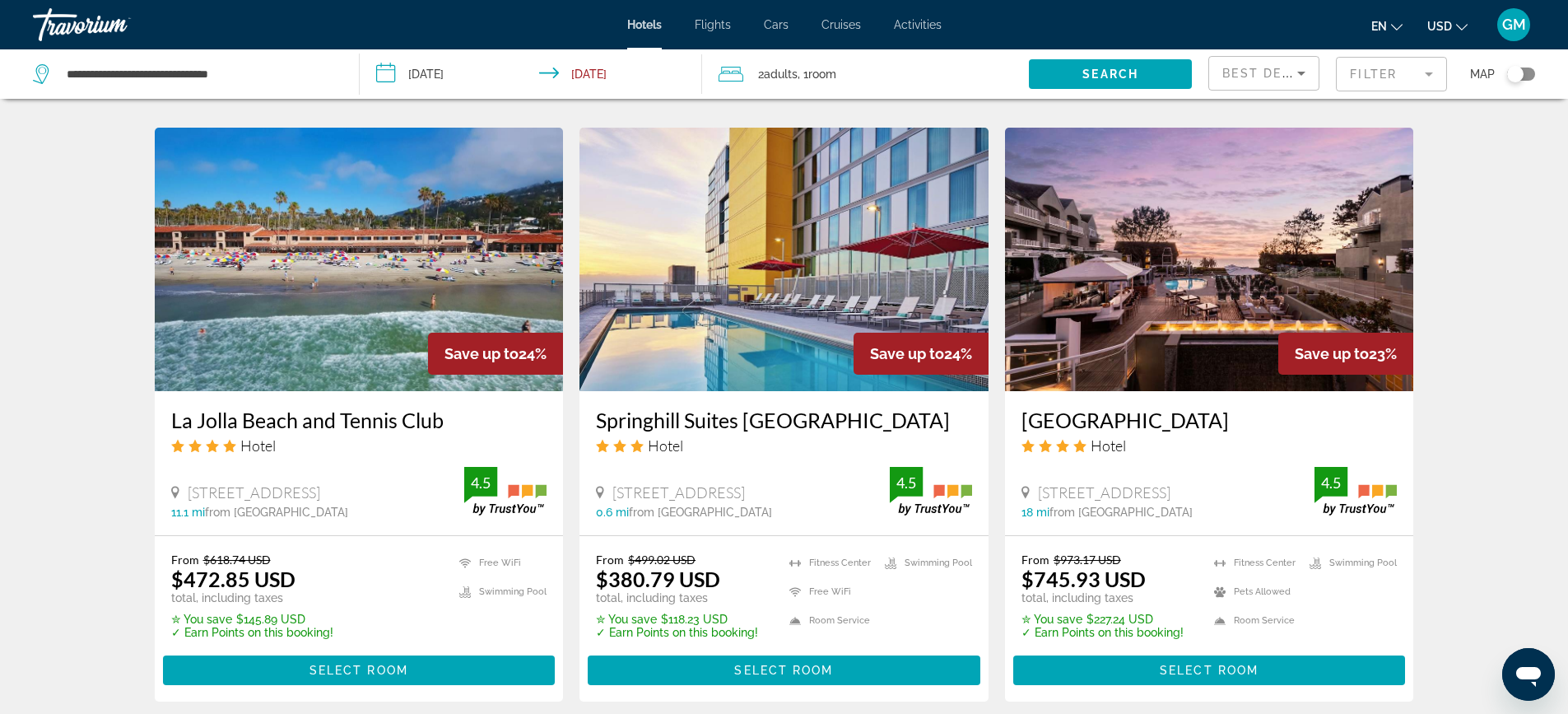
click at [321, 257] on img "Main content" at bounding box center [359, 259] width 409 height 263
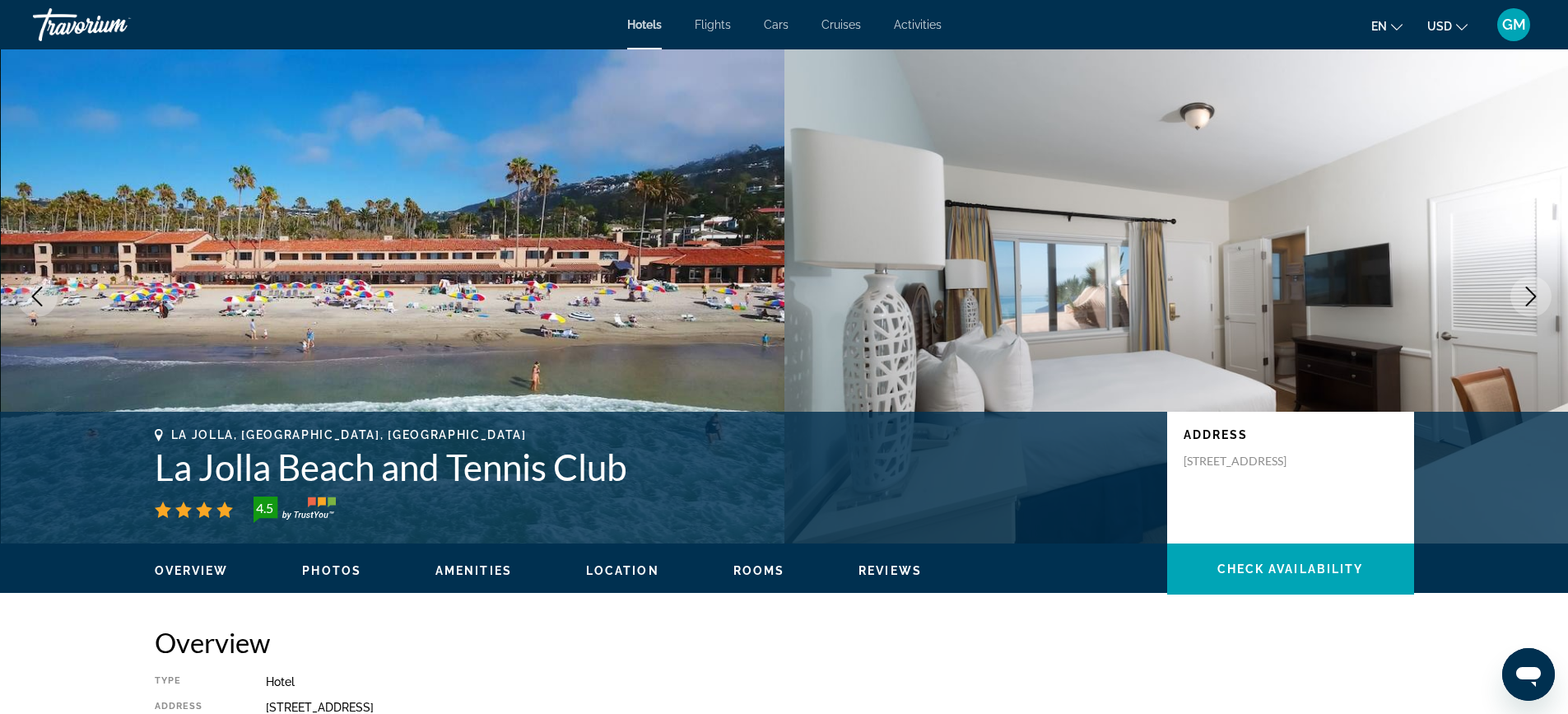
click at [1533, 295] on icon "Next image" at bounding box center [1531, 296] width 11 height 20
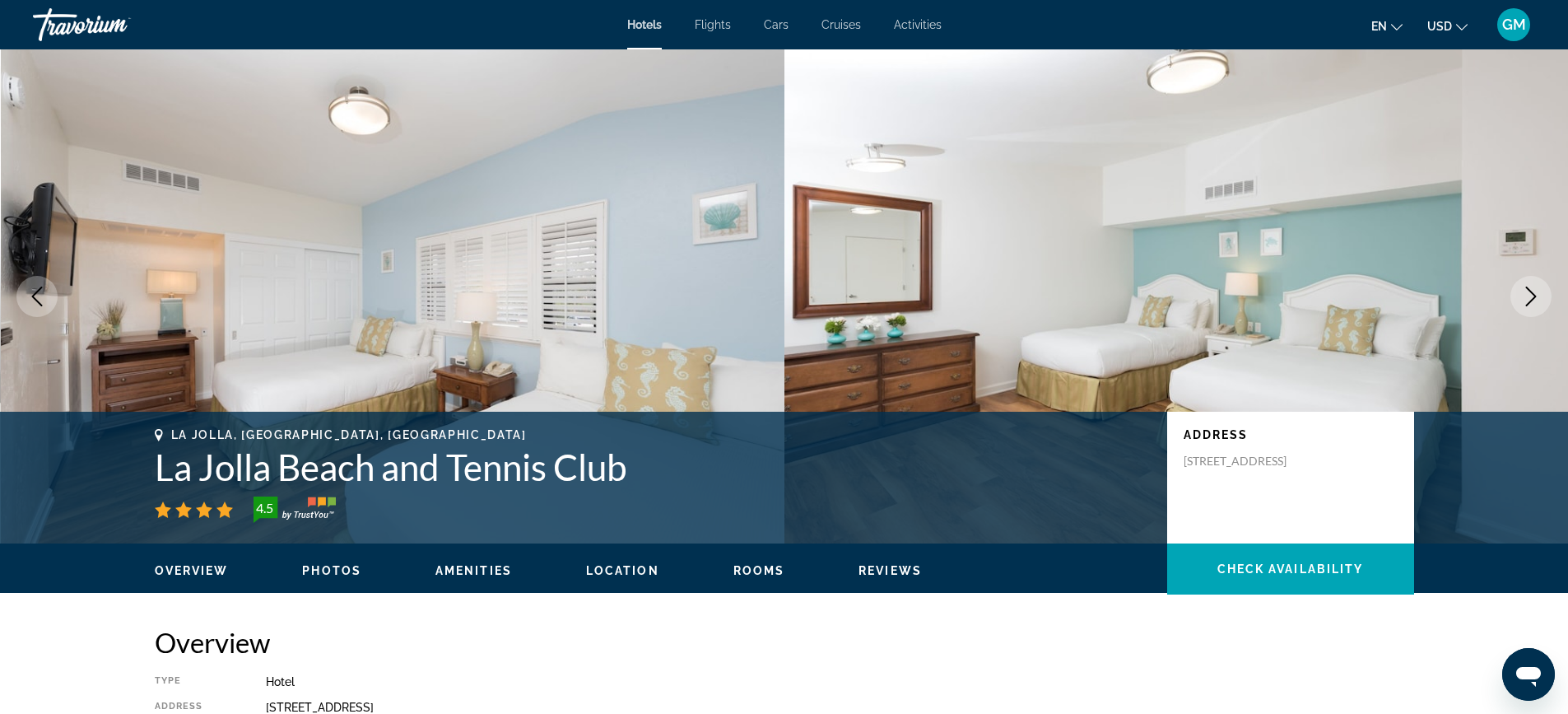
click at [1533, 295] on icon "Next image" at bounding box center [1531, 296] width 11 height 20
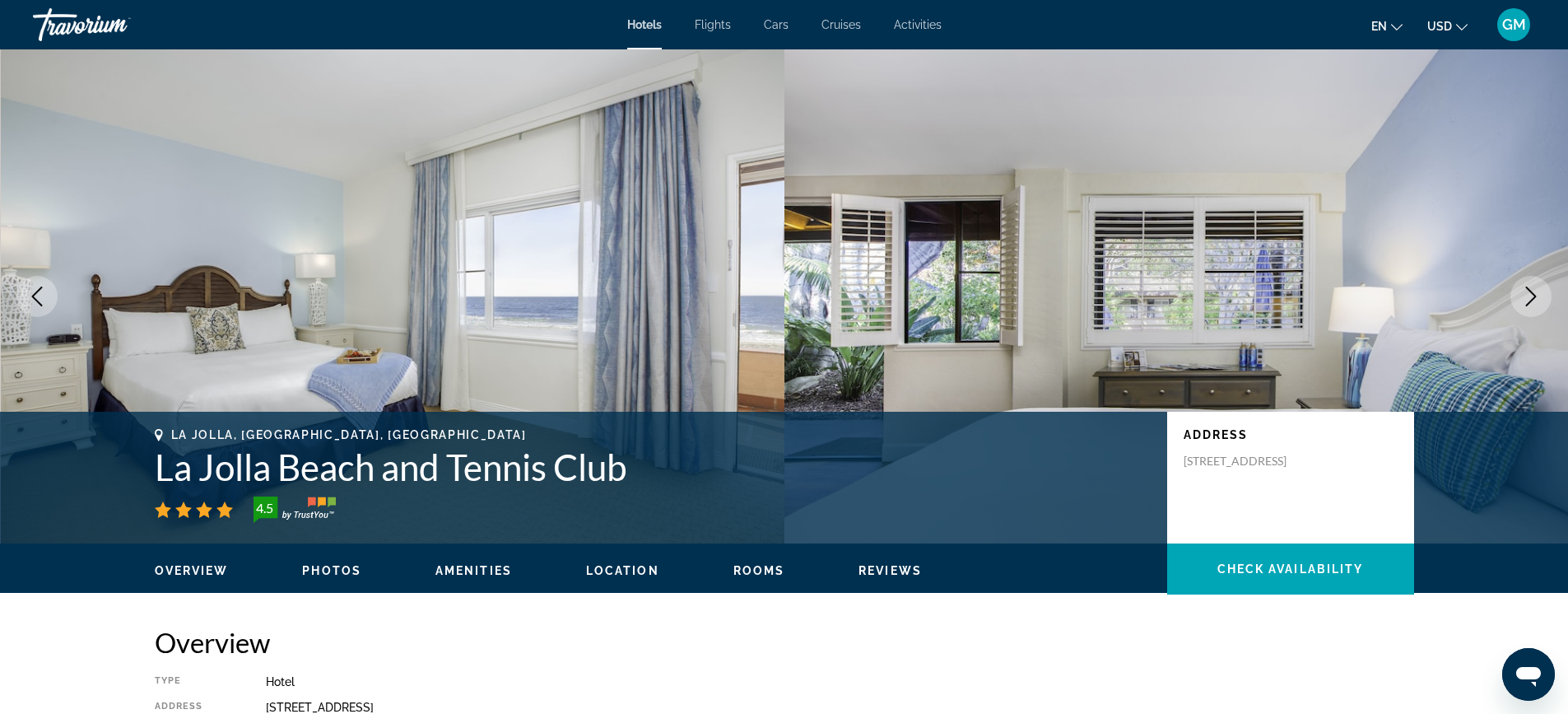
click at [1533, 295] on icon "Next image" at bounding box center [1531, 296] width 11 height 20
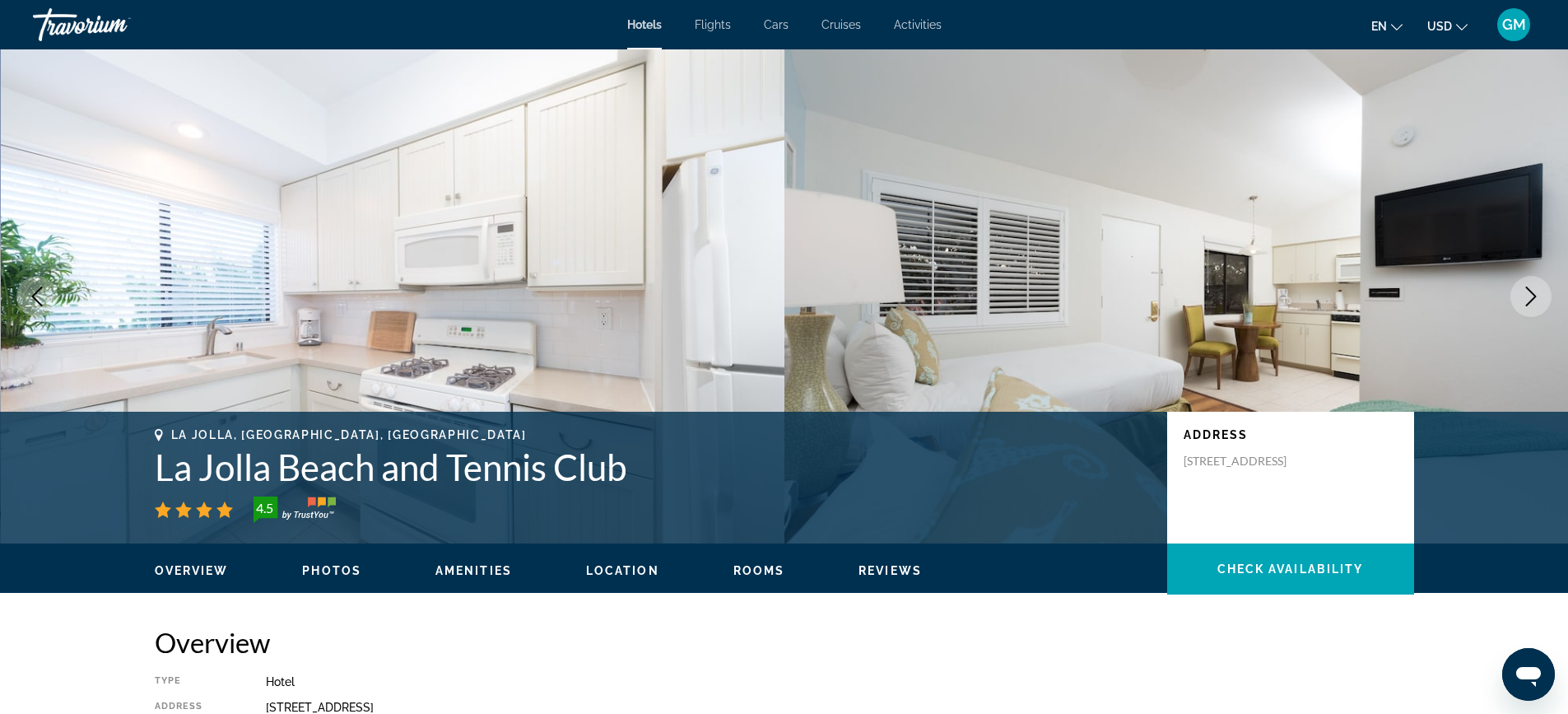
click at [1533, 295] on icon "Next image" at bounding box center [1531, 296] width 11 height 20
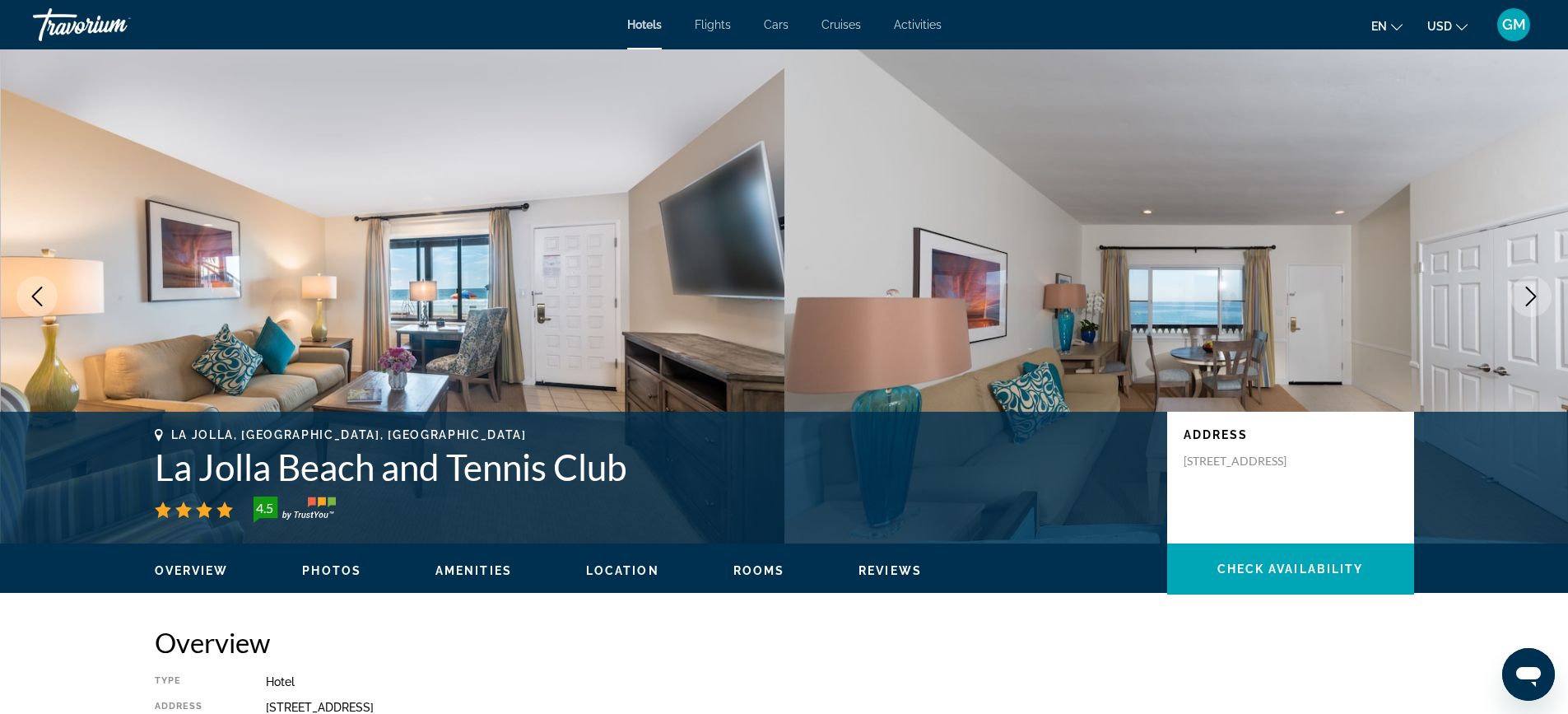
click at [1533, 295] on icon "Next image" at bounding box center [1531, 296] width 11 height 20
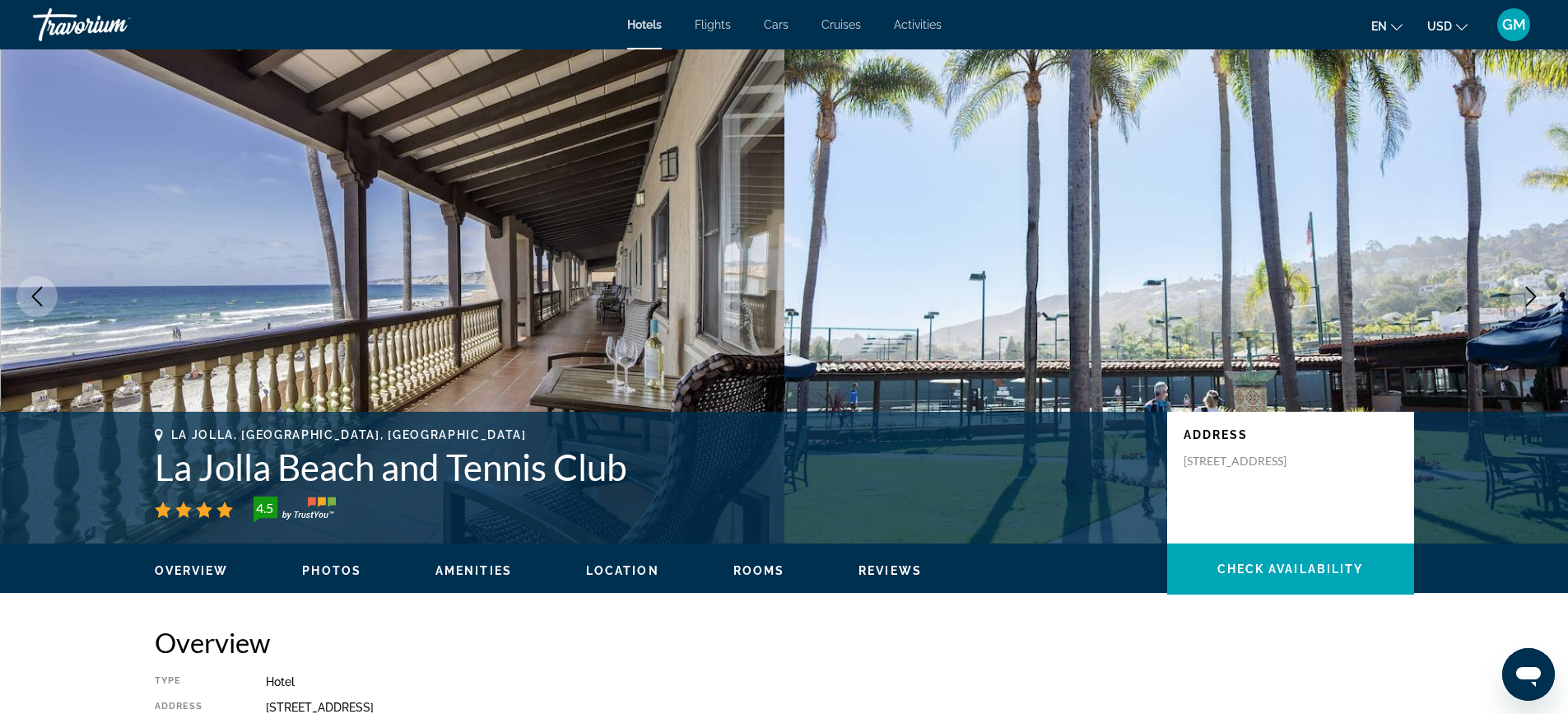
click at [1533, 295] on icon "Next image" at bounding box center [1531, 296] width 11 height 20
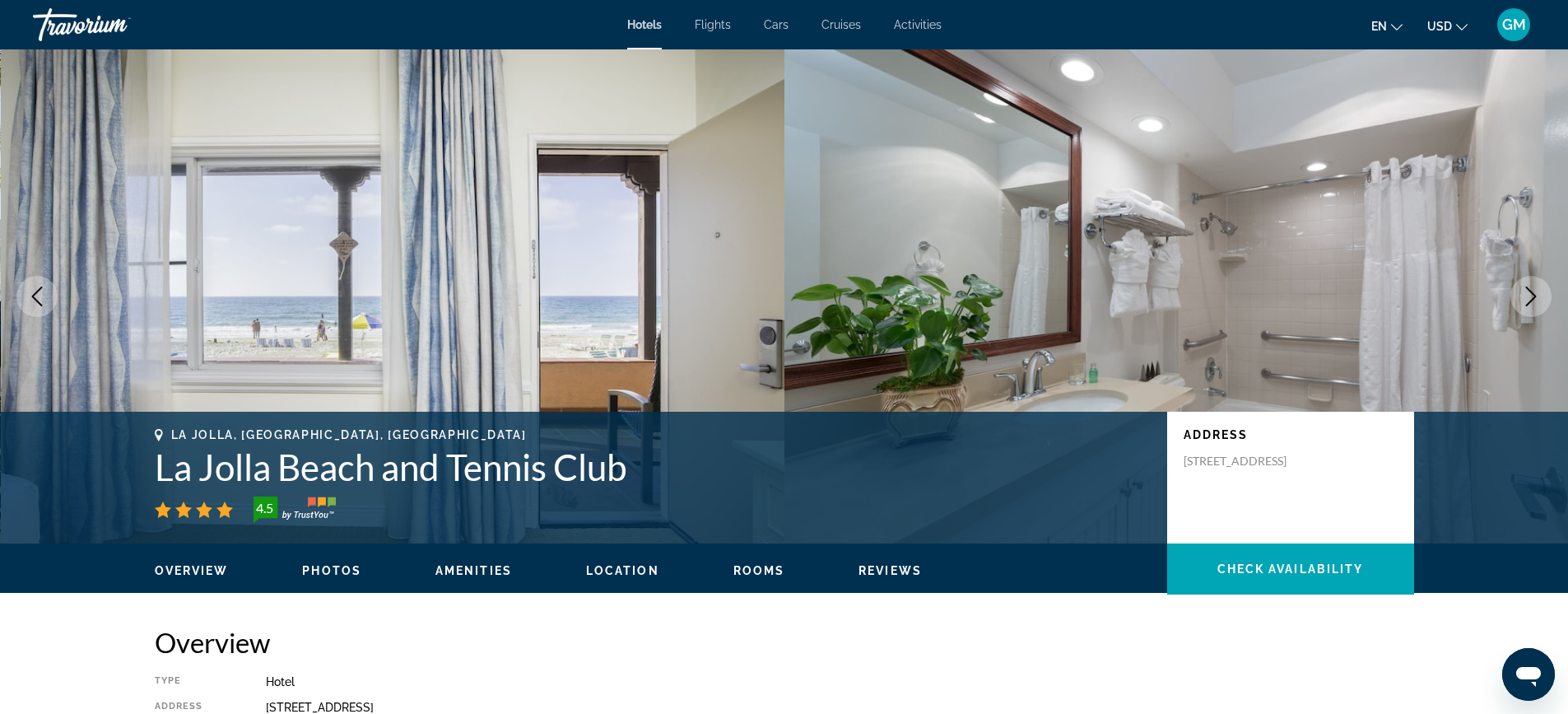
click at [1533, 295] on icon "Next image" at bounding box center [1531, 296] width 11 height 20
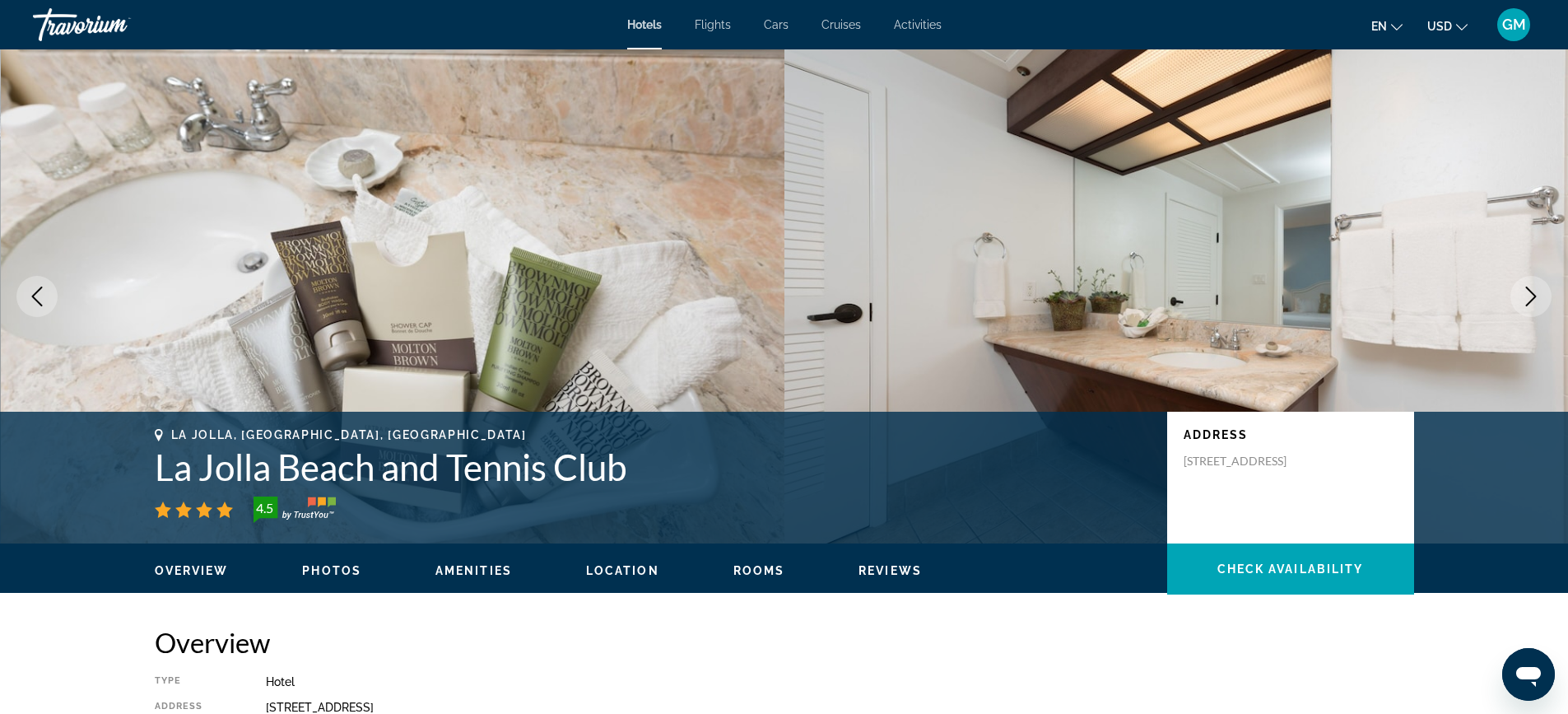
click at [1533, 295] on icon "Next image" at bounding box center [1531, 296] width 11 height 20
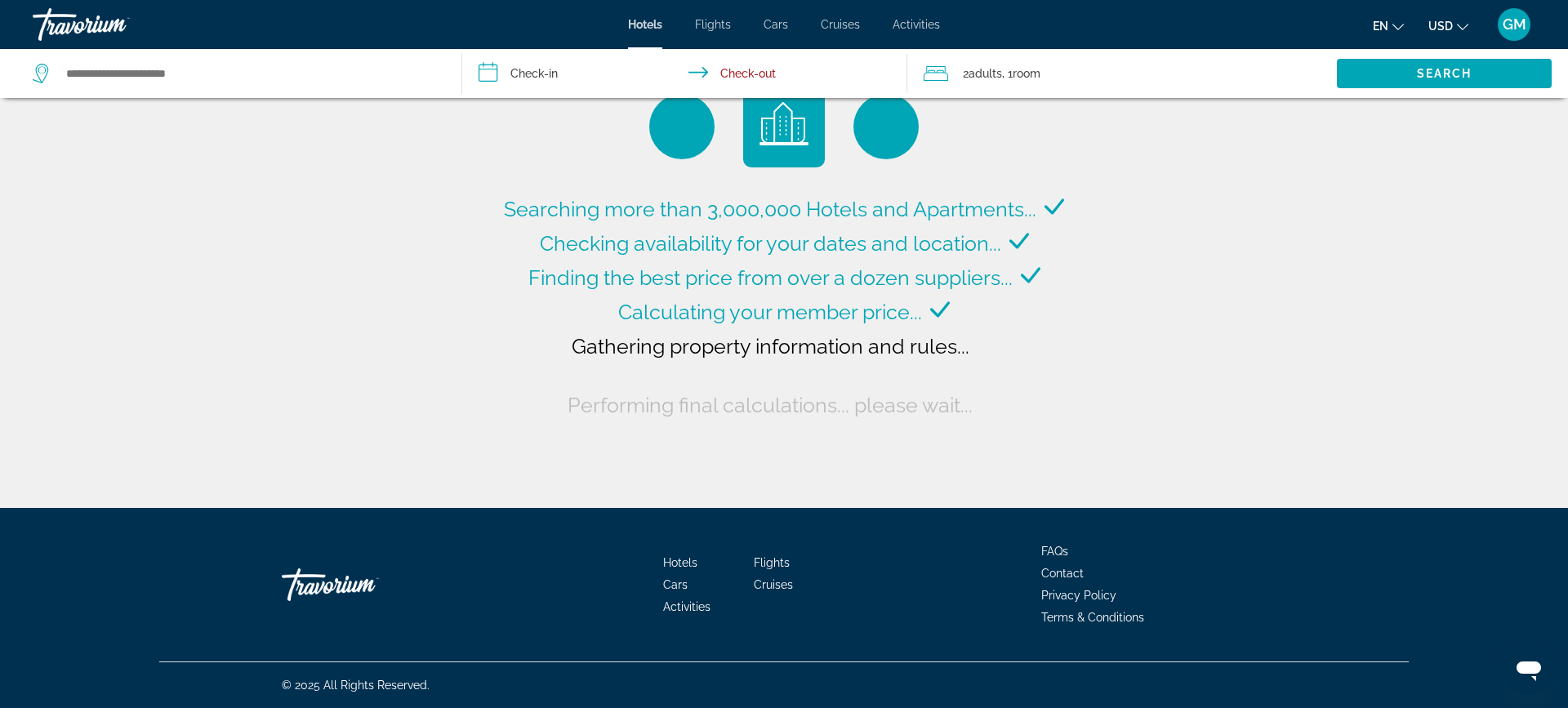
type input "**********"
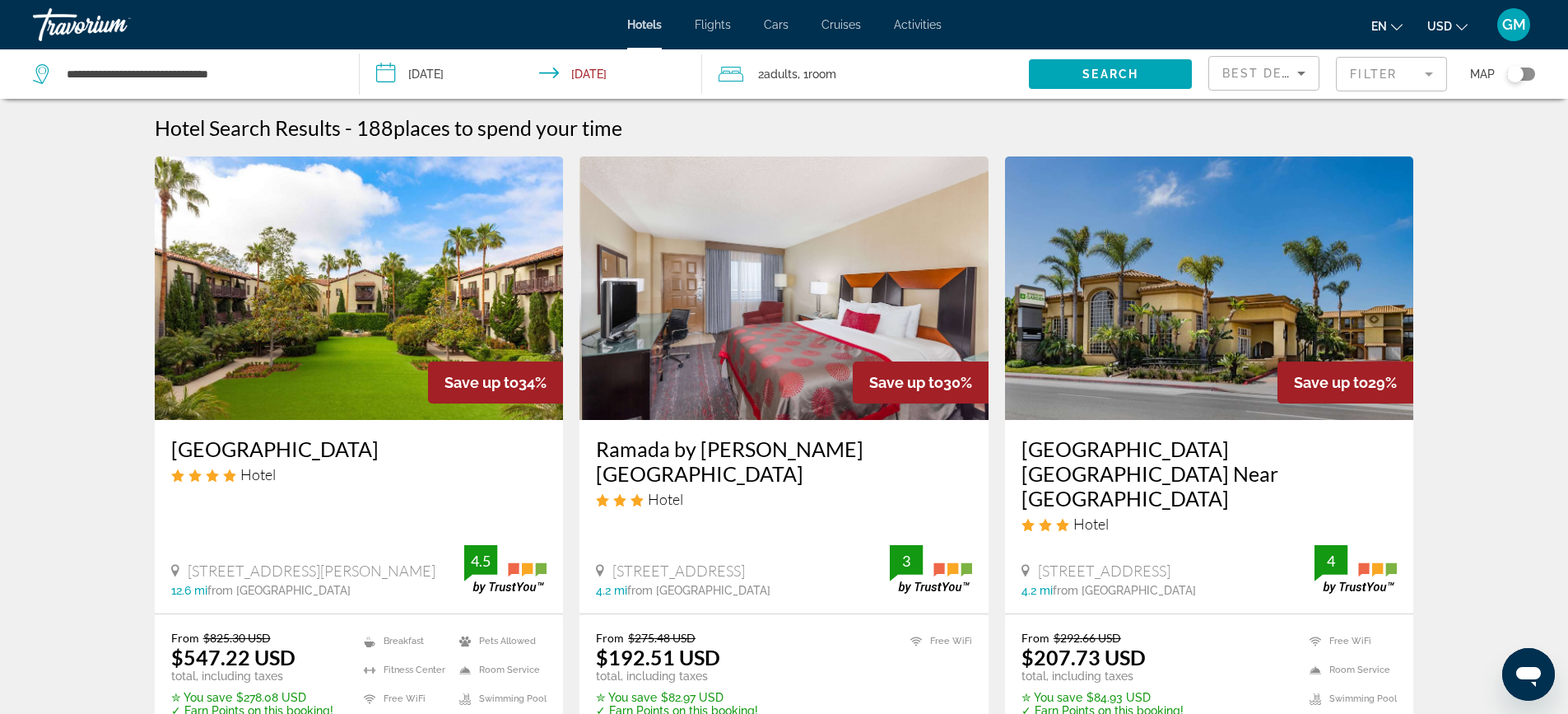
click at [768, 352] on img "Main content" at bounding box center [784, 288] width 409 height 263
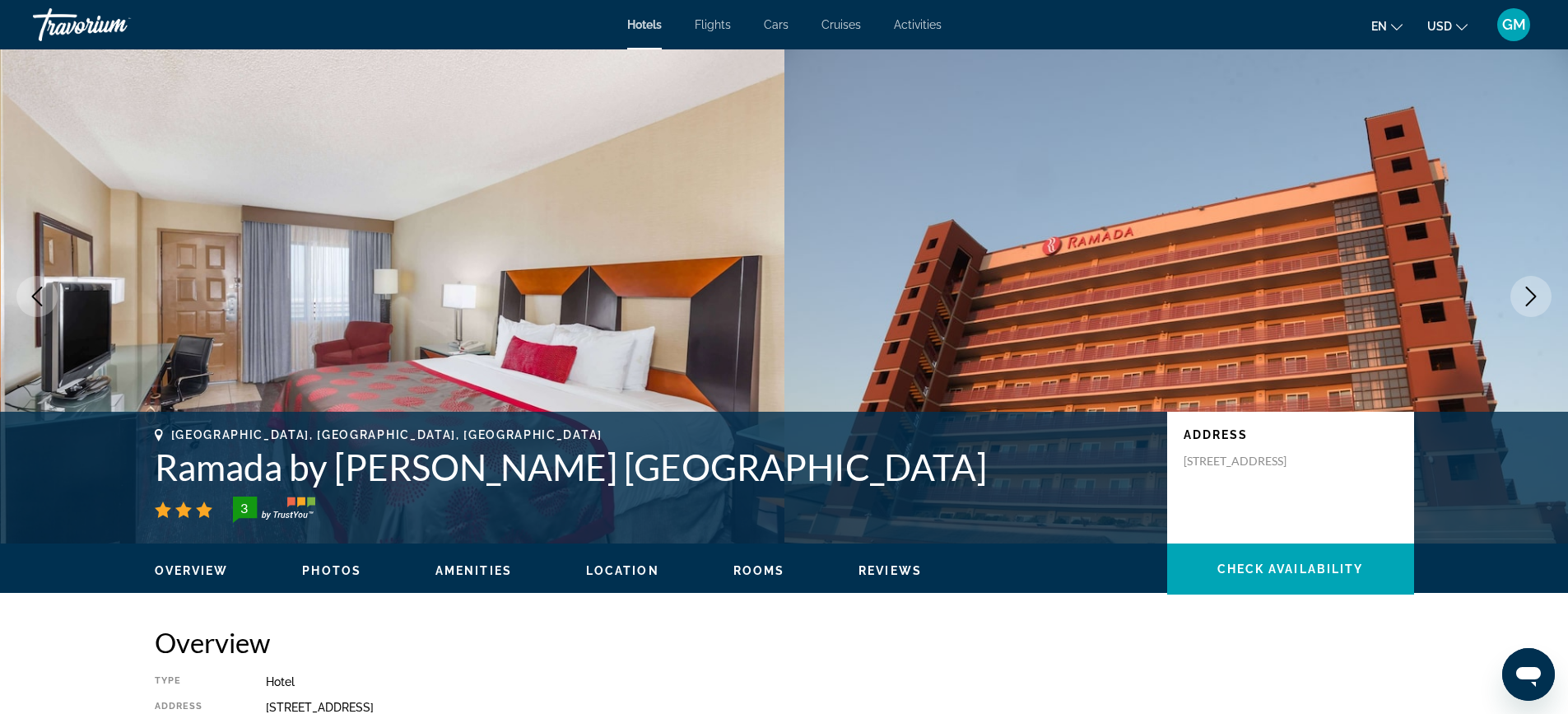
click at [1536, 298] on icon "Next image" at bounding box center [1531, 296] width 20 height 20
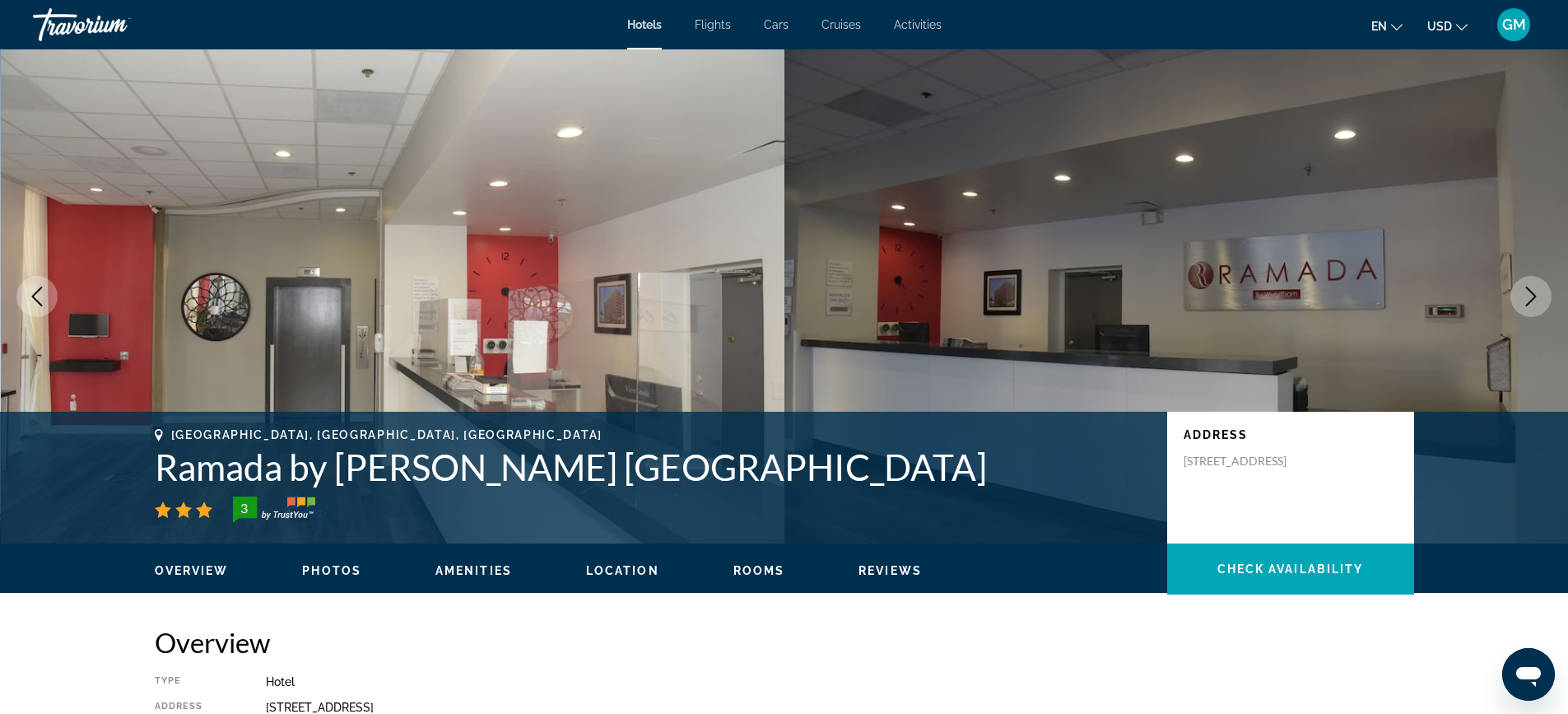
click at [1536, 298] on icon "Next image" at bounding box center [1531, 296] width 20 height 20
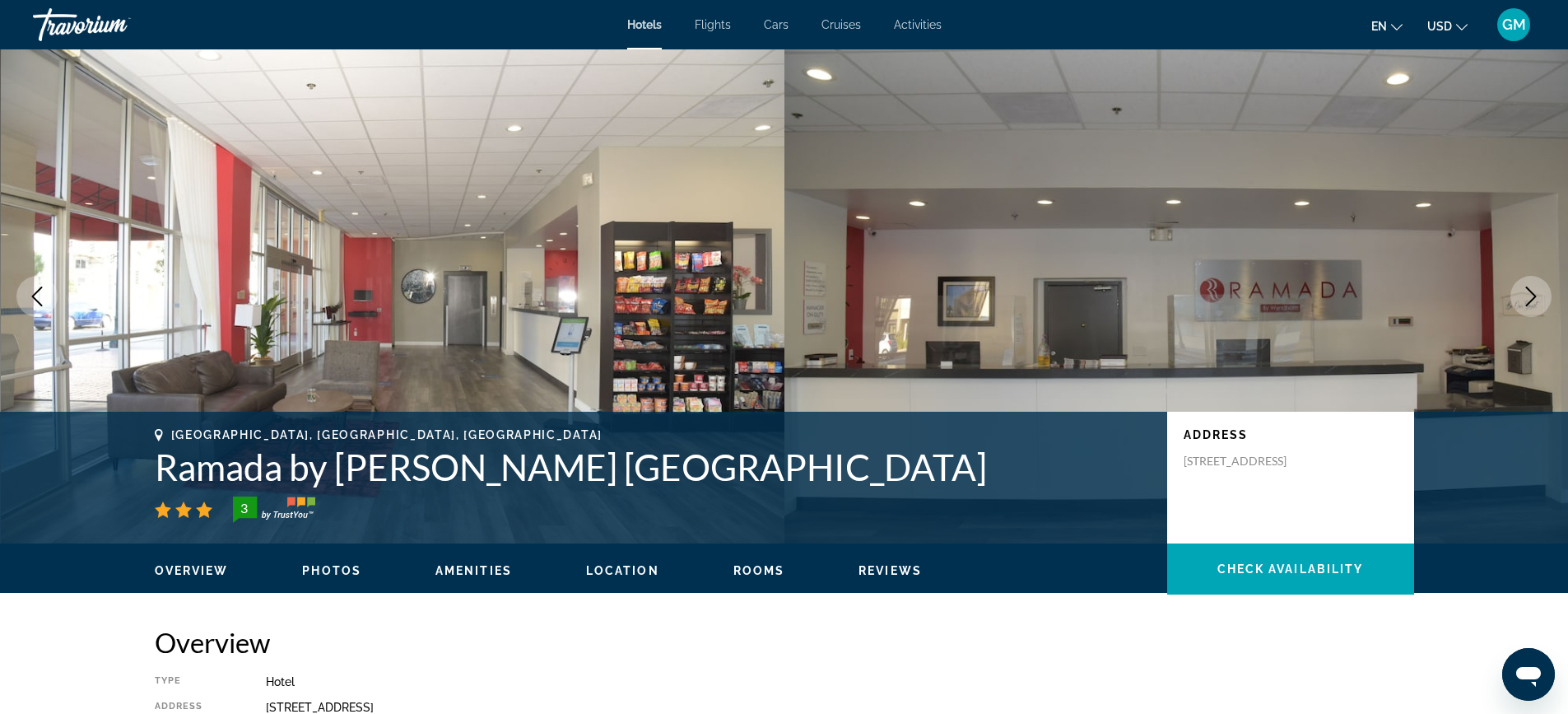
click at [1536, 298] on icon "Next image" at bounding box center [1531, 296] width 20 height 20
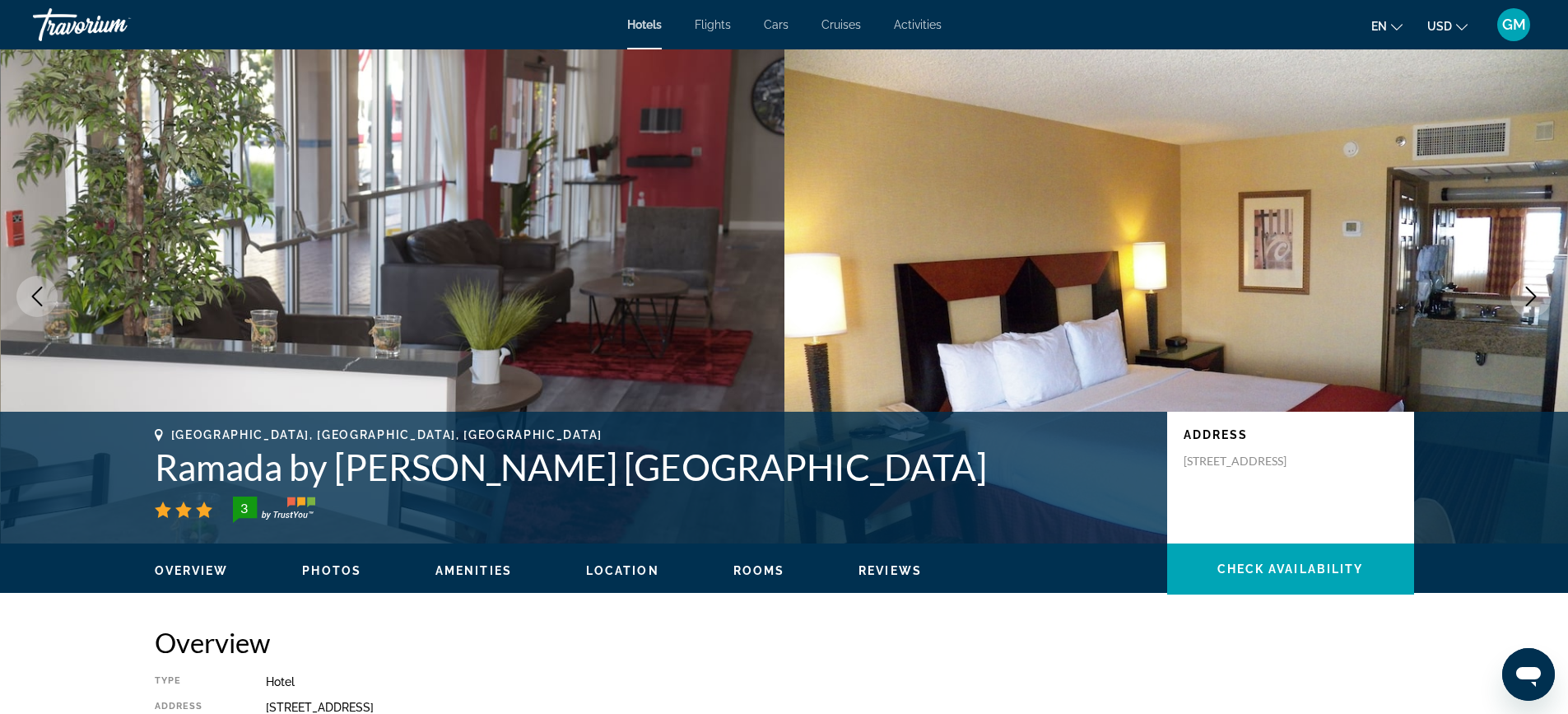
click at [1536, 298] on icon "Next image" at bounding box center [1531, 296] width 20 height 20
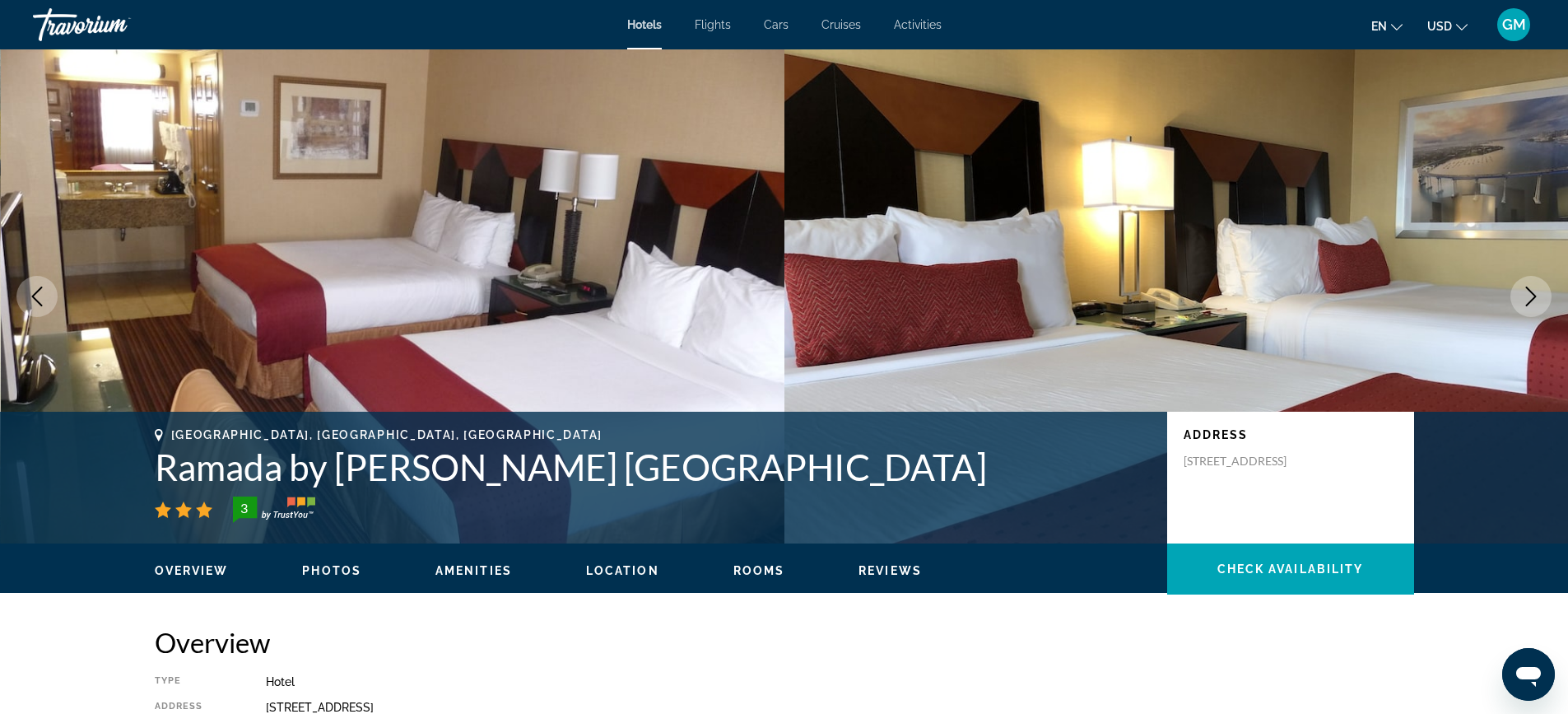
click at [1536, 298] on icon "Next image" at bounding box center [1531, 296] width 20 height 20
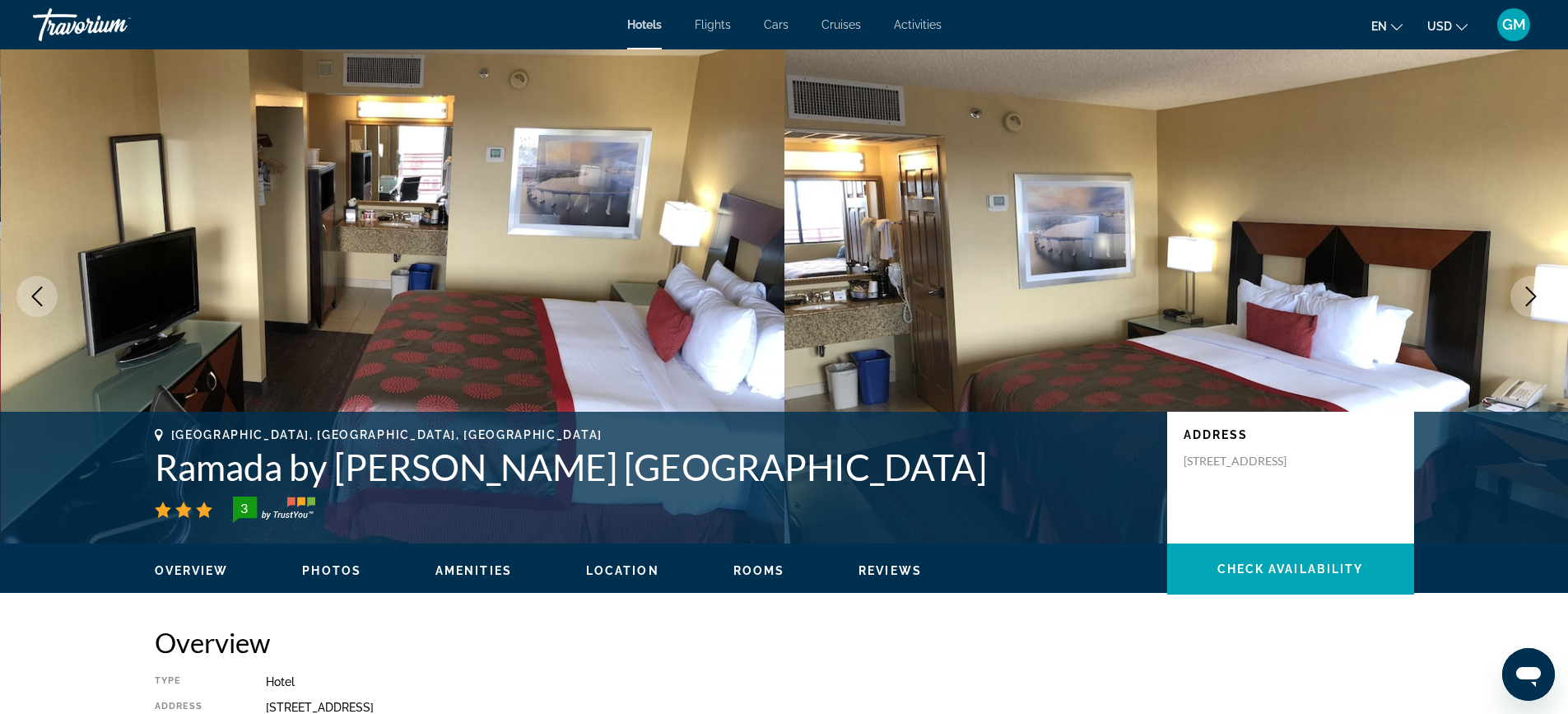
click at [1536, 298] on icon "Next image" at bounding box center [1531, 296] width 20 height 20
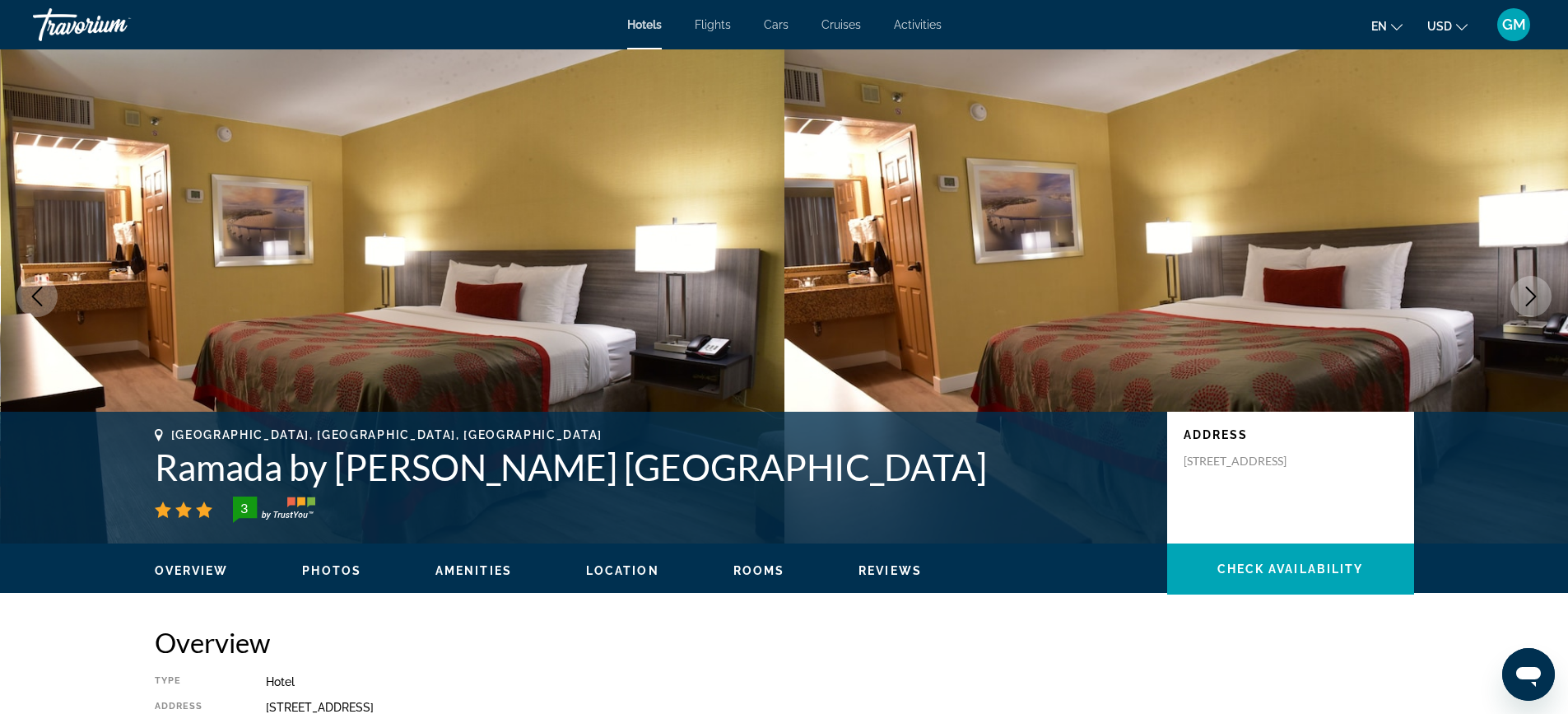
click at [1536, 298] on icon "Next image" at bounding box center [1531, 296] width 20 height 20
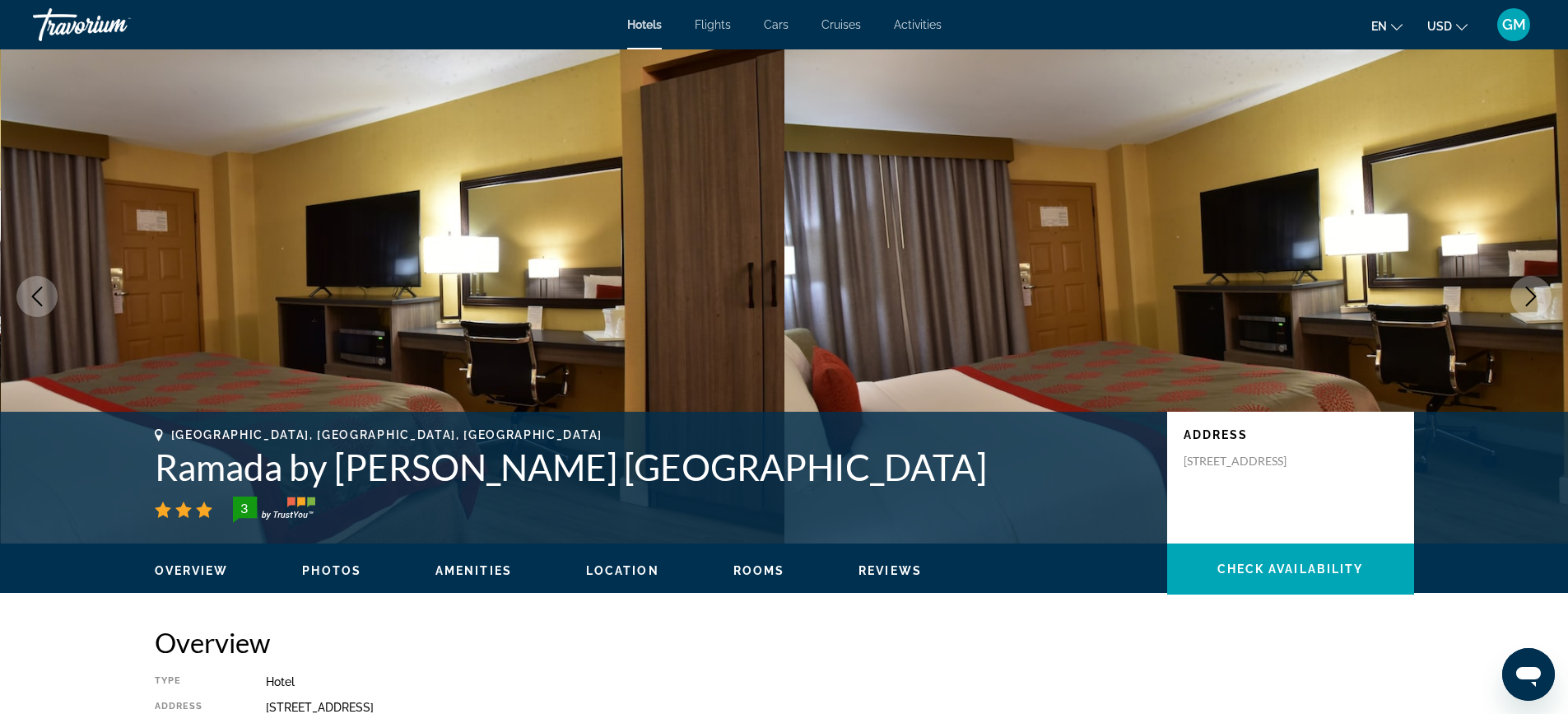
click at [1536, 298] on icon "Next image" at bounding box center [1531, 296] width 20 height 20
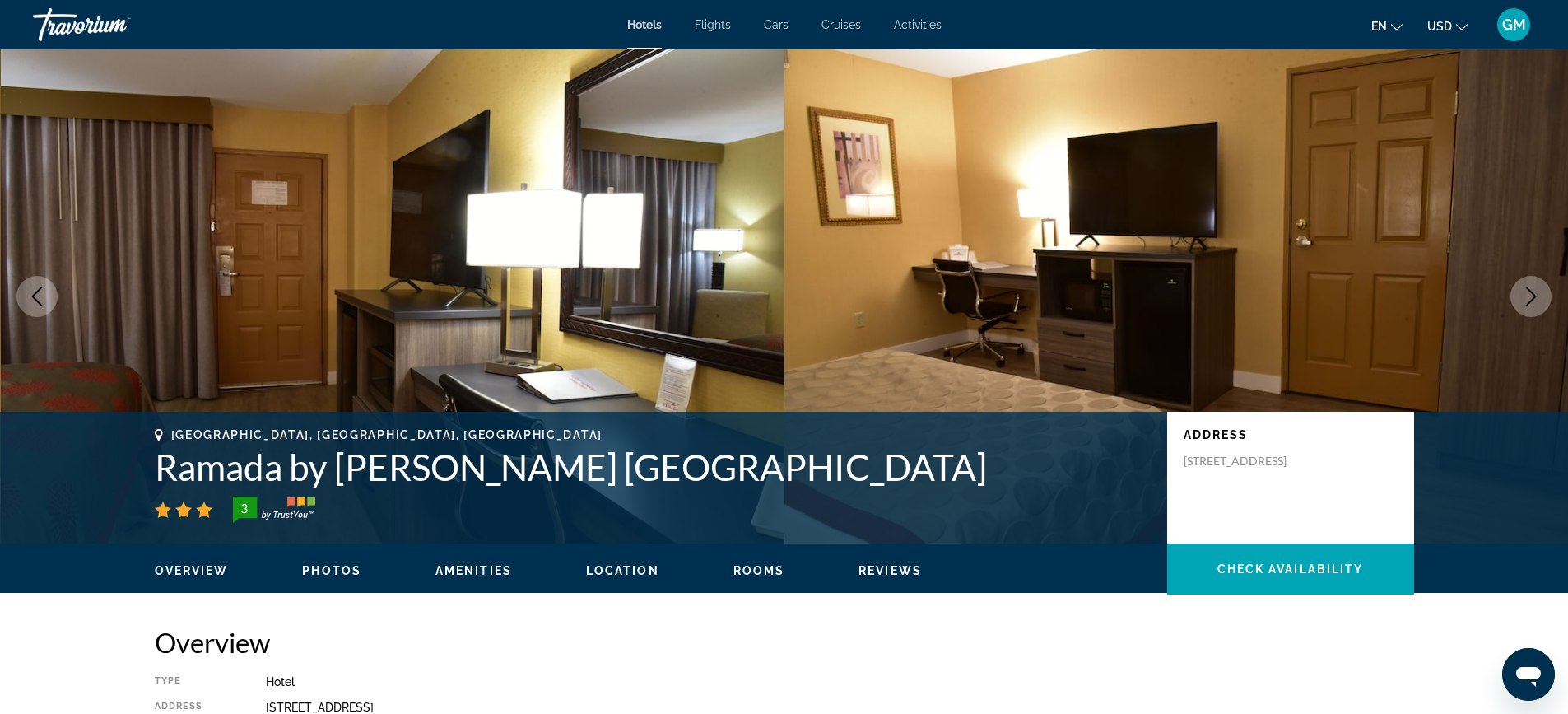
click at [1536, 298] on icon "Next image" at bounding box center [1531, 296] width 20 height 20
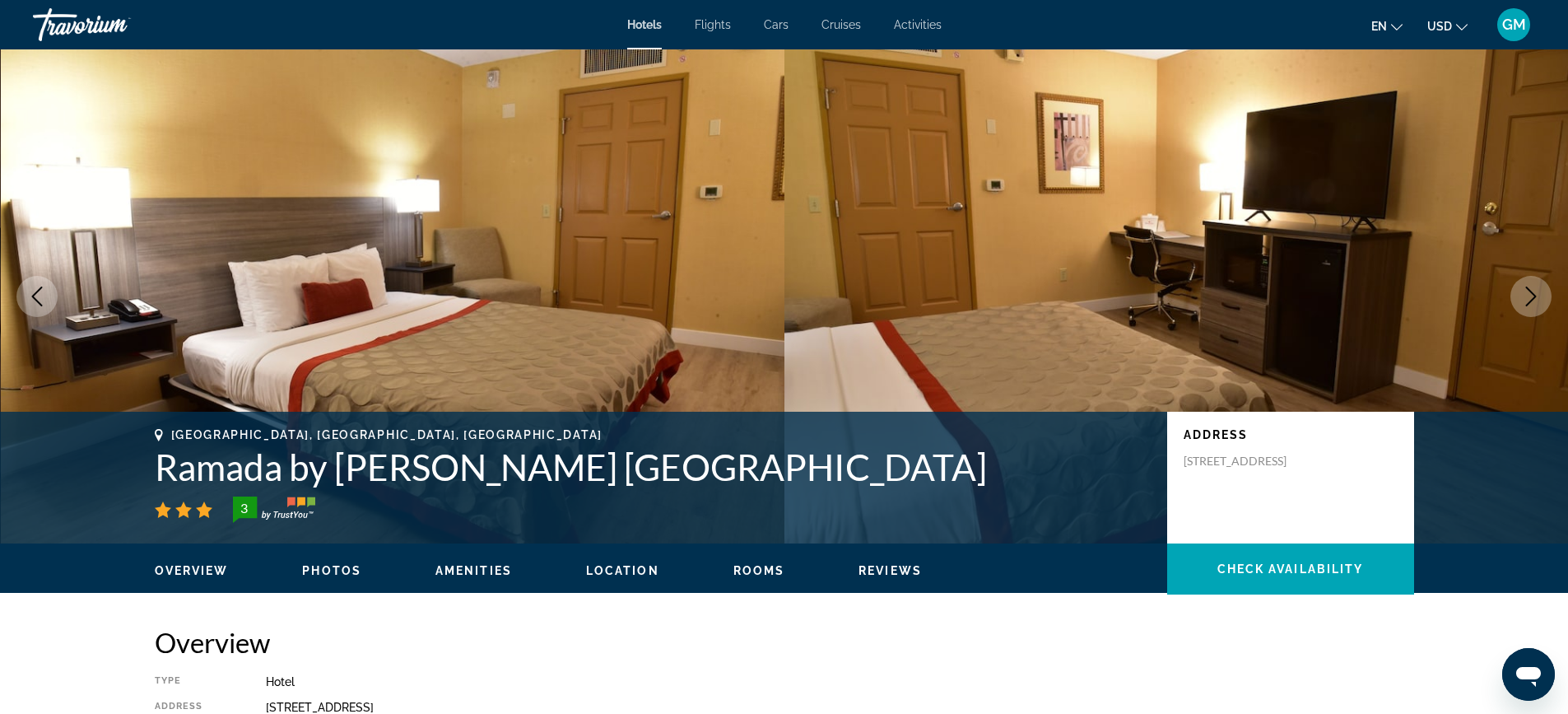
click at [1536, 298] on icon "Next image" at bounding box center [1531, 296] width 20 height 20
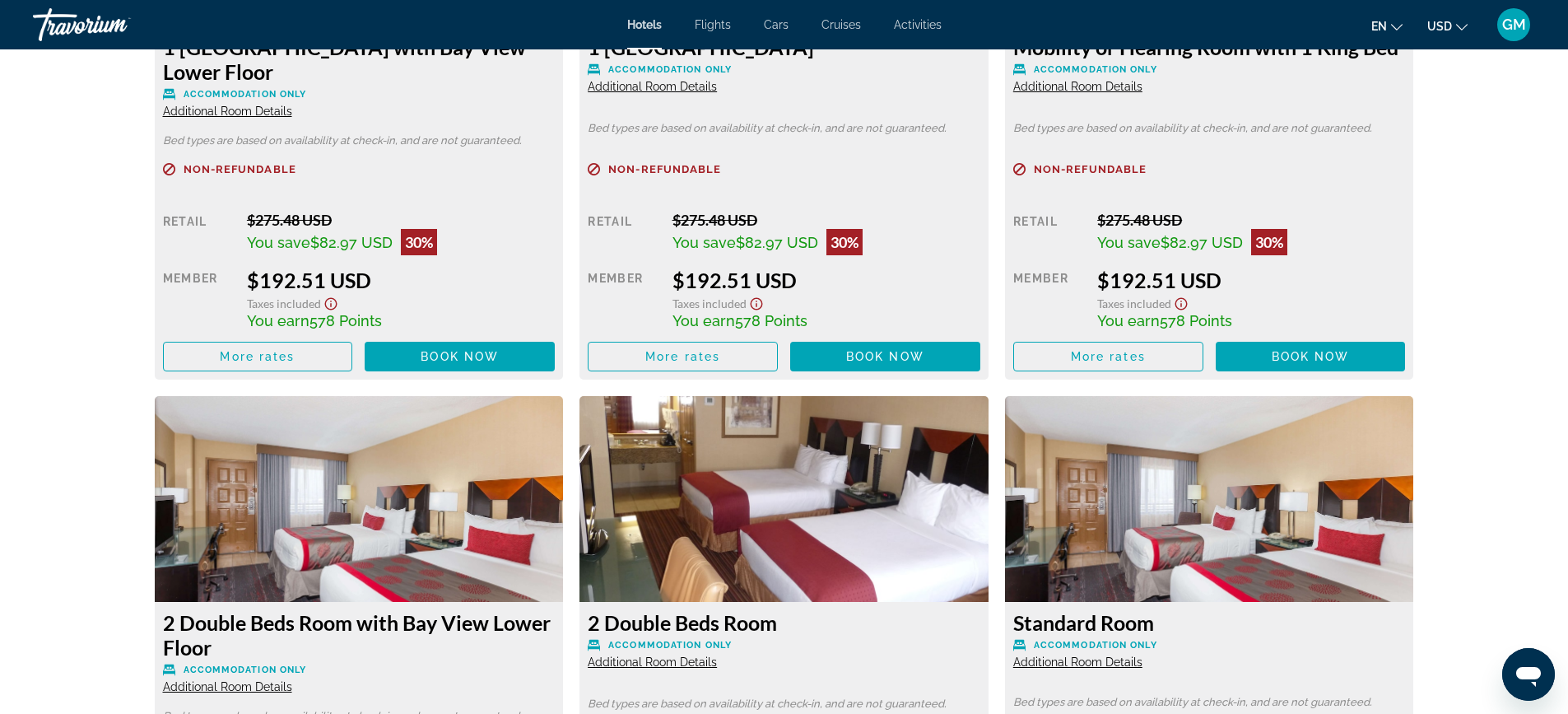
scroll to position [2016, 0]
